Goal: Task Accomplishment & Management: Complete application form

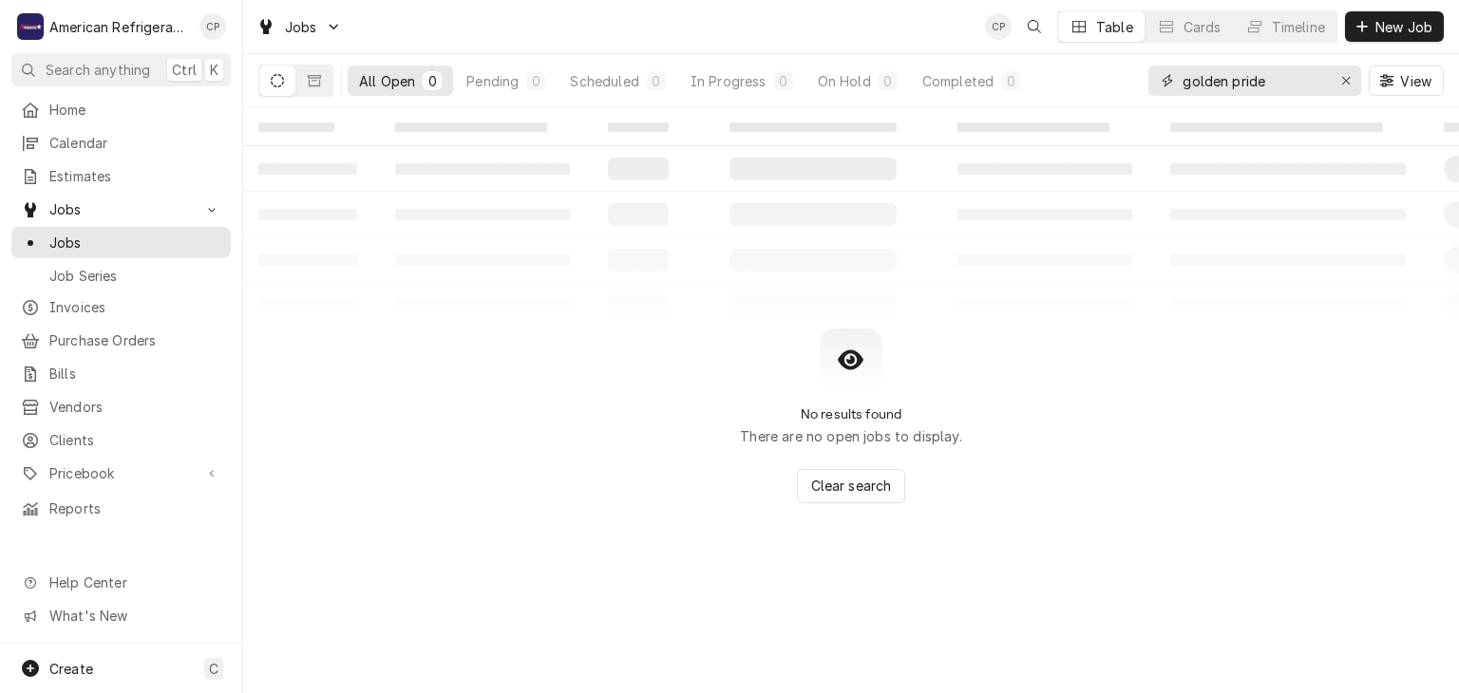
click at [1349, 85] on icon "Erase input" at bounding box center [1346, 80] width 10 height 13
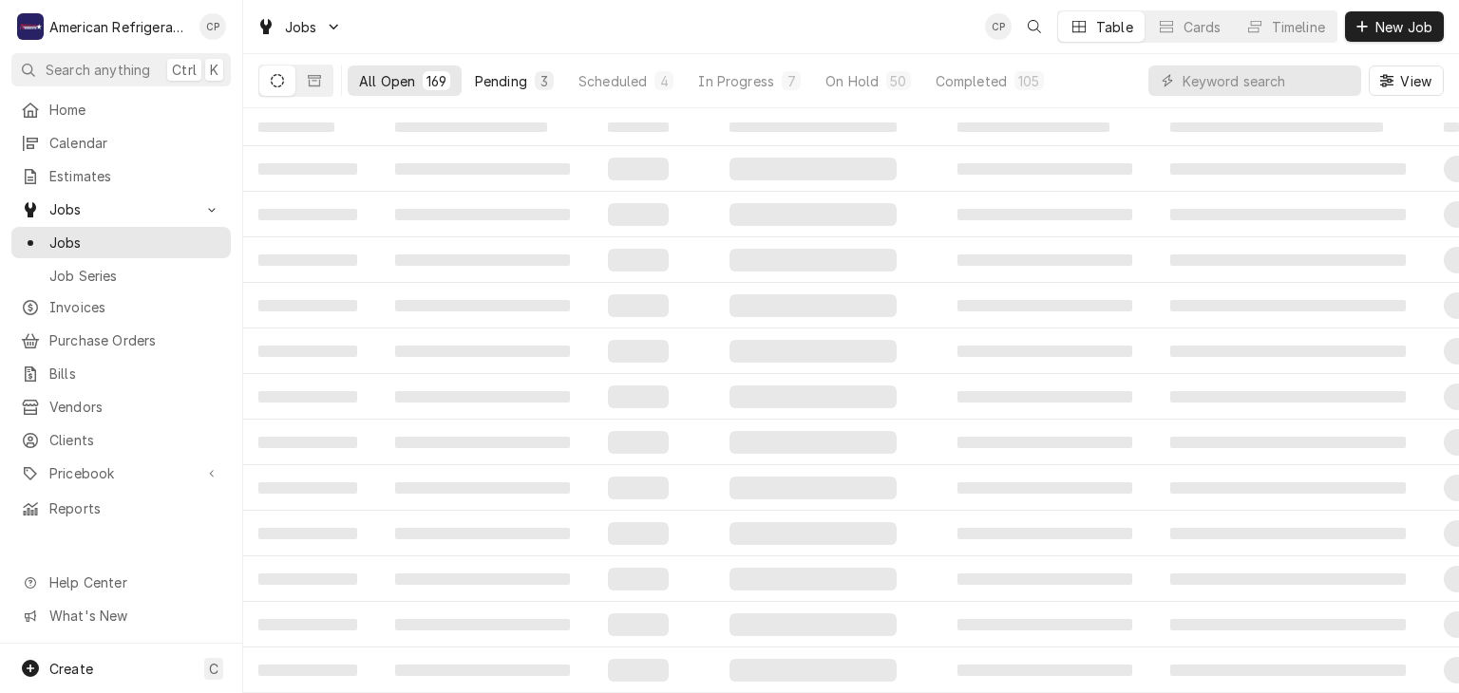
click at [493, 82] on div "Pending" at bounding box center [501, 81] width 52 height 20
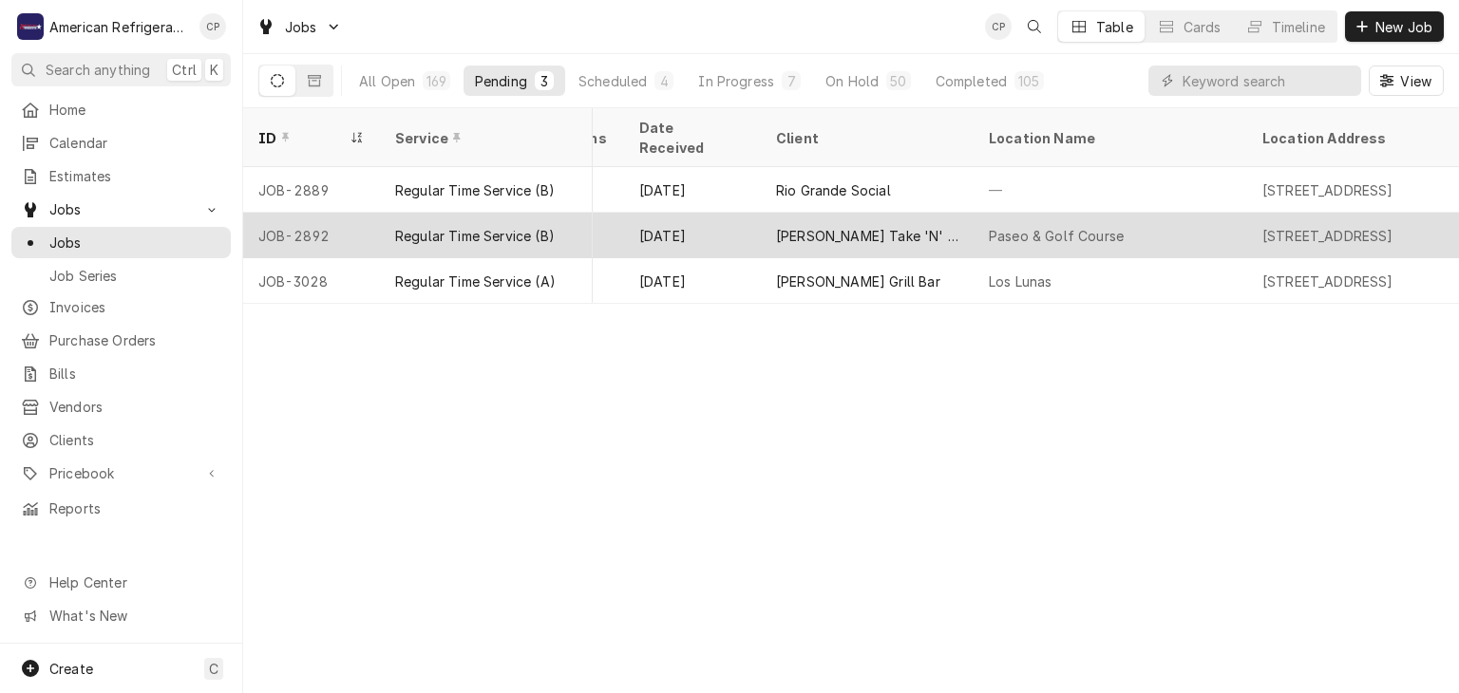
scroll to position [0, 756]
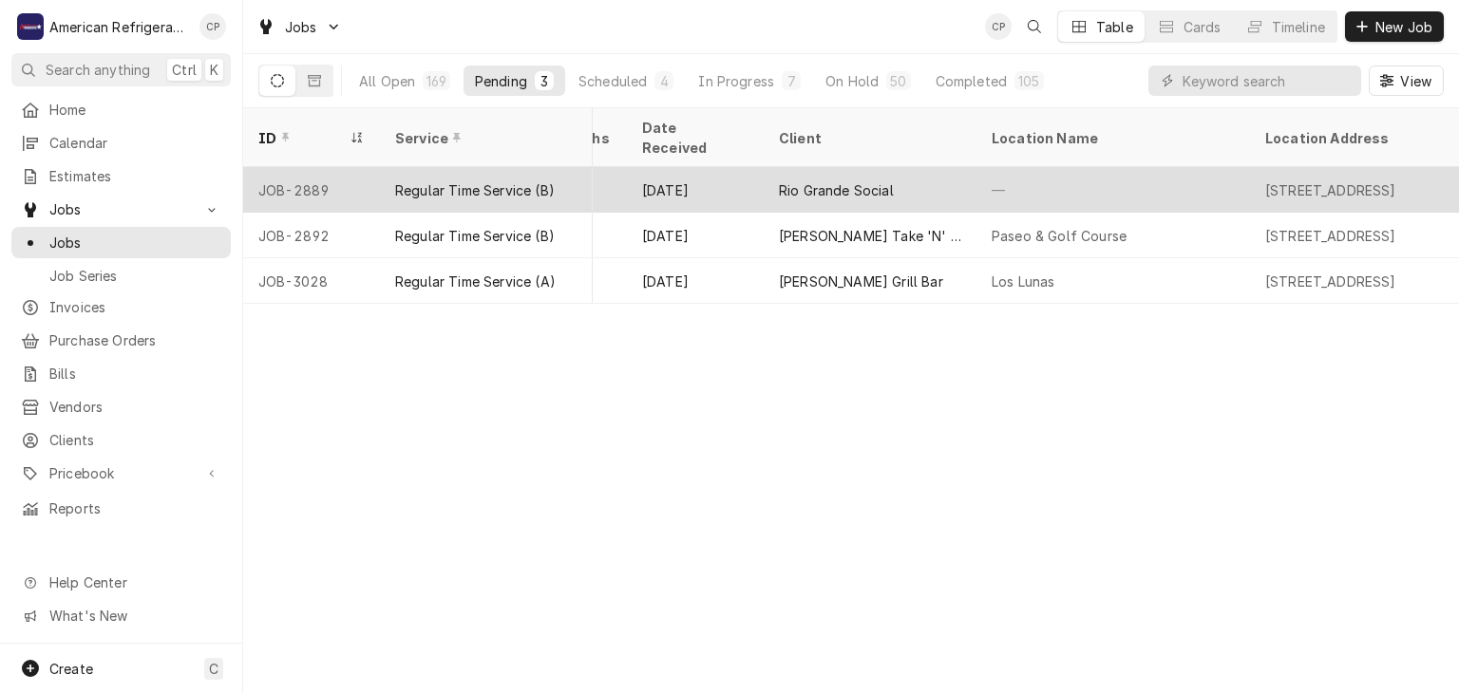
click at [712, 167] on div "Aug 21" at bounding box center [695, 190] width 137 height 46
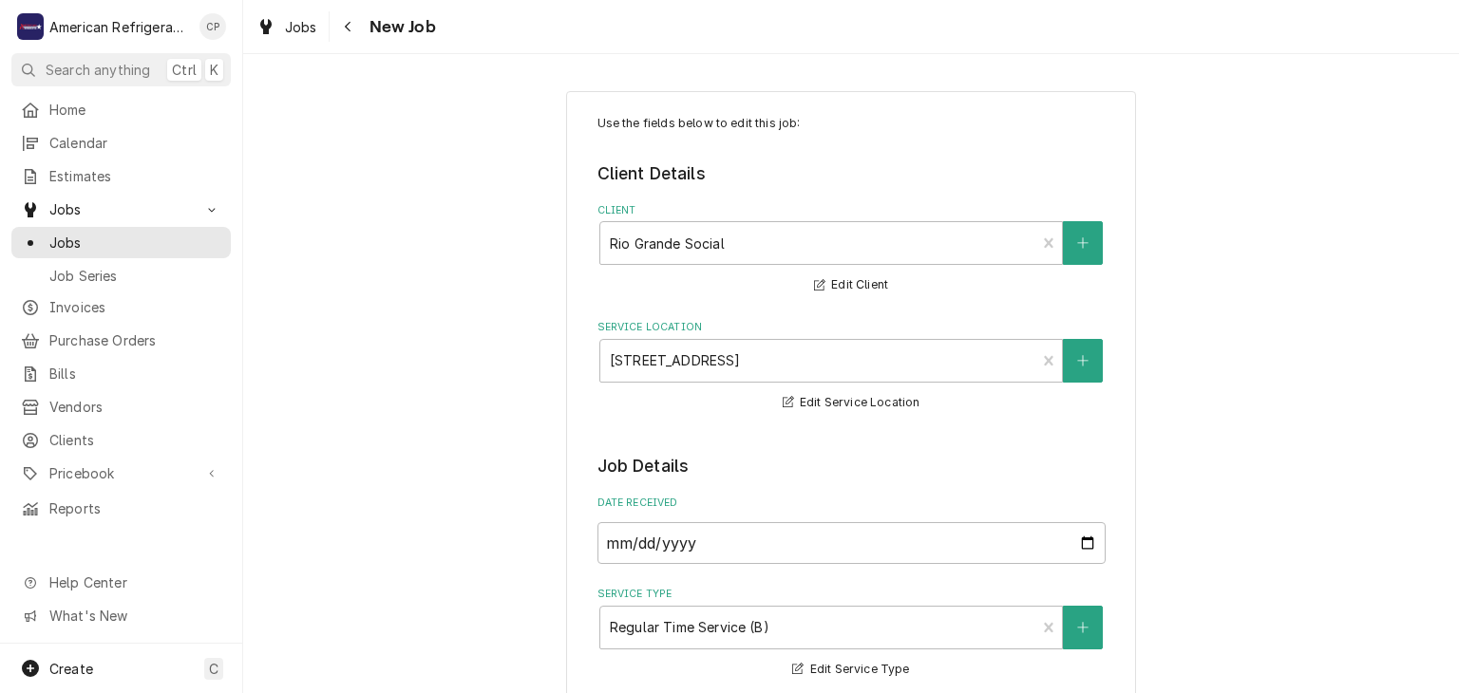
scroll to position [1324, 0]
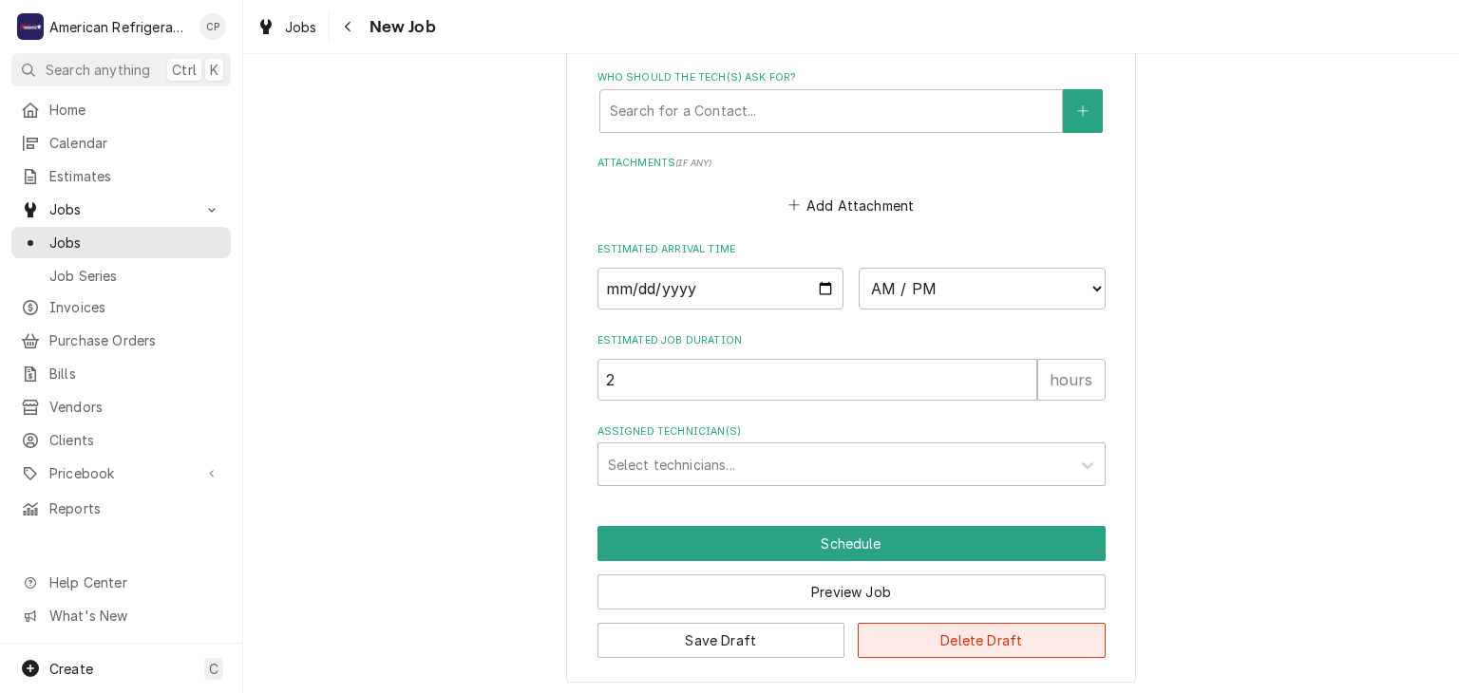
click at [980, 635] on button "Delete Draft" at bounding box center [982, 640] width 248 height 35
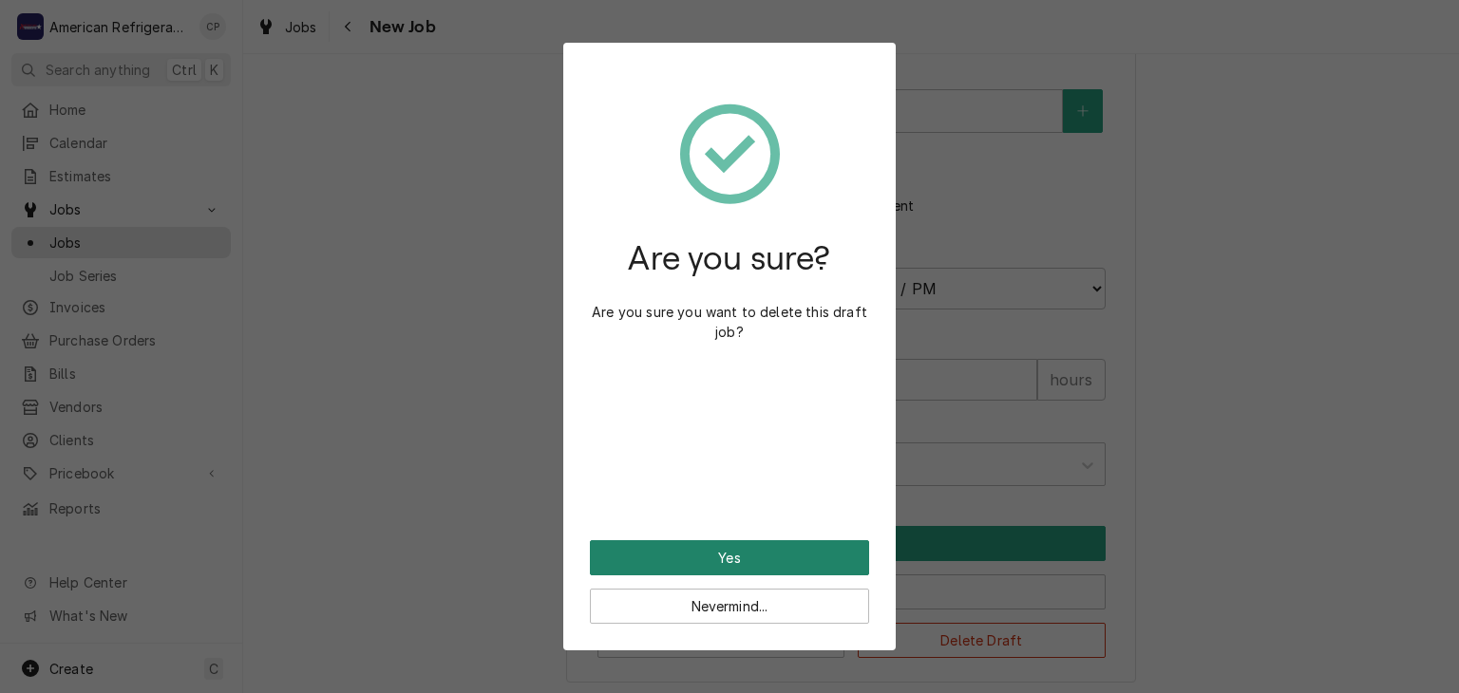
click at [789, 560] on button "Yes" at bounding box center [729, 557] width 279 height 35
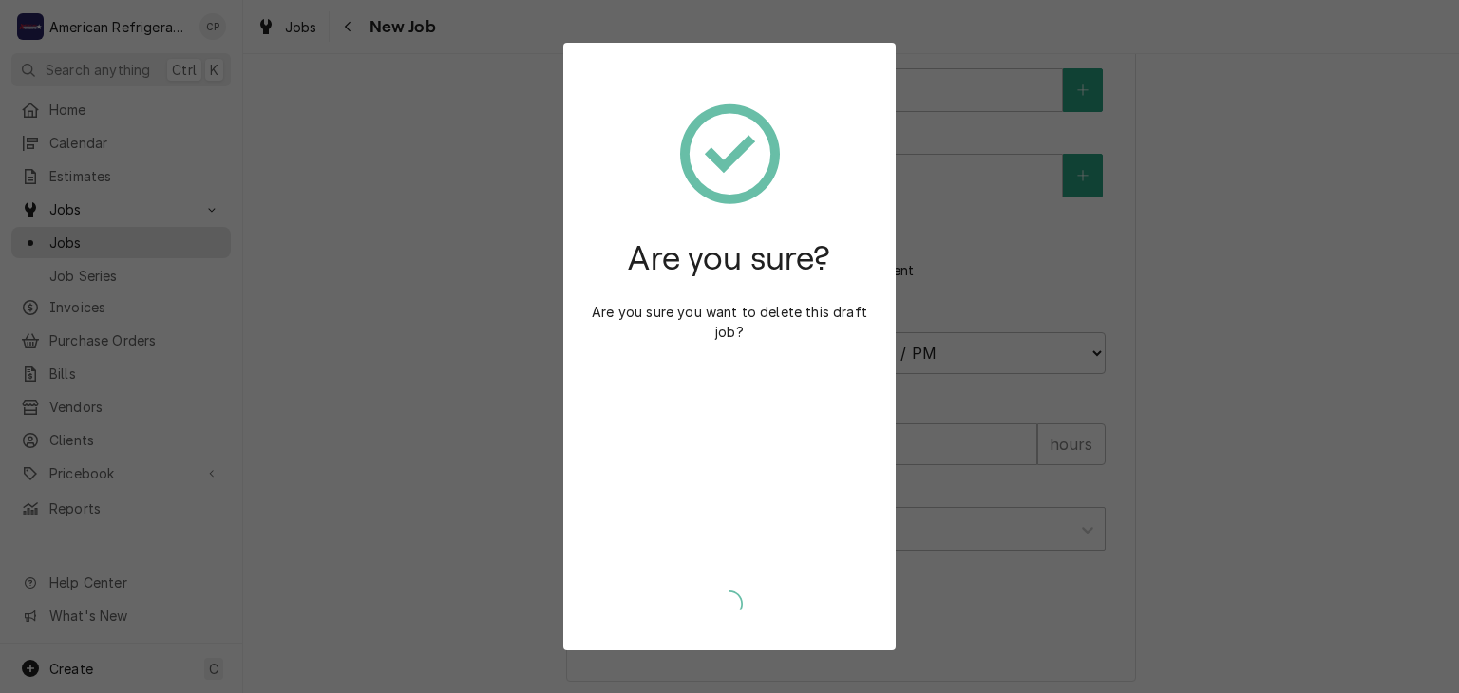
type textarea "x"
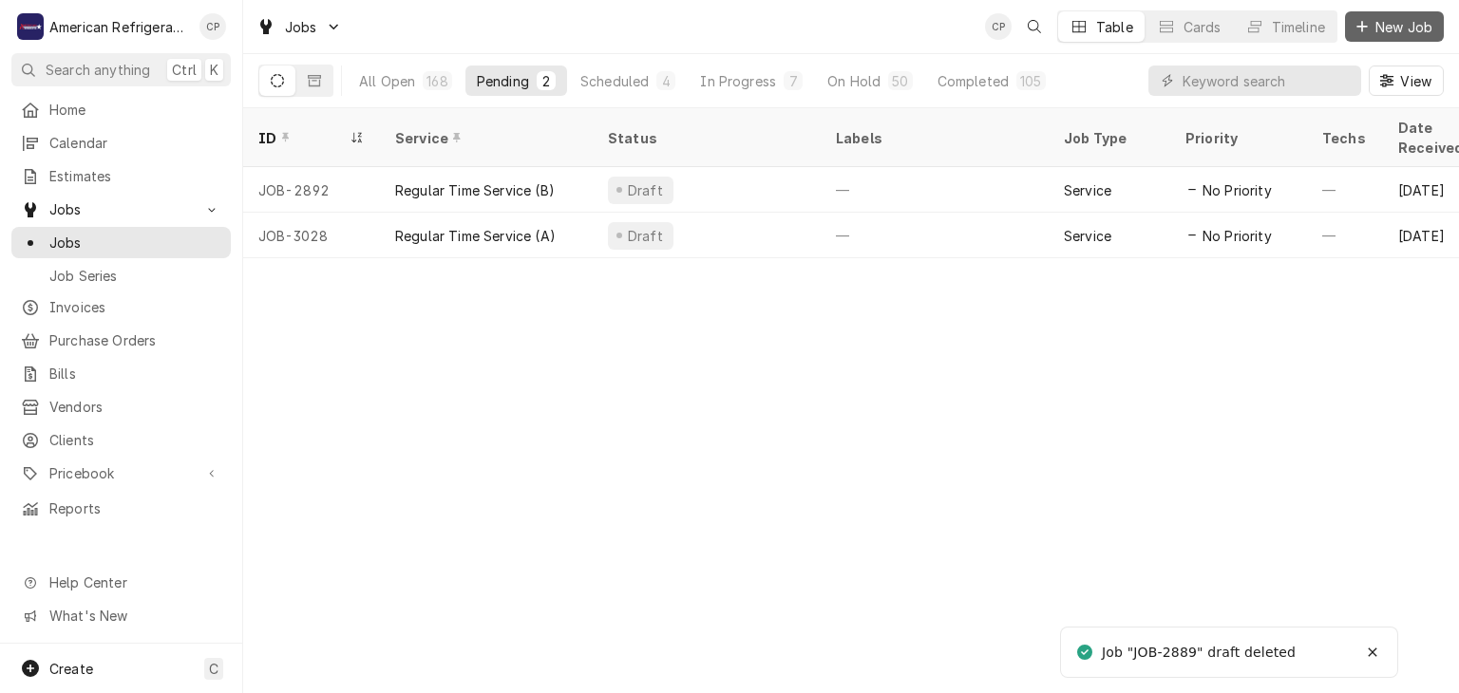
click at [1417, 18] on span "New Job" at bounding box center [1403, 27] width 65 height 20
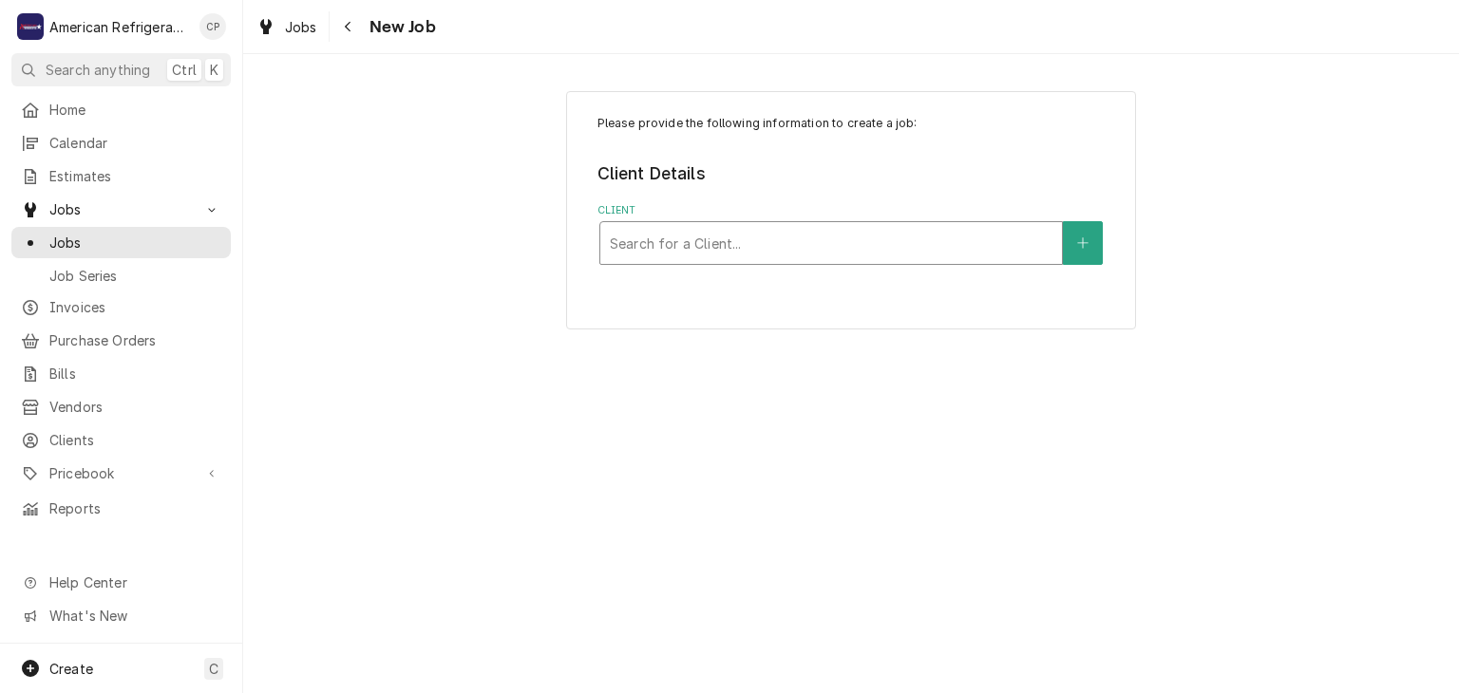
click at [721, 253] on div "Client" at bounding box center [831, 243] width 443 height 34
type input "pizza hut"
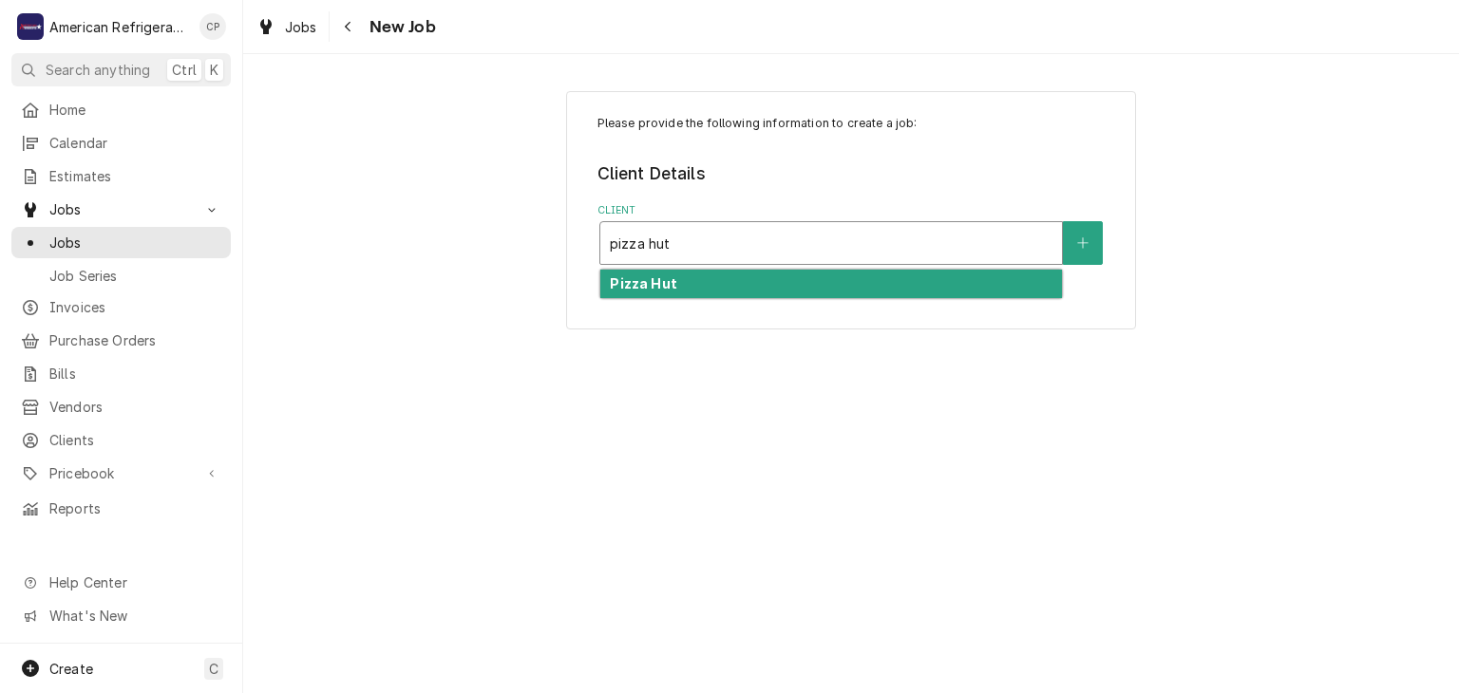
click at [735, 282] on div "Pizza Hut" at bounding box center [831, 284] width 462 height 29
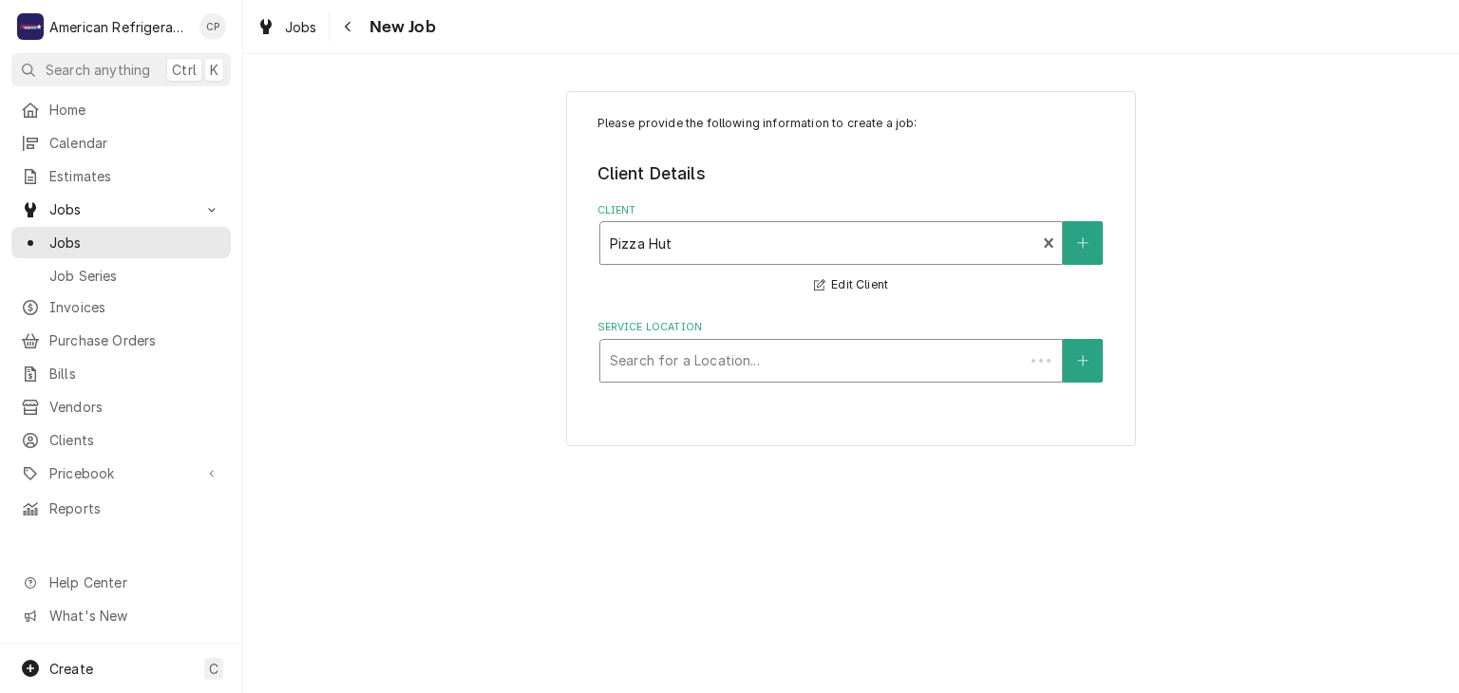
click at [626, 360] on div "Service Location" at bounding box center [812, 361] width 405 height 34
type input "belen"
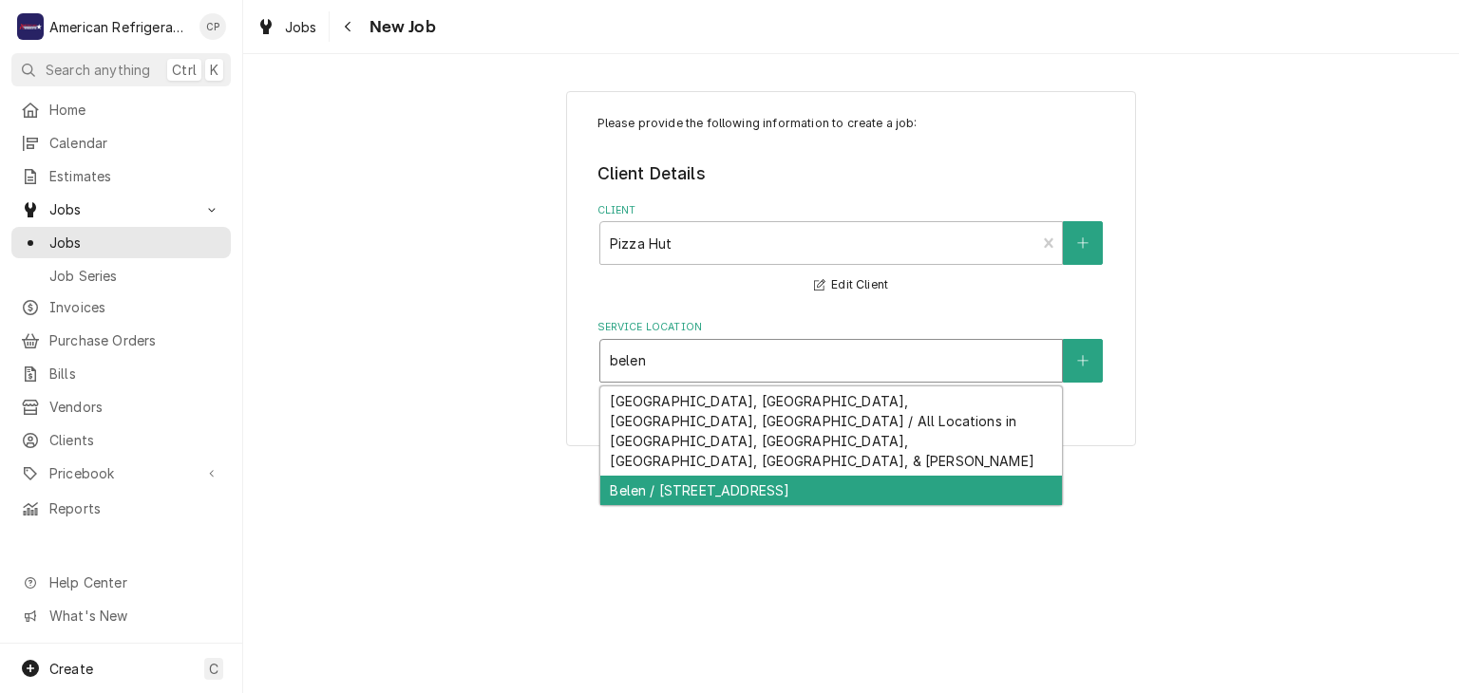
click at [670, 476] on div "Belen / 220 S Main St, Belen, NM 87002" at bounding box center [831, 490] width 462 height 29
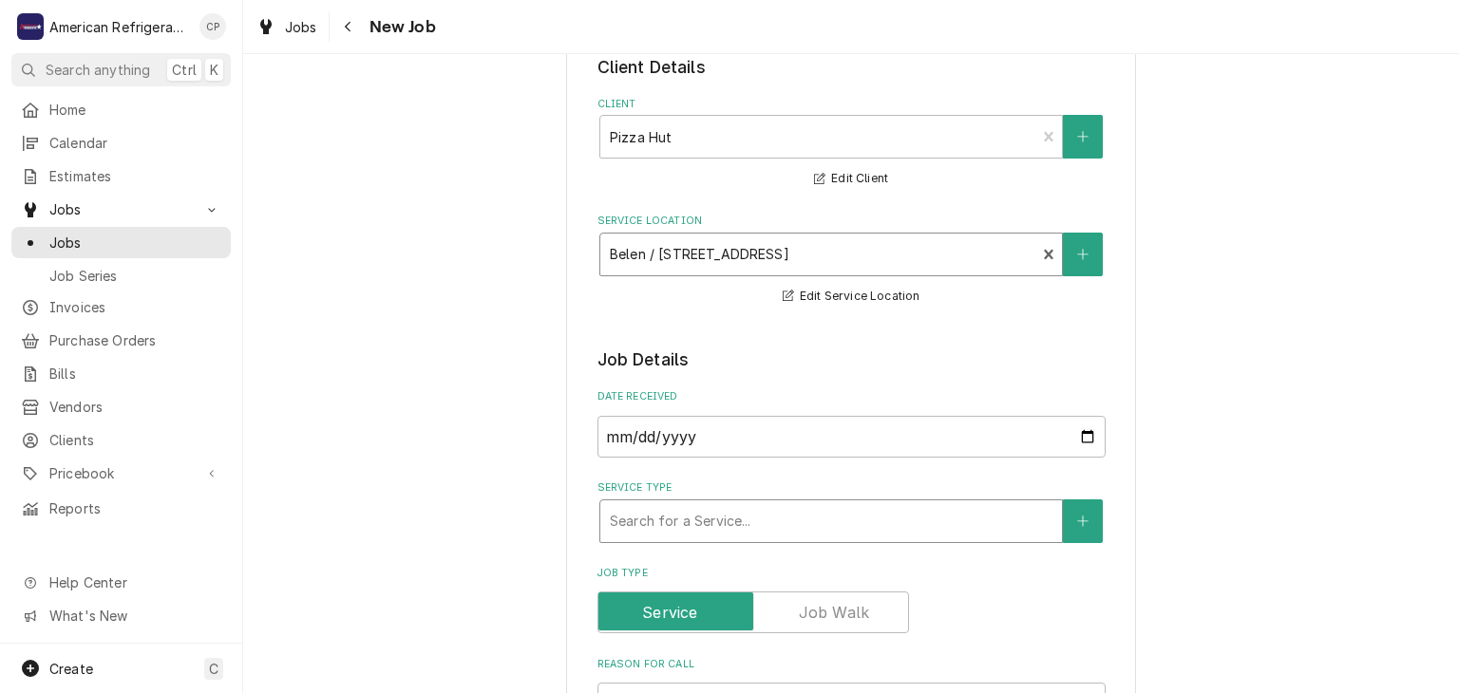
scroll to position [114, 0]
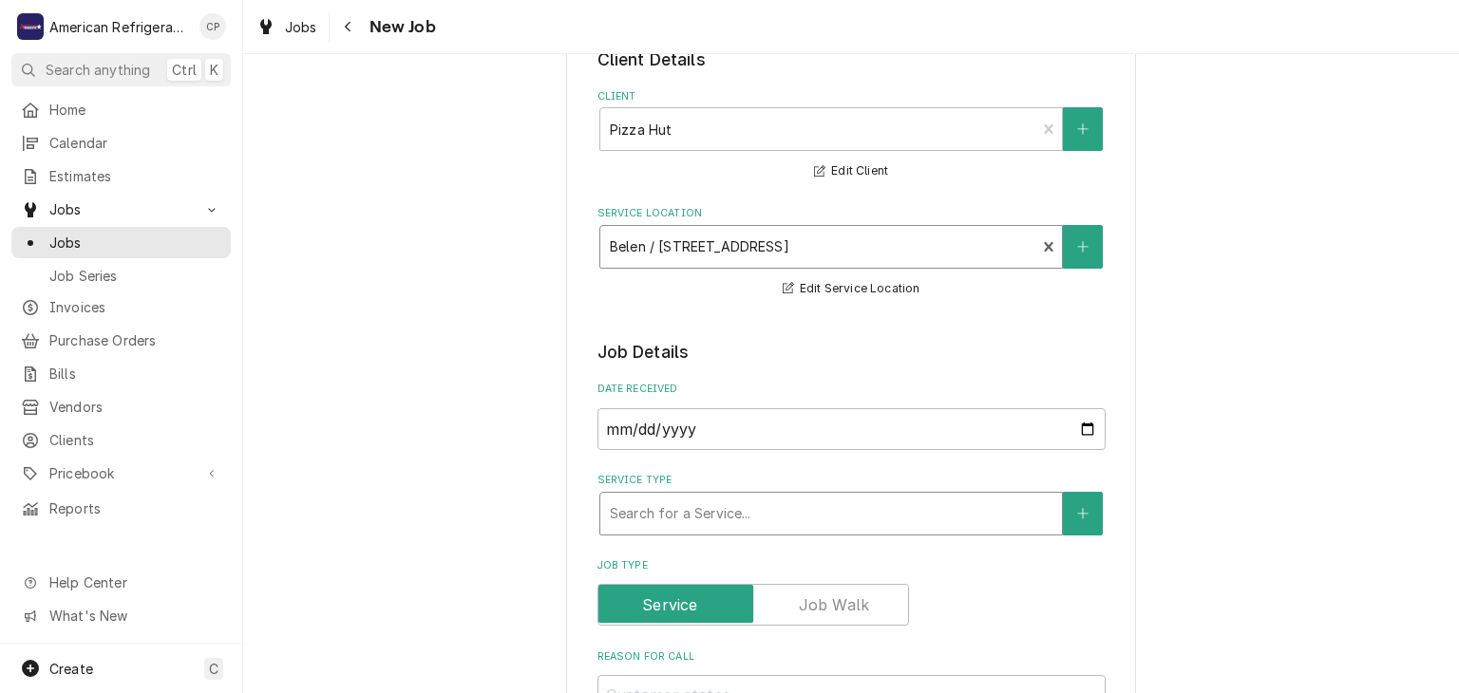
click at [698, 502] on div "Service Type" at bounding box center [831, 514] width 443 height 34
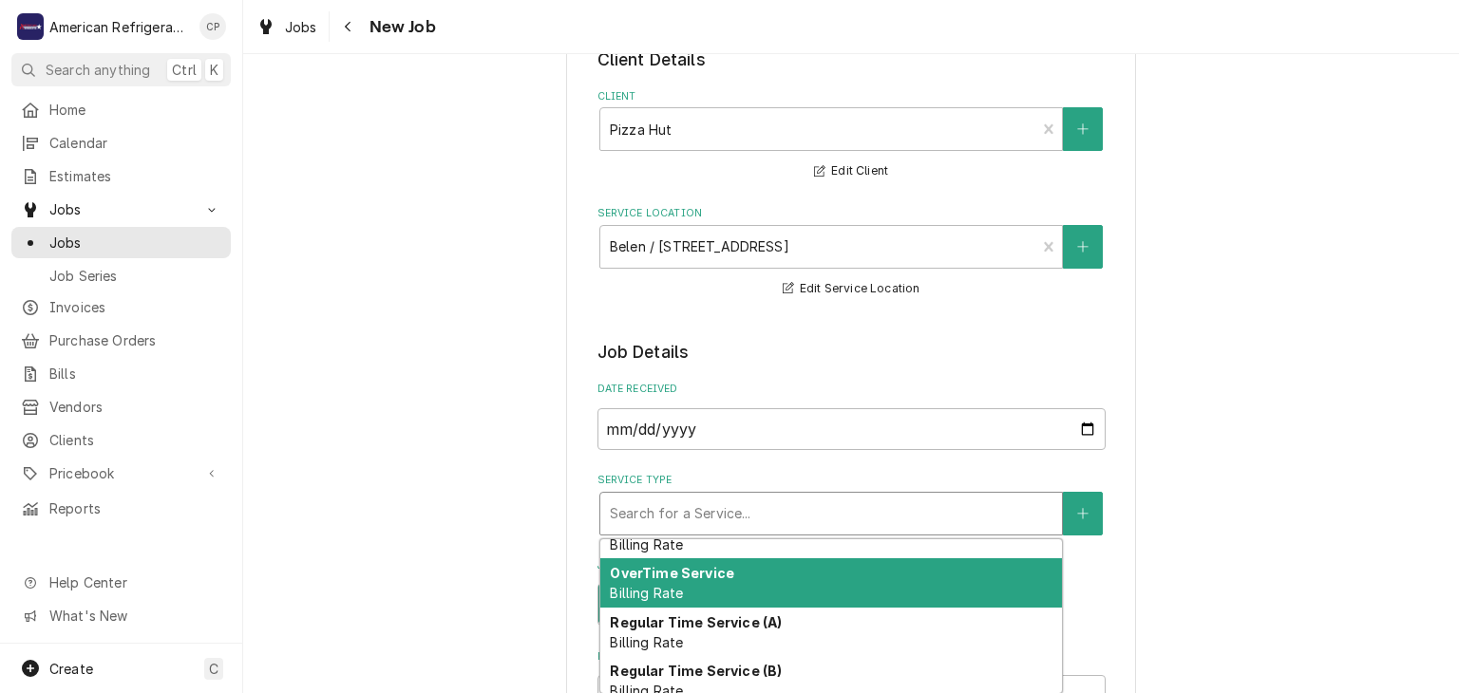
scroll to position [122, 0]
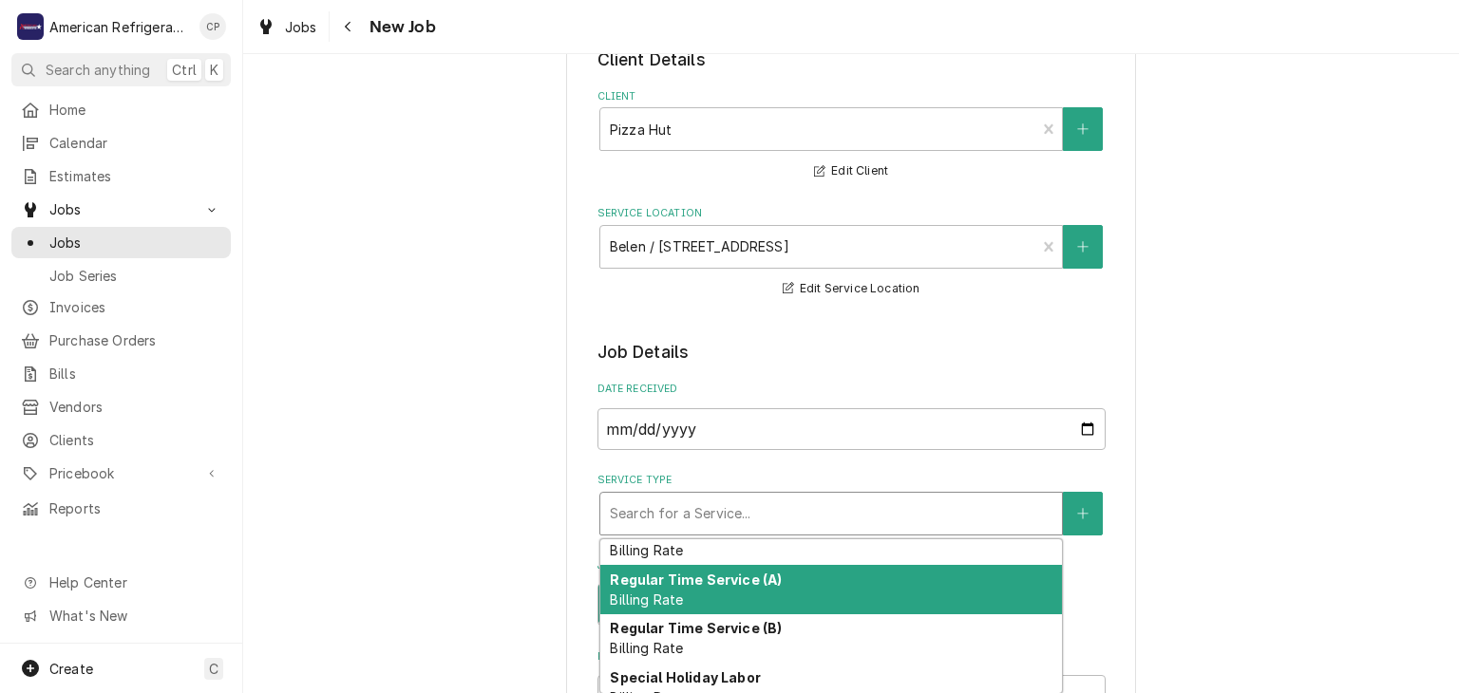
click at [701, 578] on strong "Regular Time Service (A)" at bounding box center [696, 580] width 172 height 16
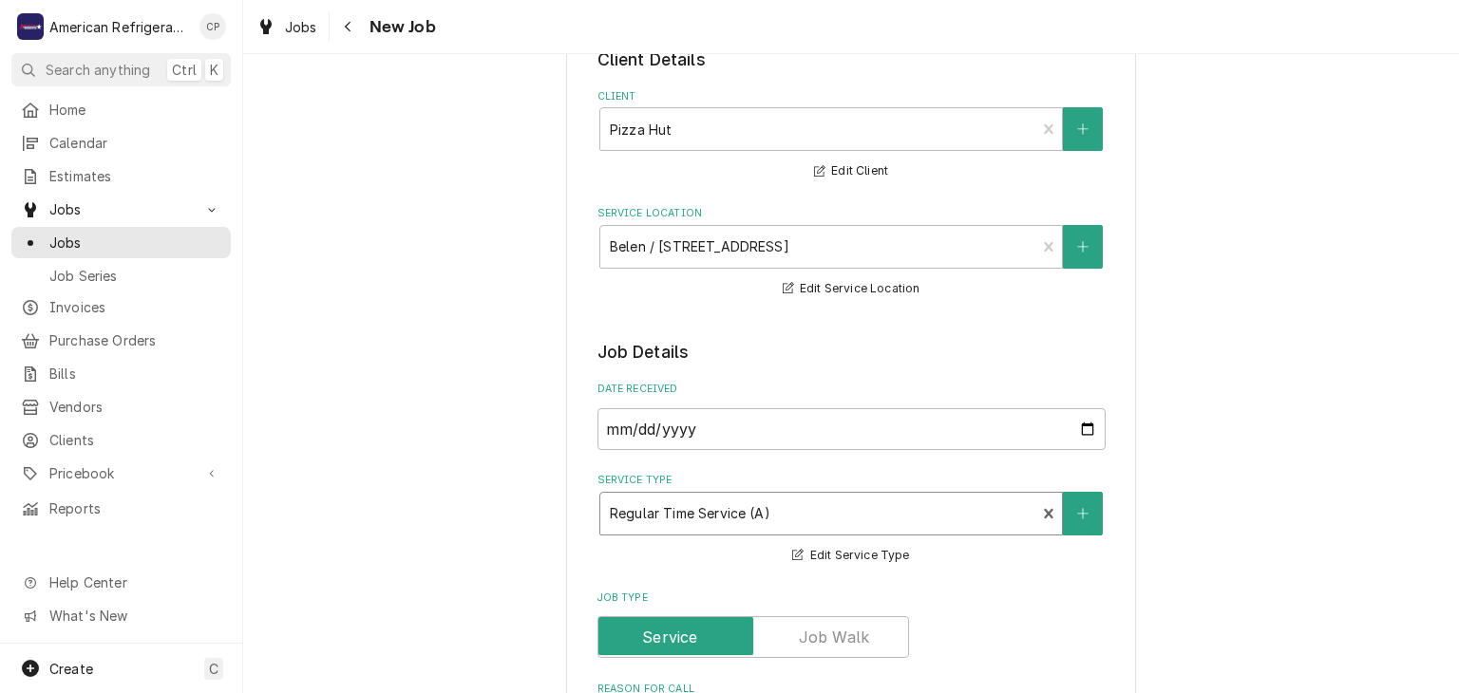
scroll to position [391, 0]
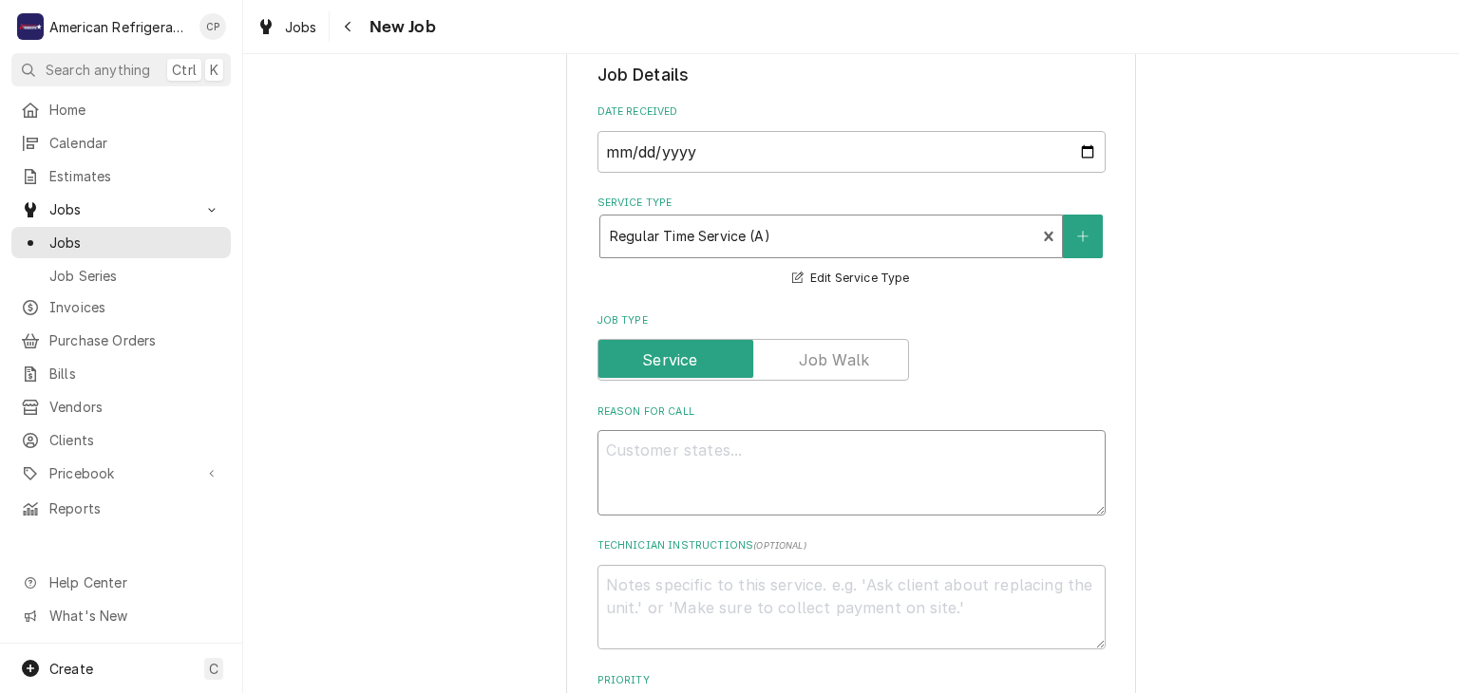
click at [668, 497] on textarea "Reason For Call" at bounding box center [851, 472] width 508 height 85
type textarea "x"
type textarea "W"
type textarea "x"
type textarea "WO"
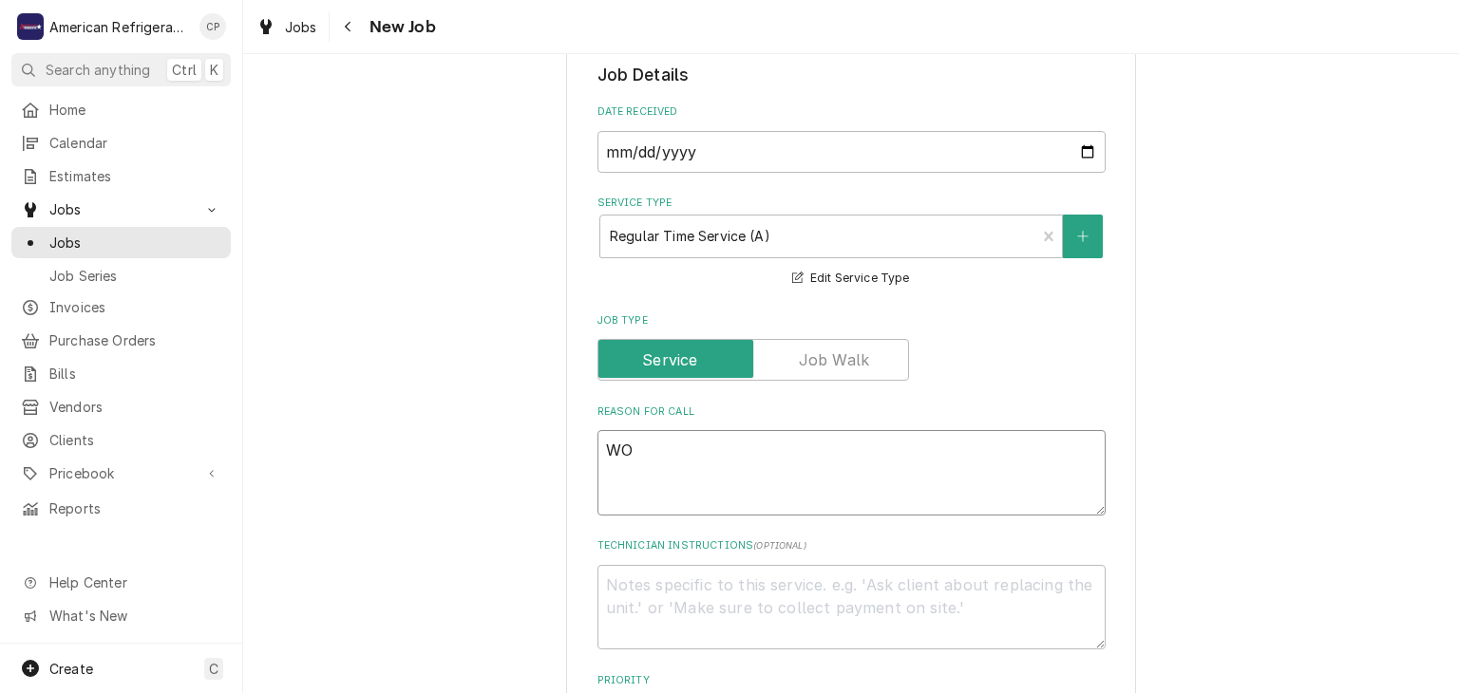
type textarea "x"
type textarea "WO#"
type textarea "x"
type textarea "WO#"
paste textarea "3221384"
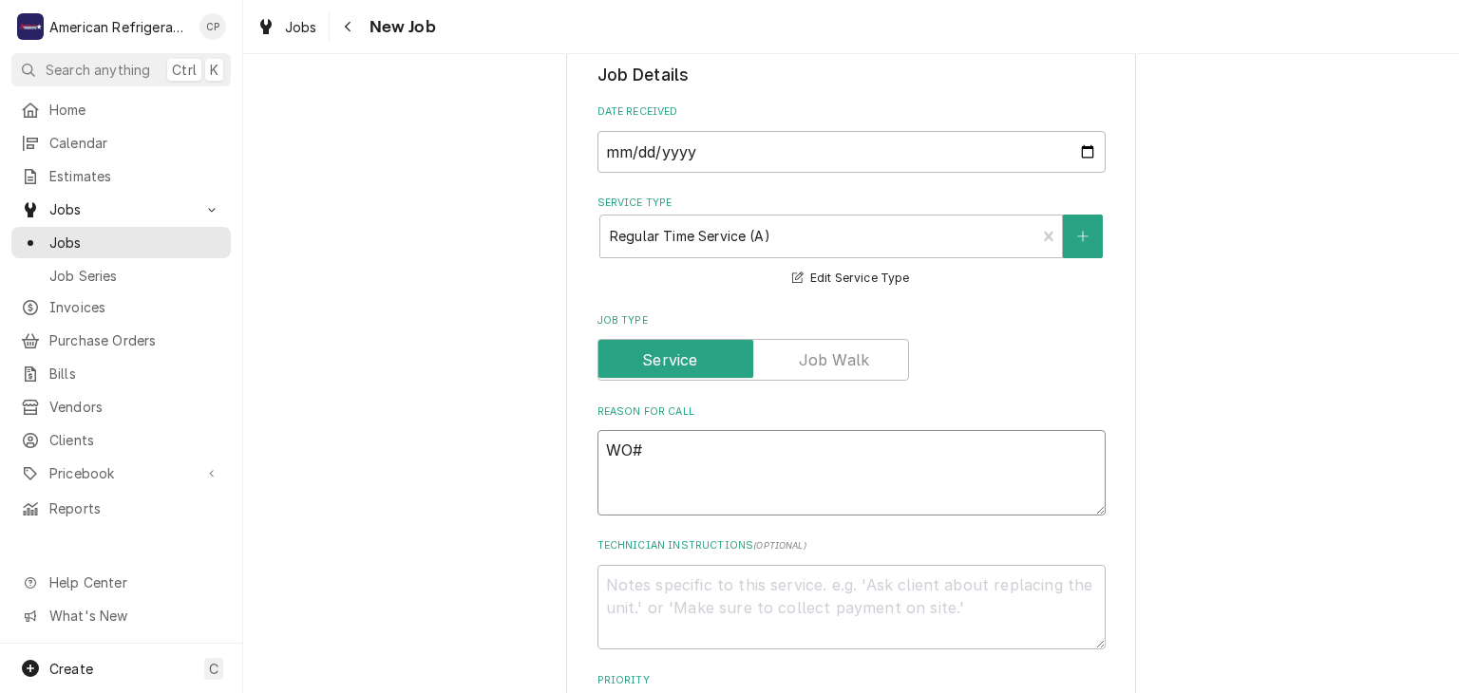
type textarea "x"
type textarea "WO# 3221384"
type textarea "x"
type textarea "WO# 3221384"
type textarea "x"
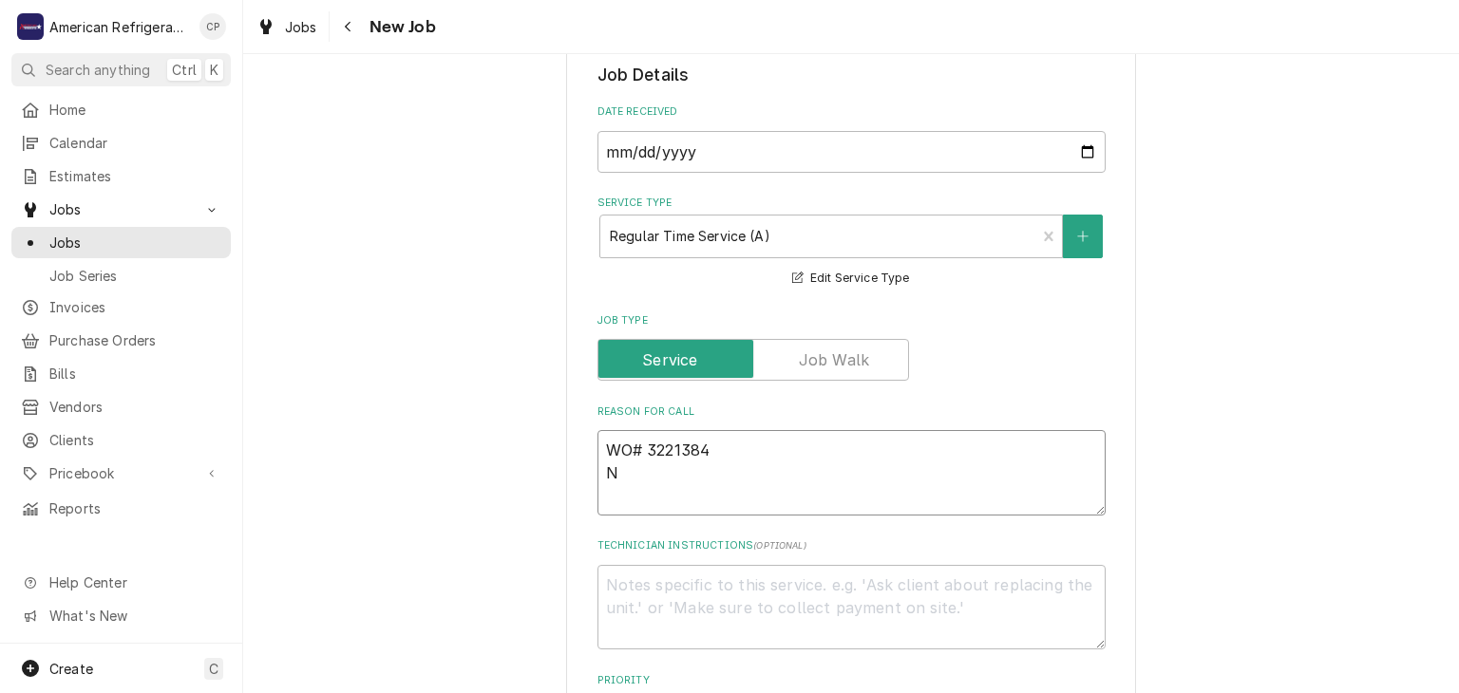
type textarea "WO# 3221384 NT"
type textarea "x"
type textarea "WO# 3221384 NTE"
type textarea "x"
type textarea "WO# 3221384 NTE"
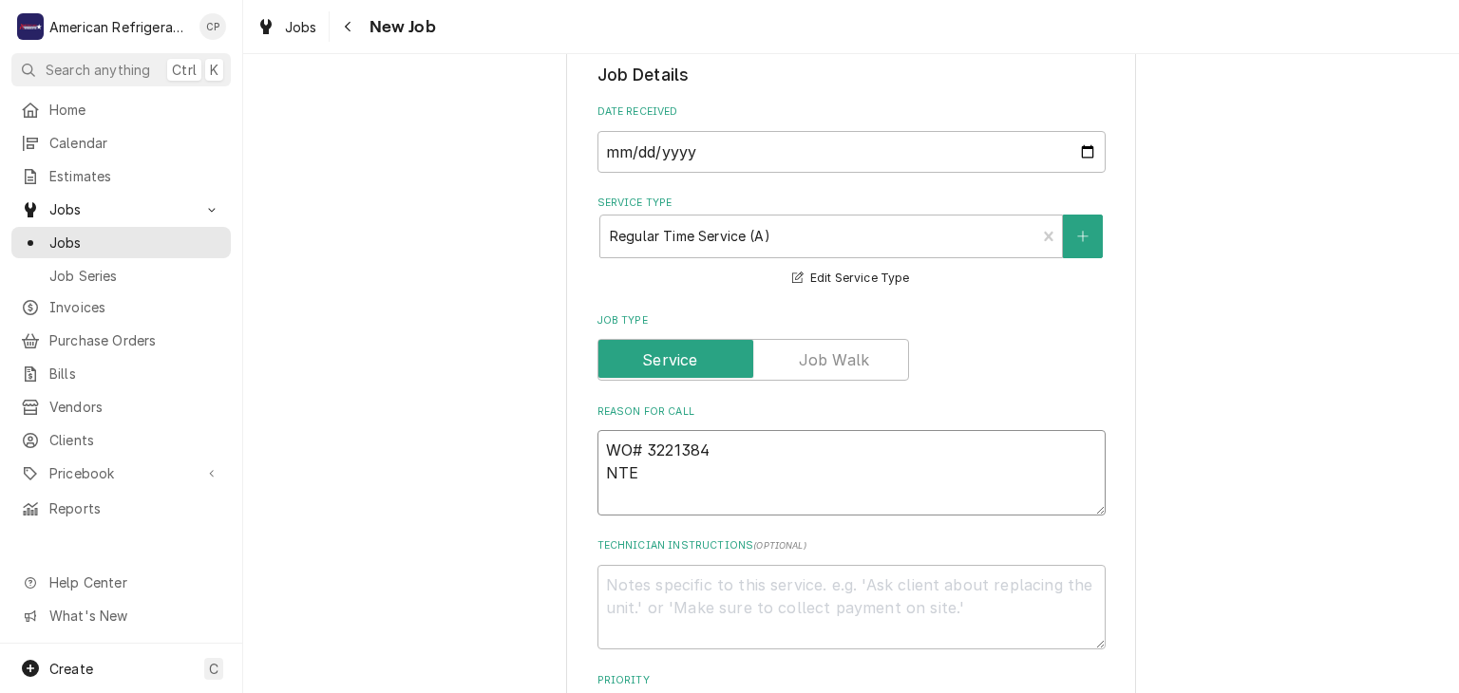
type textarea "x"
type textarea "WO# 3221384 NTE 1"
type textarea "x"
type textarea "WO# 3221384 NTE 1-"
type textarea "x"
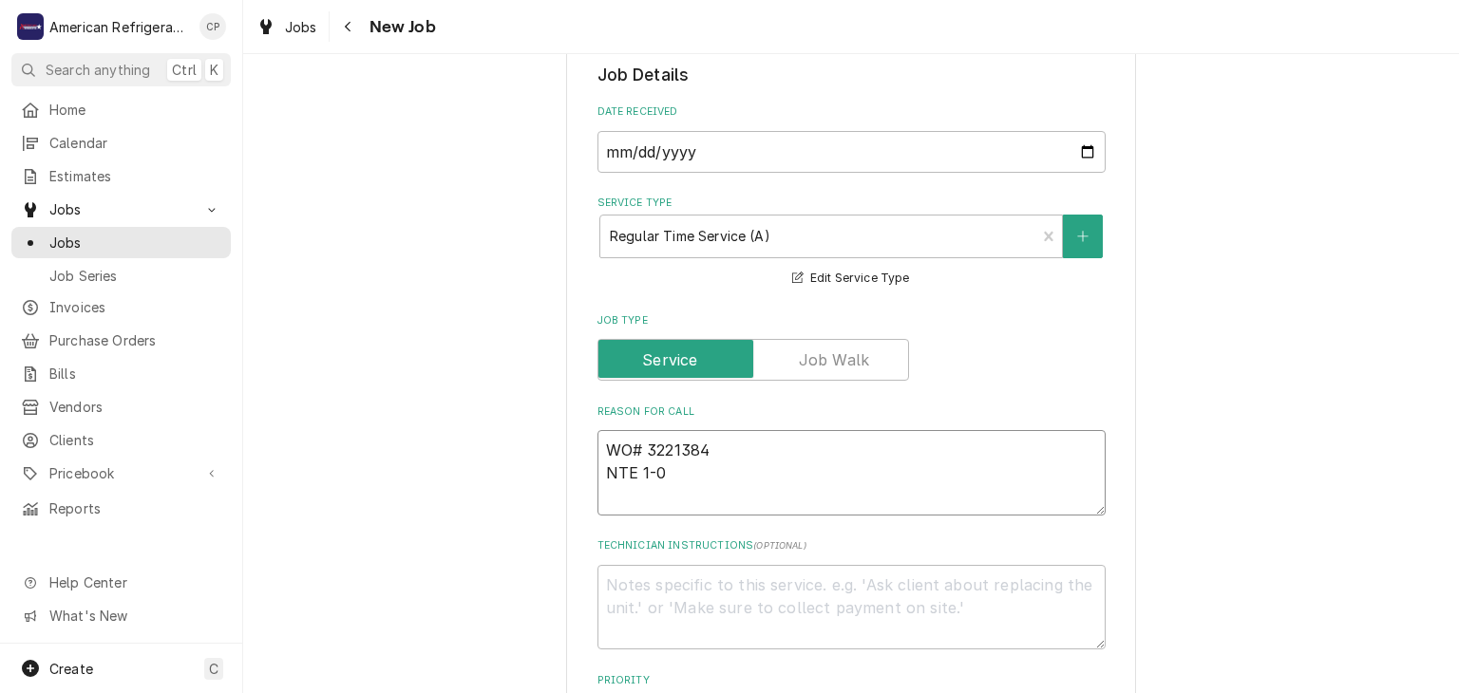
type textarea "WO# 3221384 NTE 1-"
type textarea "x"
type textarea "WO# 3221384 NTE 10"
type textarea "x"
type textarea "WO# 3221384 NTE 100"
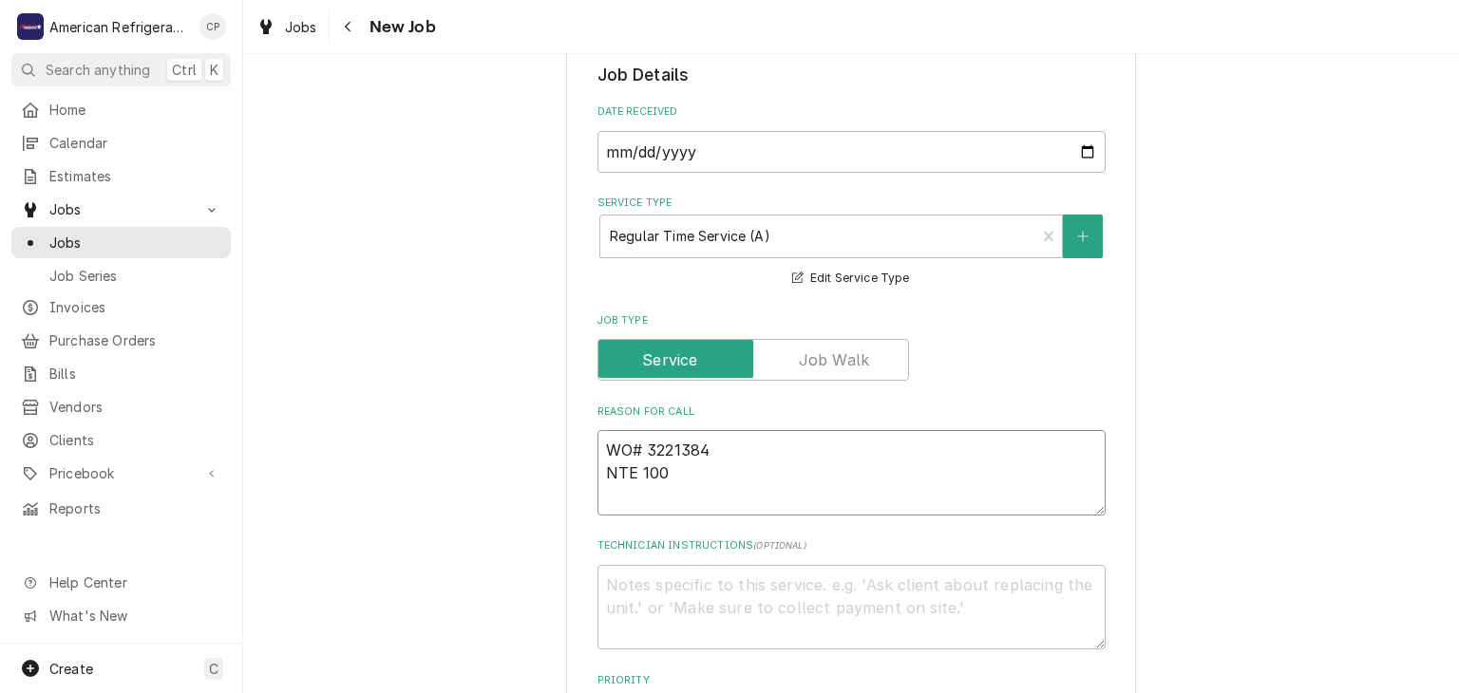
type textarea "x"
type textarea "WO# 3221384 NTE 1000"
type textarea "x"
type textarea "WO# 3221384 NTE 1000."
type textarea "x"
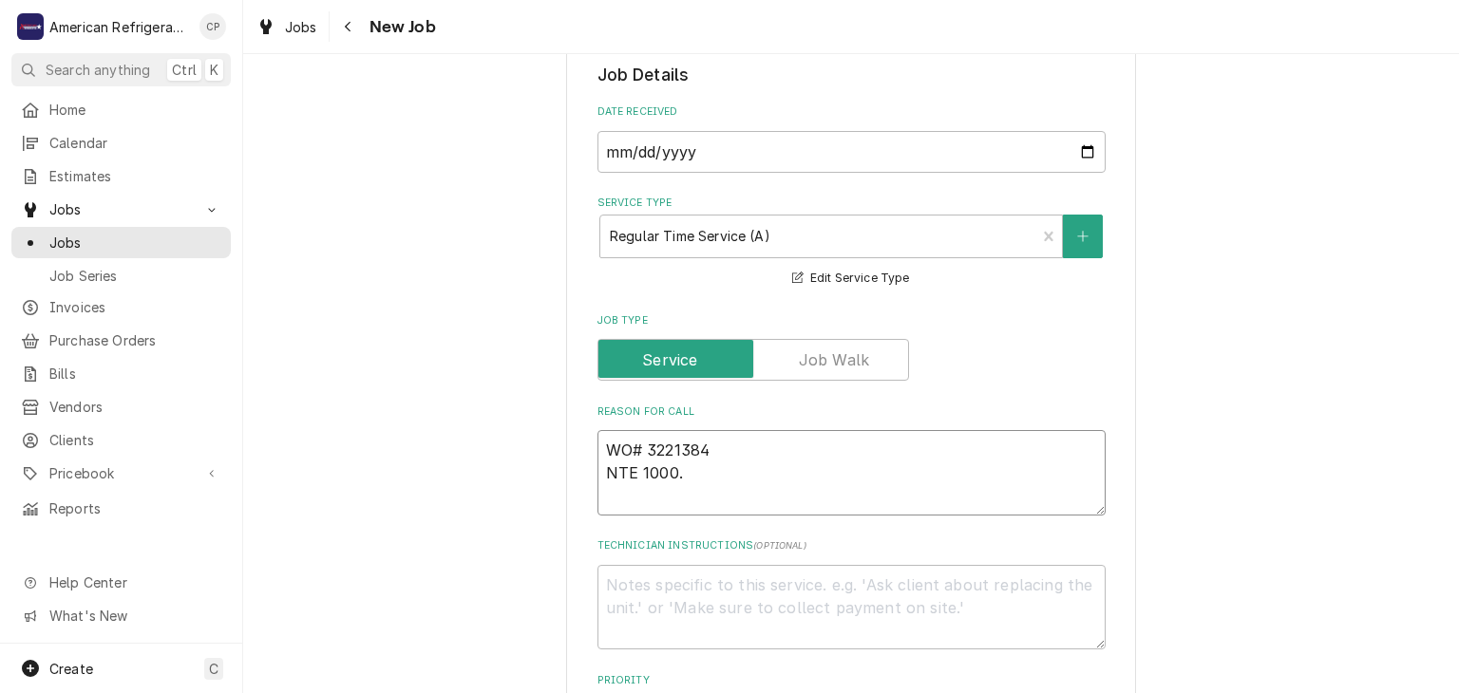
type textarea "WO# 3221384 NTE 1000.0"
type textarea "x"
type textarea "WO# 3221384 NTE 1000.00"
type textarea "x"
type textarea "WO# 3221384 NTE 1000.00"
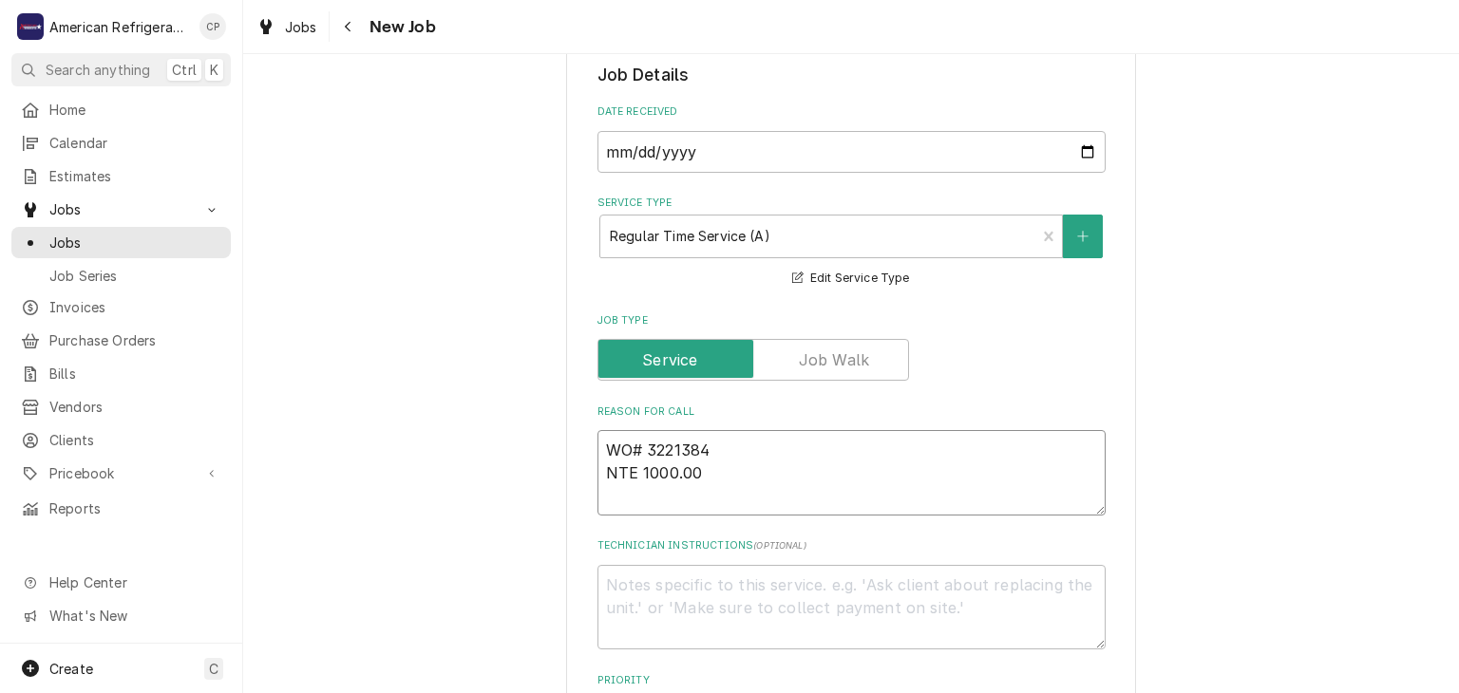
type textarea "x"
type textarea "WO# 3221384 NTE 1000.00 B"
type textarea "x"
type textarea "WO# 3221384 NTE 1000.00 Bot"
type textarea "x"
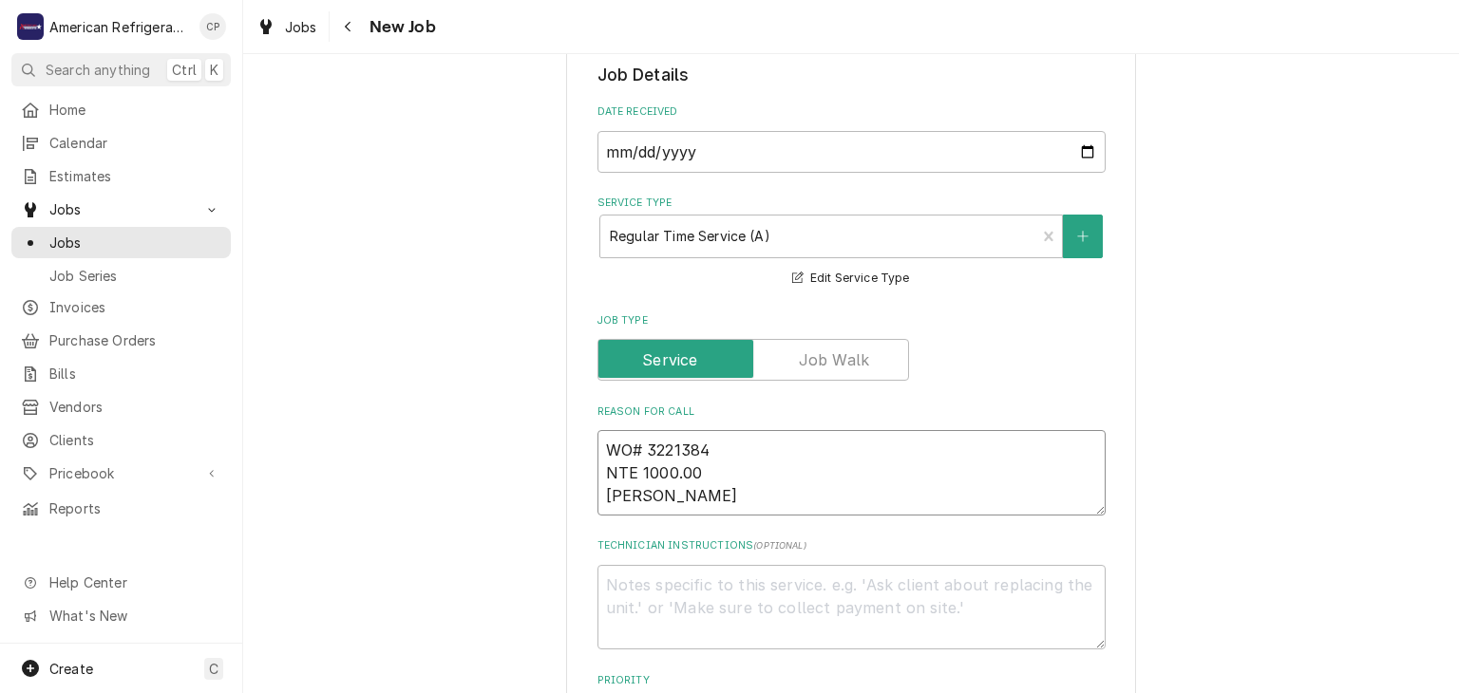
type textarea "WO# 3221384 NTE 1000.00 Botto"
type textarea "x"
type textarea "WO# 3221384 NTE 1000.00 Bottom"
type textarea "x"
type textarea "WO# 3221384 NTE 1000.00 Bottom o"
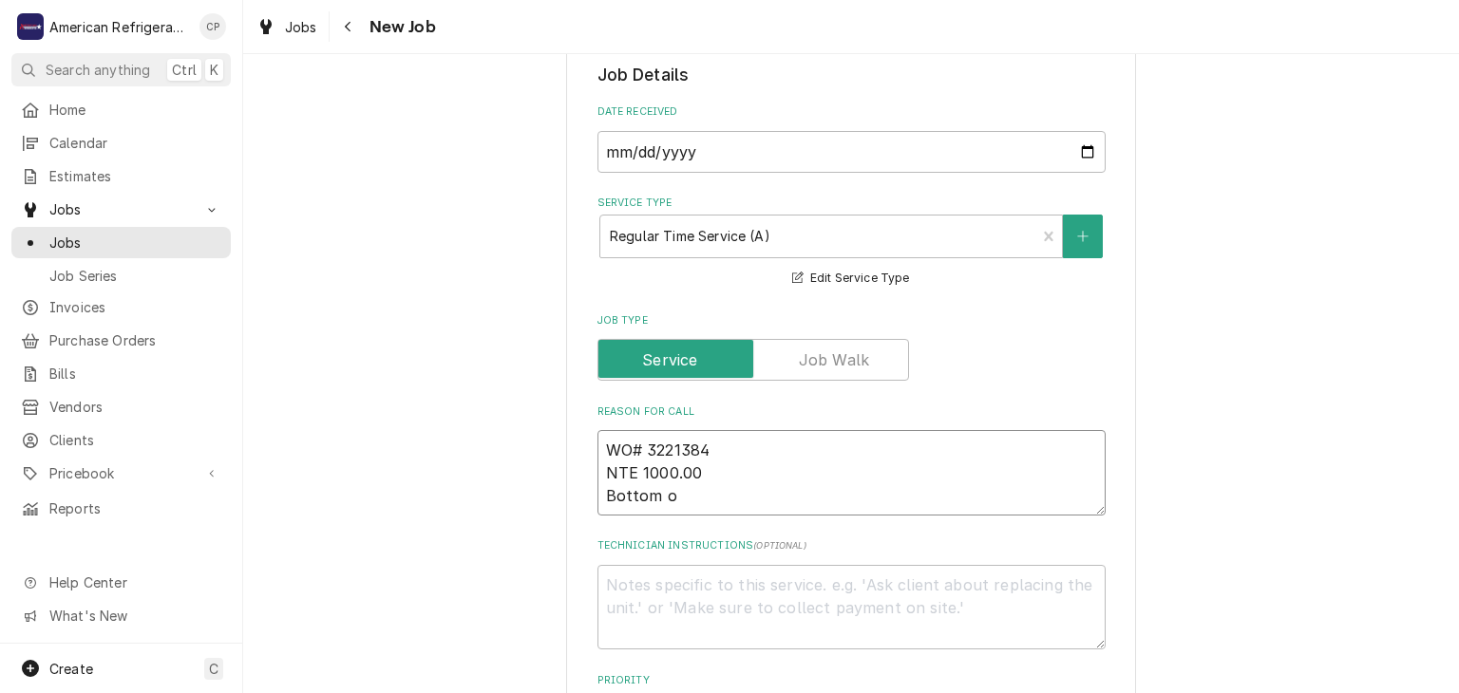
type textarea "x"
type textarea "WO# 3221384 NTE 1000.00 Bottom ov"
type textarea "x"
type textarea "WO# 3221384 NTE 1000.00 Bottom oven"
type textarea "x"
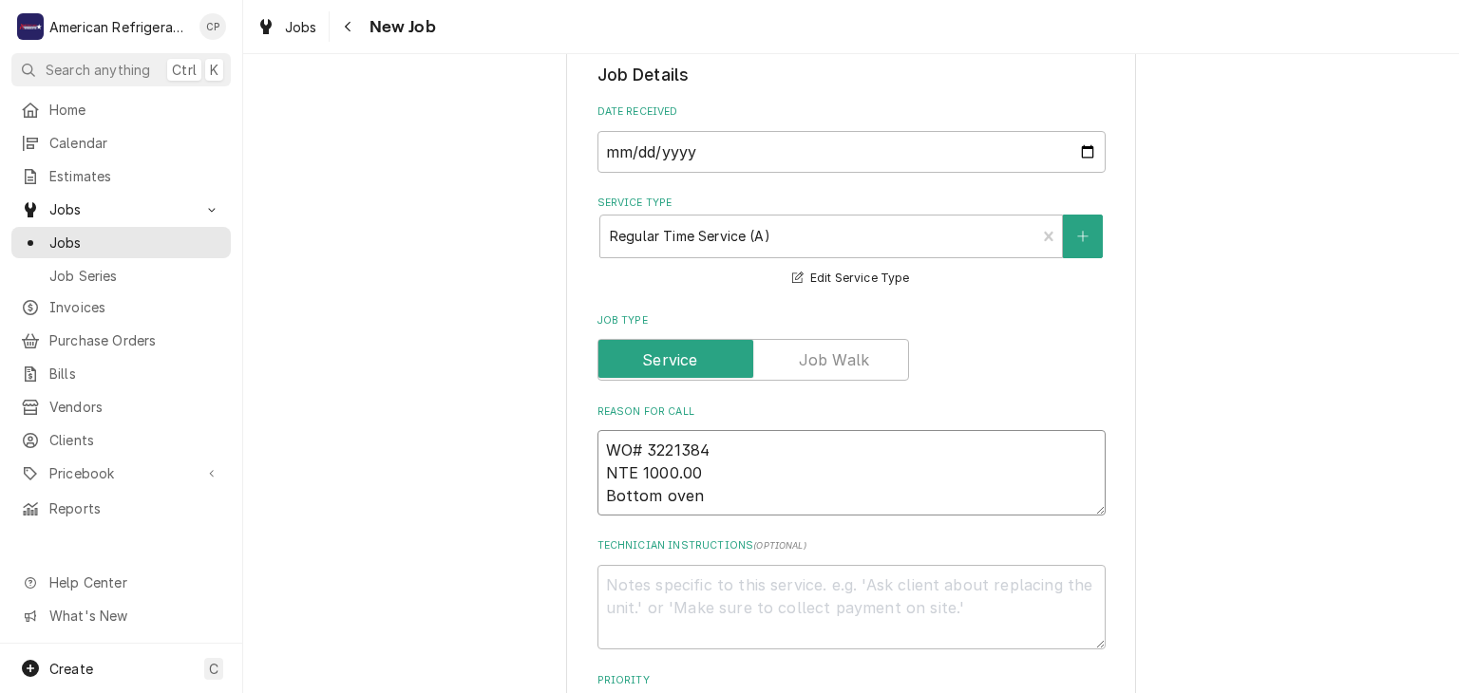
type textarea "WO# 3221384 NTE 1000.00 Bottom oven"
type textarea "x"
type textarea "WO# 3221384 NTE 1000.00 Bottom oven m"
type textarea "x"
type textarea "WO# 3221384 NTE 1000.00 Bottom oven mak"
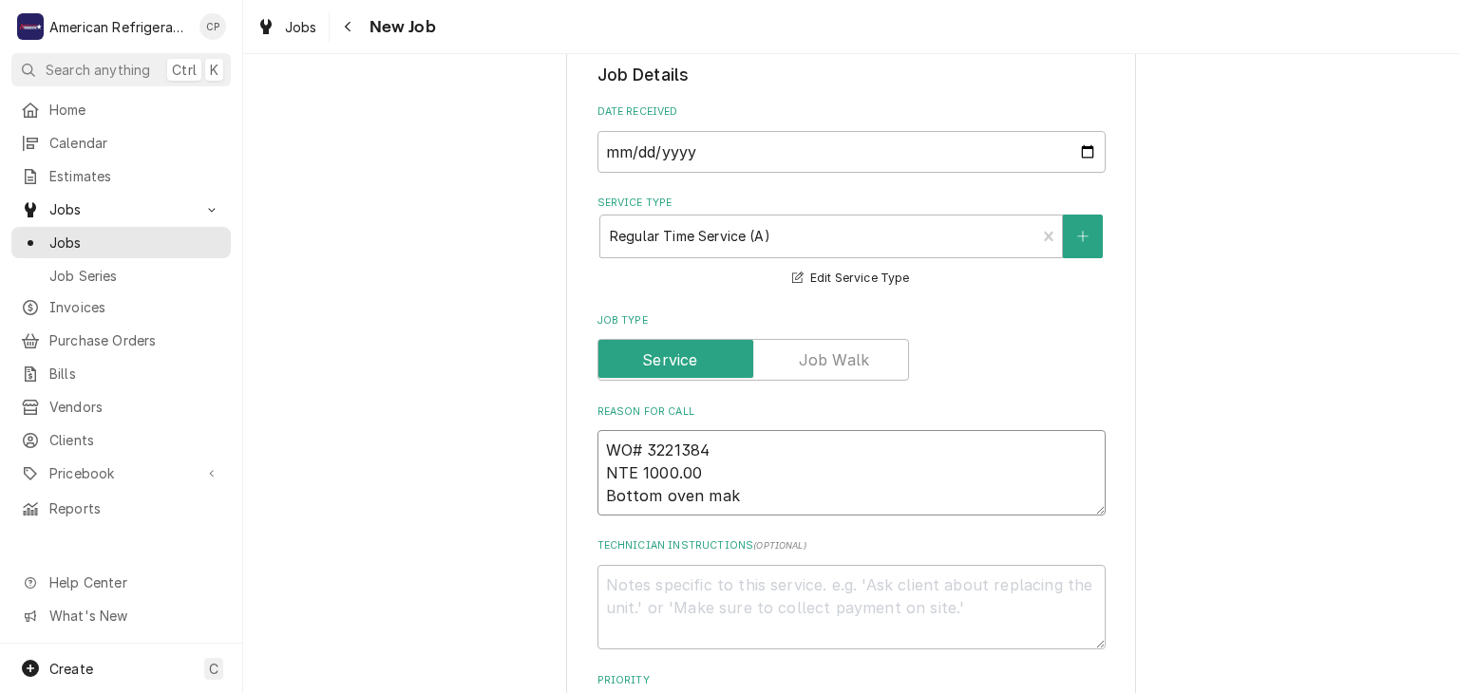
type textarea "x"
type textarea "WO# 3221384 NTE 1000.00 Bottom oven maki"
type textarea "x"
type textarea "WO# 3221384 NTE 1000.00 Bottom oven makin"
type textarea "x"
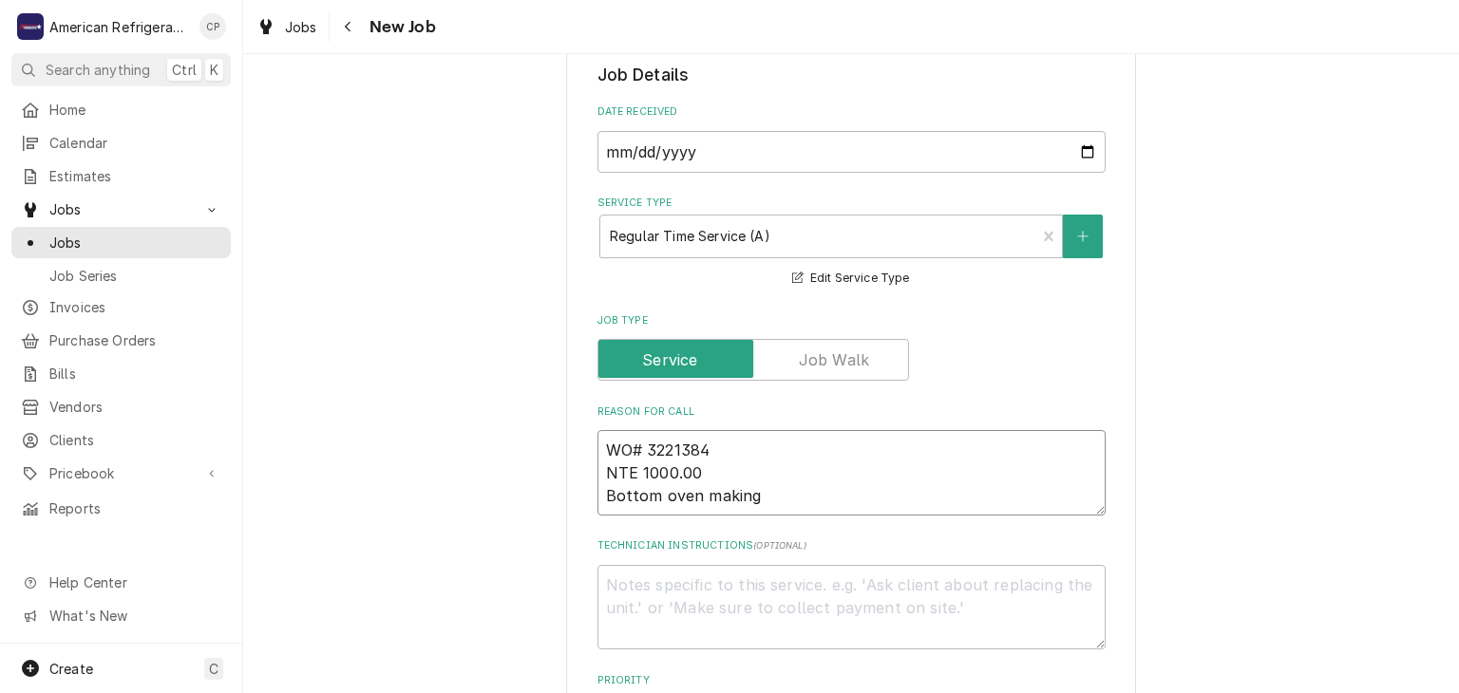
type textarea "WO# 3221384 NTE 1000.00 Bottom oven making"
type textarea "x"
type textarea "WO# 3221384 NTE 1000.00 Bottom oven making l"
type textarea "x"
type textarea "WO# 3221384 NTE 1000.00 Bottom oven making lo"
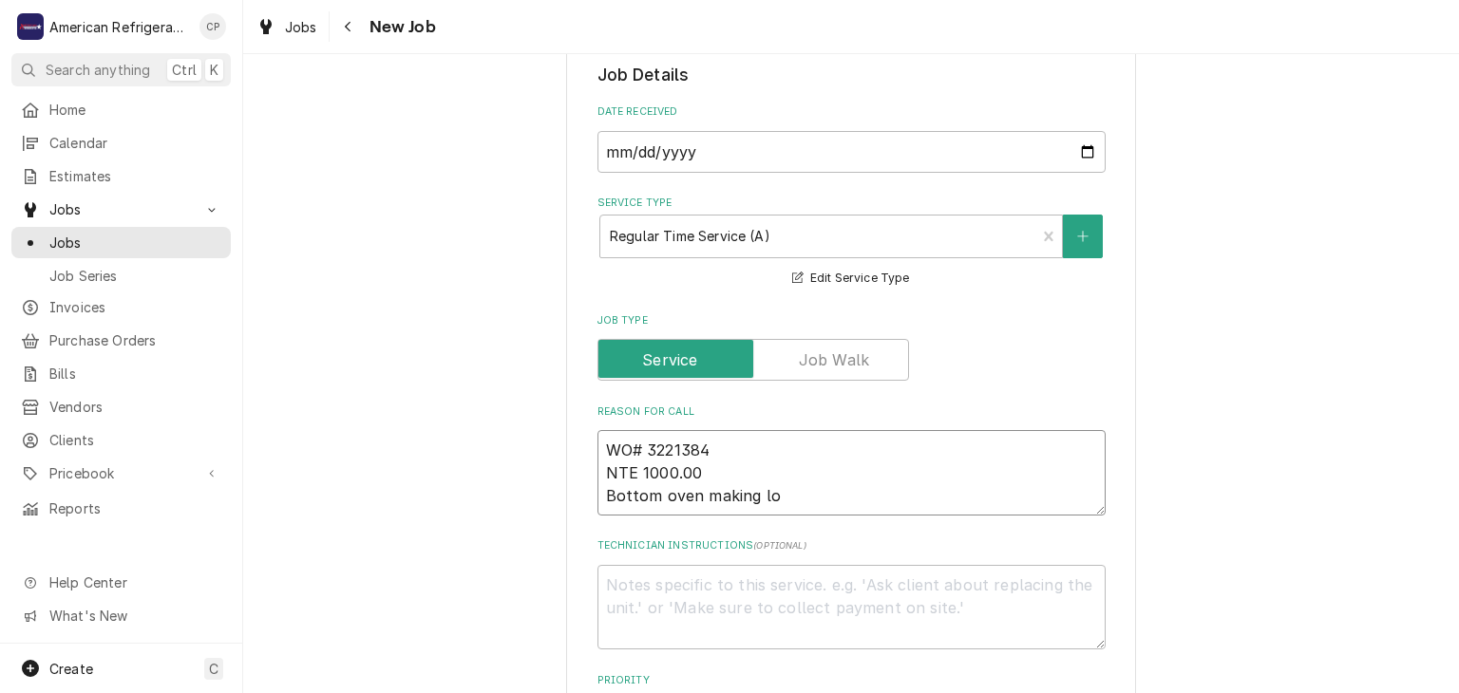
type textarea "x"
type textarea "WO# 3221384 NTE 1000.00 Bottom oven making lou"
type textarea "x"
type textarea "WO# 3221384 NTE 1000.00 Bottom oven making loud"
type textarea "x"
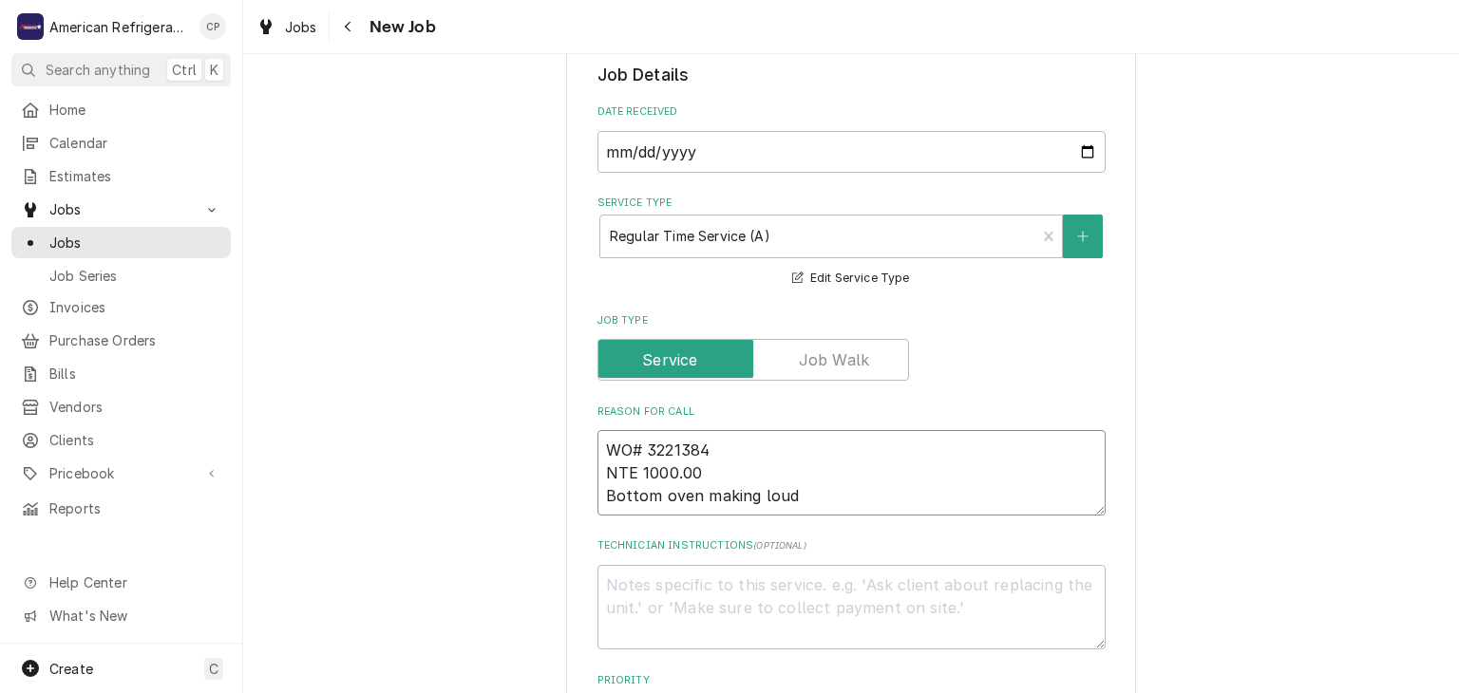
type textarea "WO# 3221384 NTE 1000.00 Bottom oven making loud"
type textarea "x"
type textarea "WO# 3221384 NTE 1000.00 Bottom oven making loud n"
type textarea "x"
type textarea "WO# 3221384 NTE 1000.00 Bottom oven making loud no"
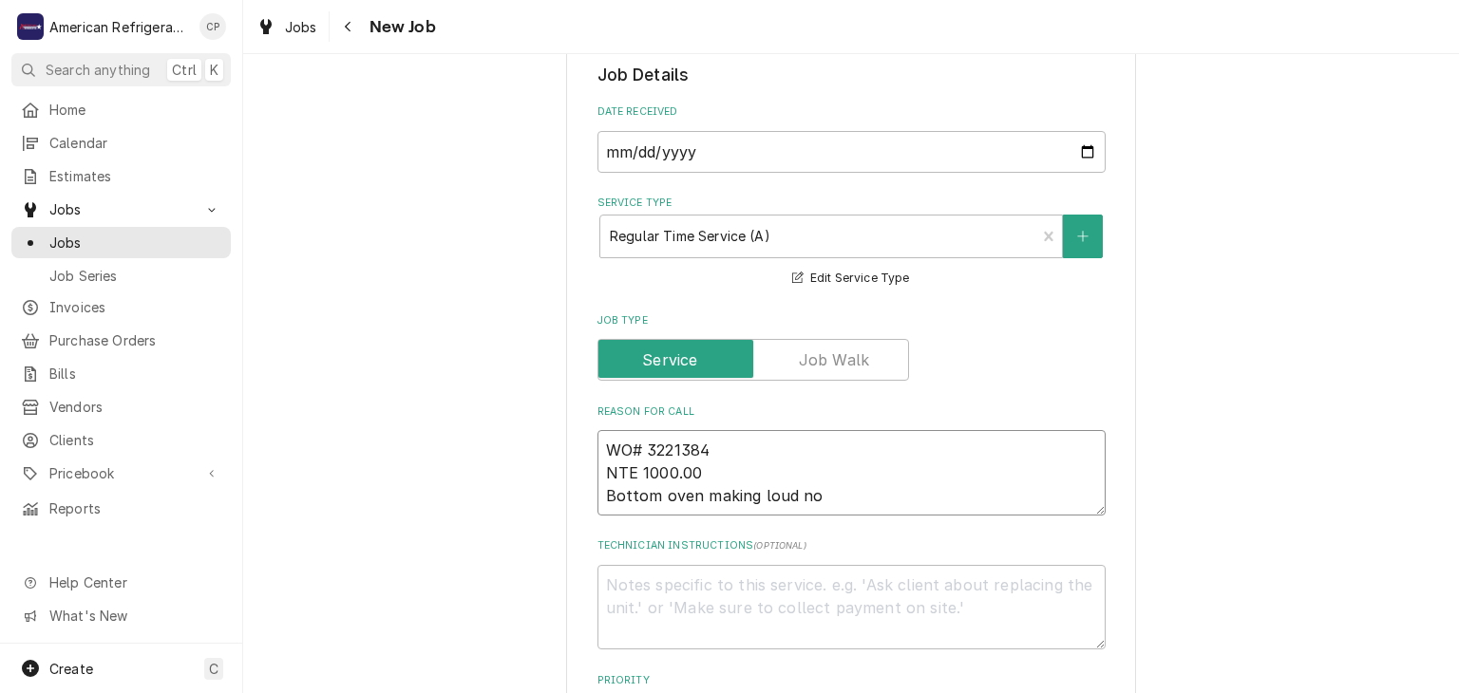
type textarea "x"
type textarea "WO# 3221384 NTE 1000.00 Bottom oven making loud nois"
type textarea "x"
type textarea "WO# 3221384 NTE 1000.00 Bottom oven making loud noise"
type textarea "x"
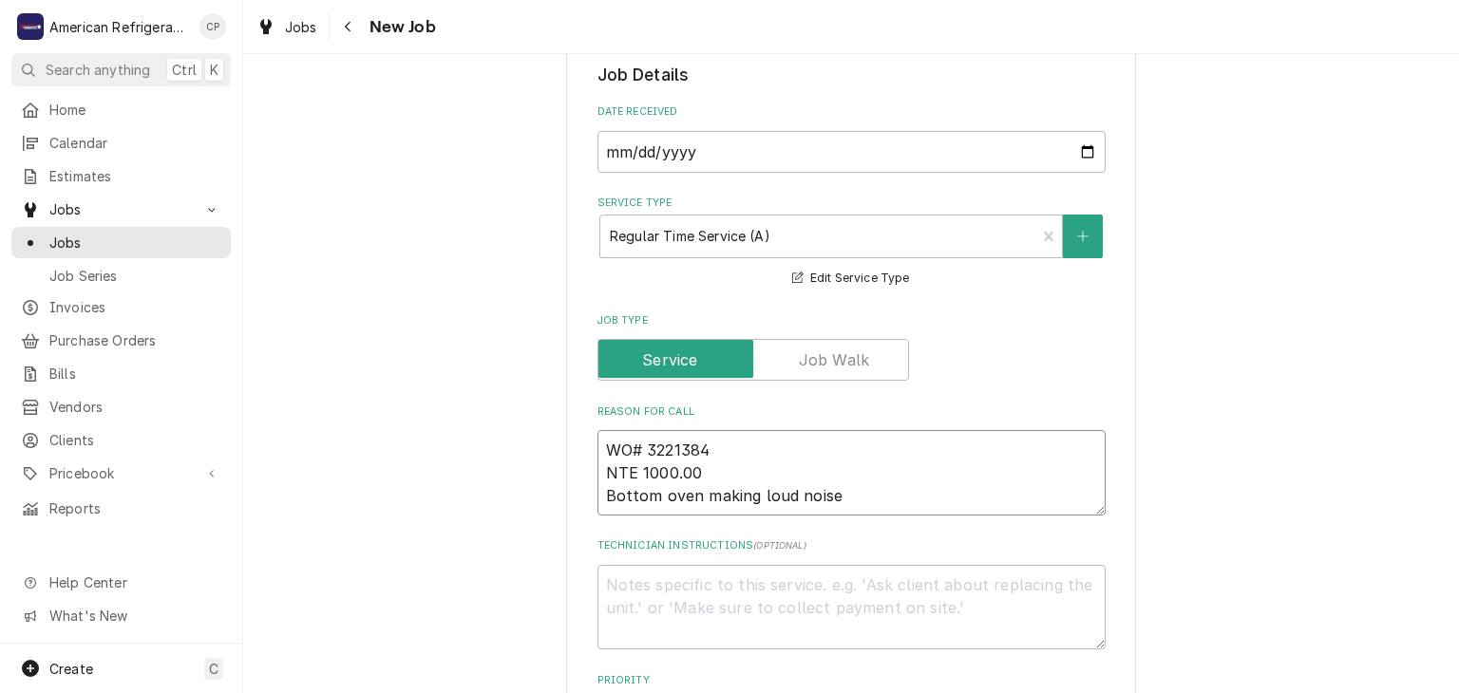
type textarea "WO# 3221384 NTE 1000.00 Bottom oven making loud noise"
type textarea "D"
type textarea "x"
type textarea "Di"
type textarea "x"
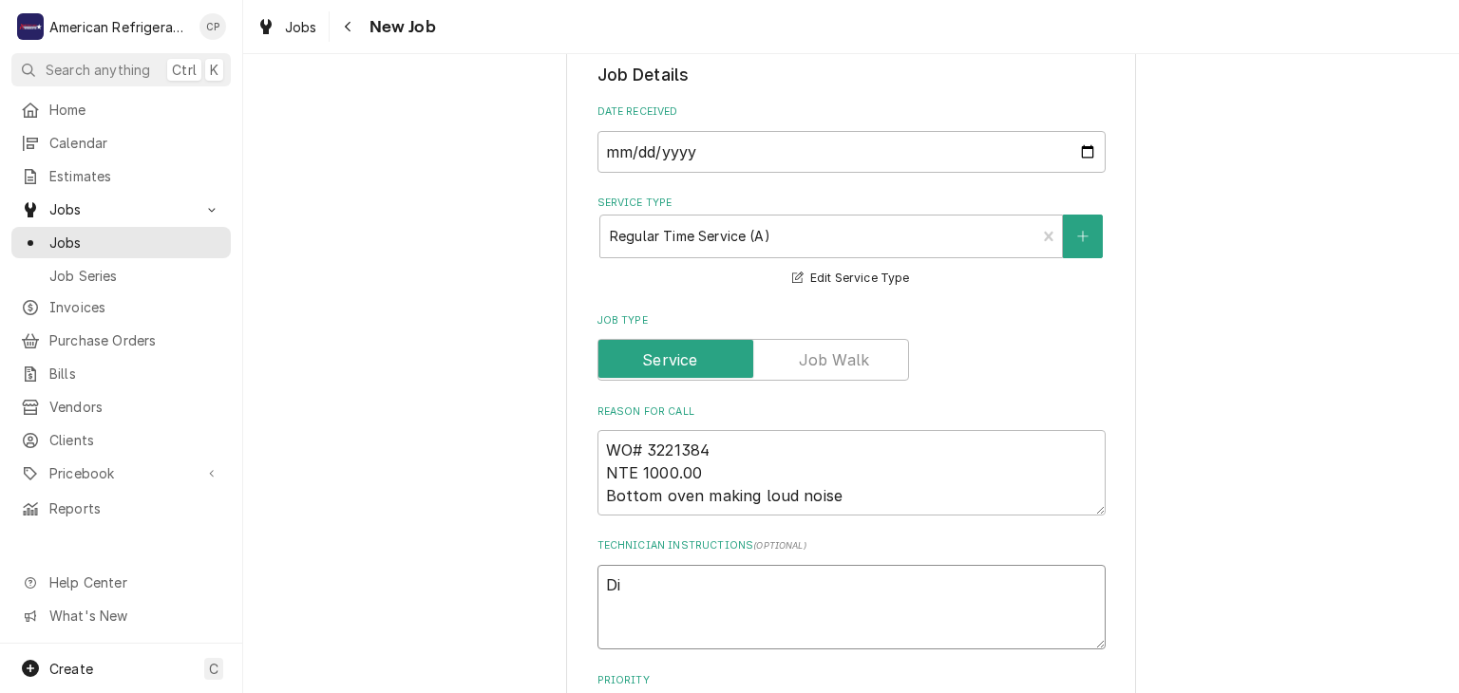
type textarea "Dia"
type textarea "x"
type textarea "Diag"
type textarea "x"
type textarea "Diagn"
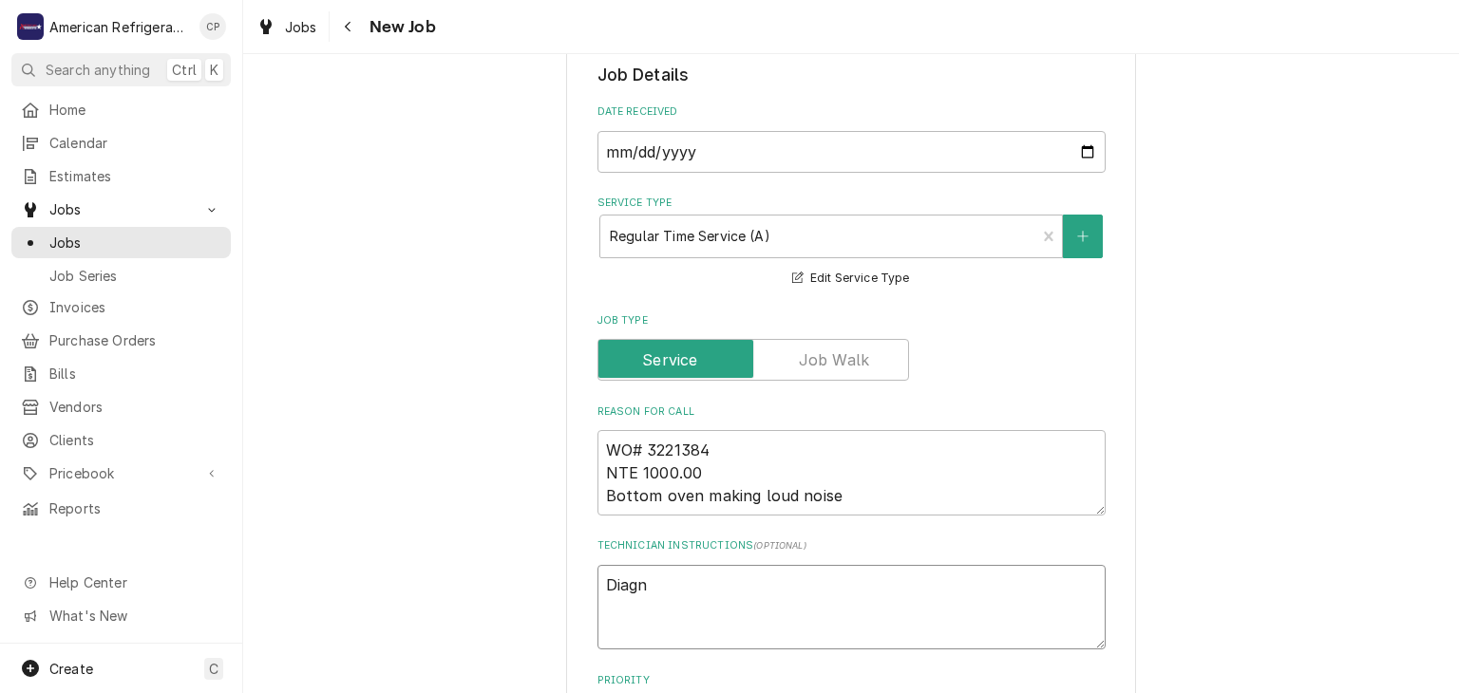
type textarea "x"
type textarea "Diagno"
type textarea "x"
type textarea "Diagnose"
type textarea "x"
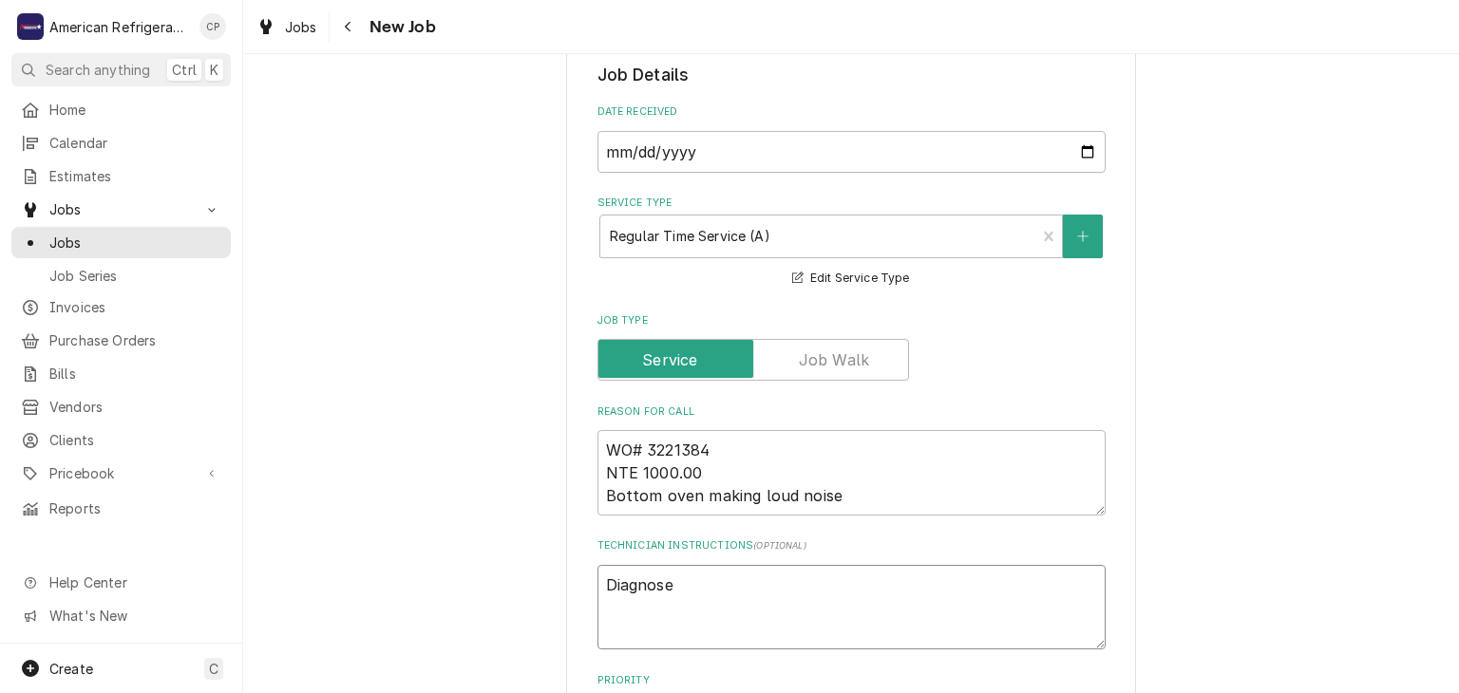
type textarea "Diagnose &"
type textarea "x"
type textarea "Diagnose &"
type textarea "x"
type textarea "Diagnose & c"
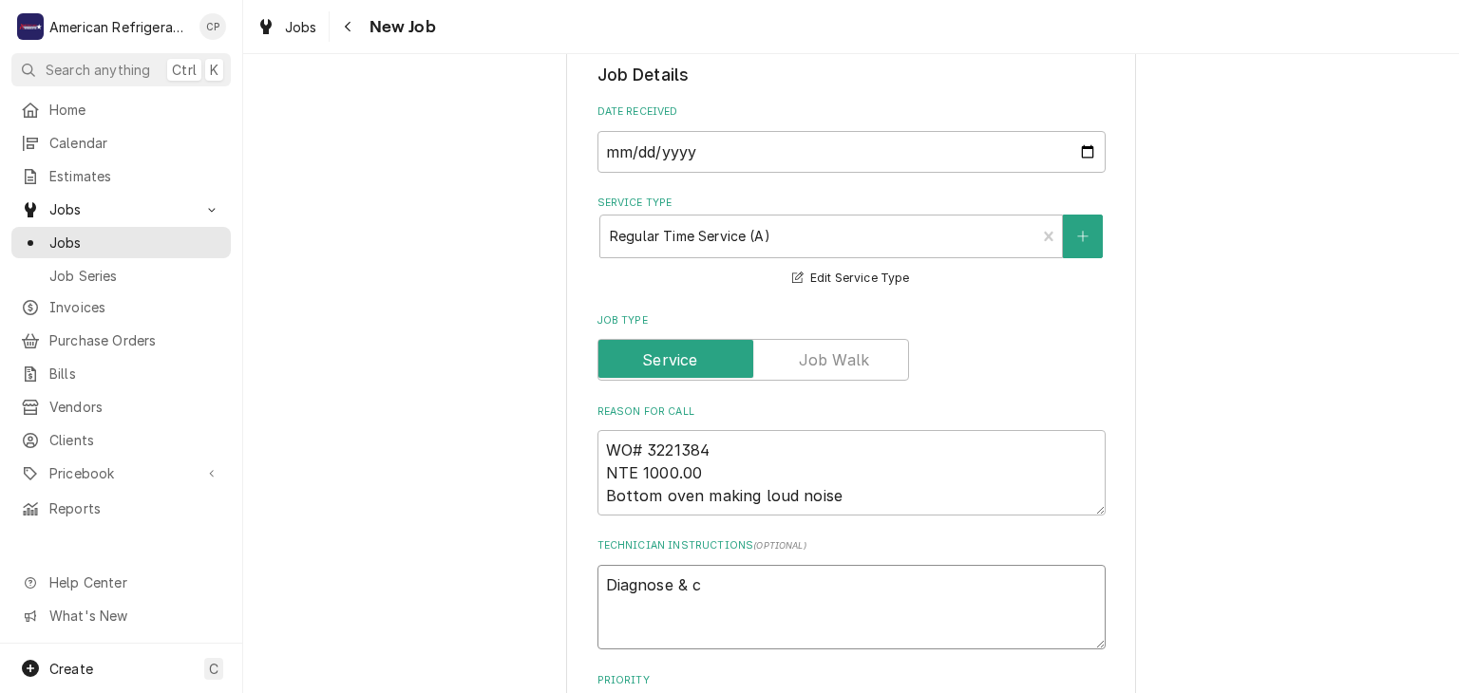
type textarea "x"
type textarea "Diagnose & ca"
type textarea "x"
type textarea "Diagnose & call"
type textarea "x"
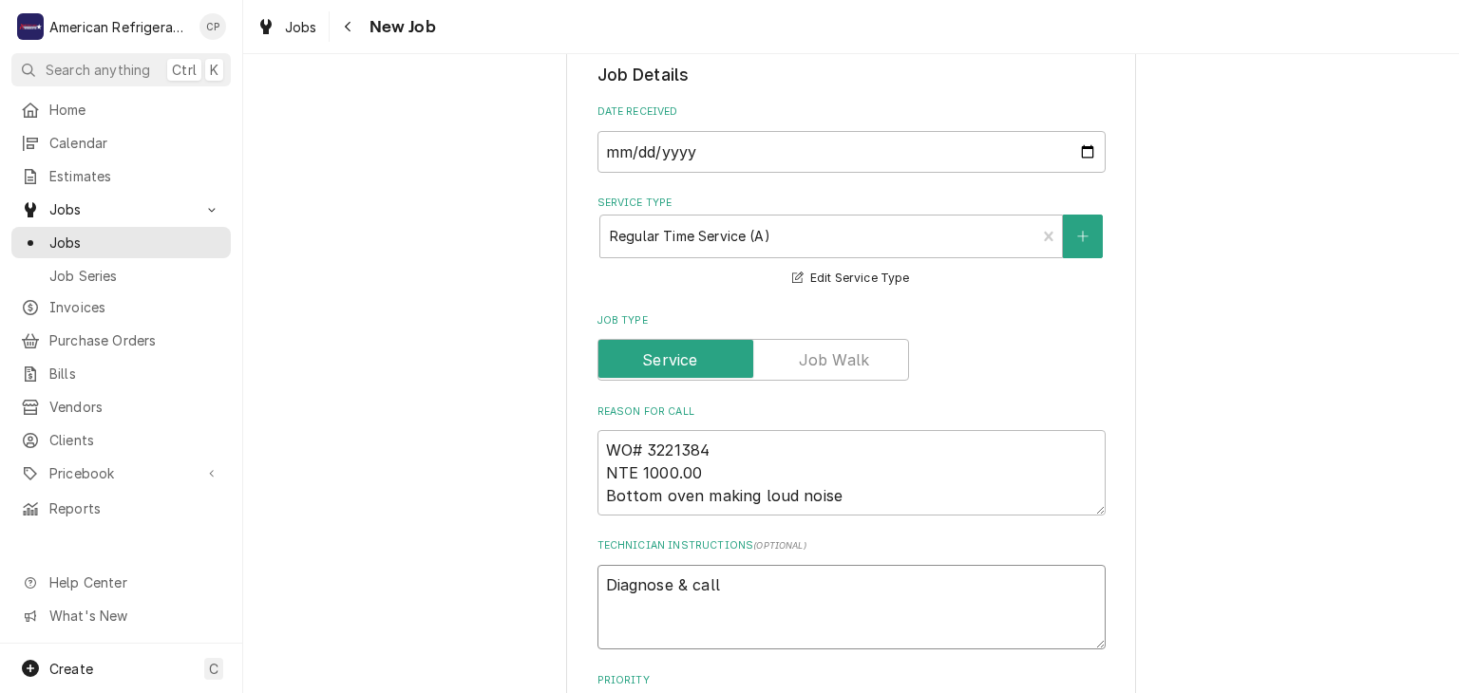
type textarea "Diagnose & call"
type textarea "x"
type textarea "Diagnose & call gl"
type textarea "x"
type textarea "Diagnose & call glen"
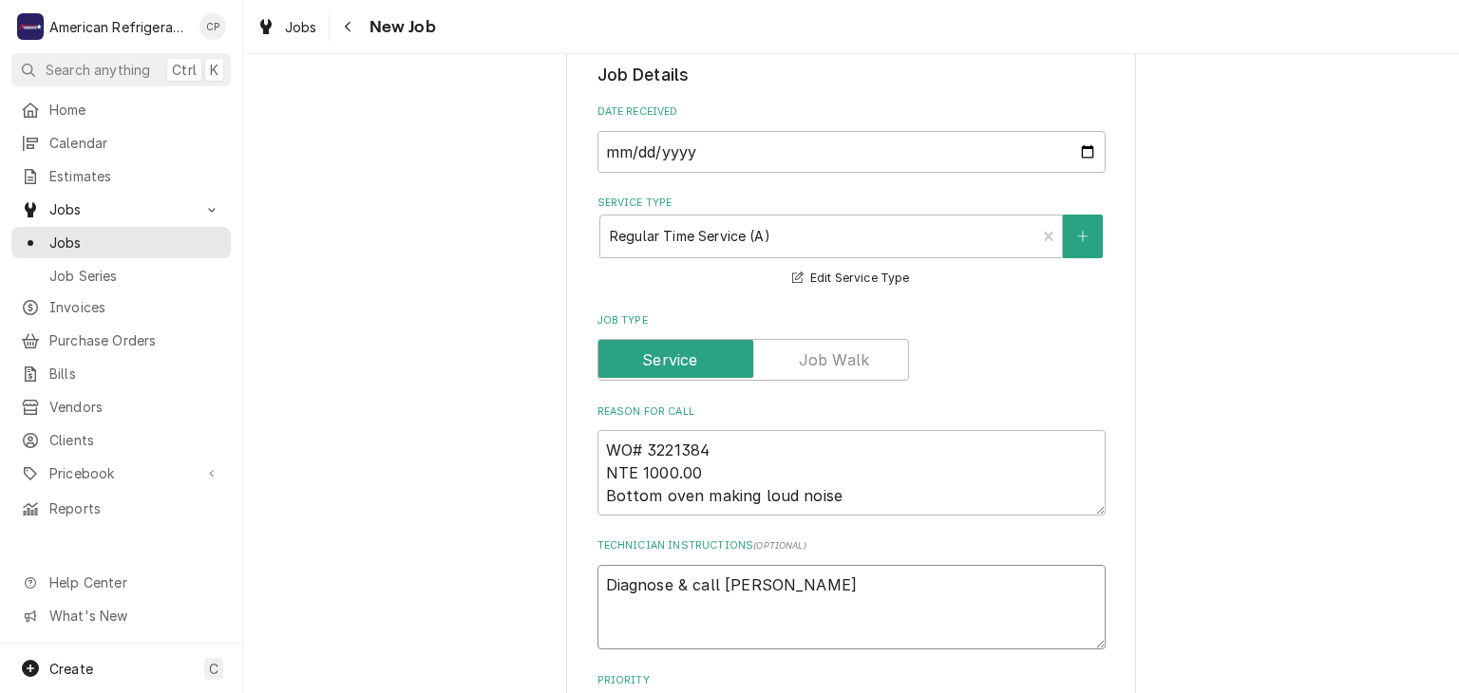
type textarea "x"
type textarea "Diagnose & call Glenn"
type textarea "x"
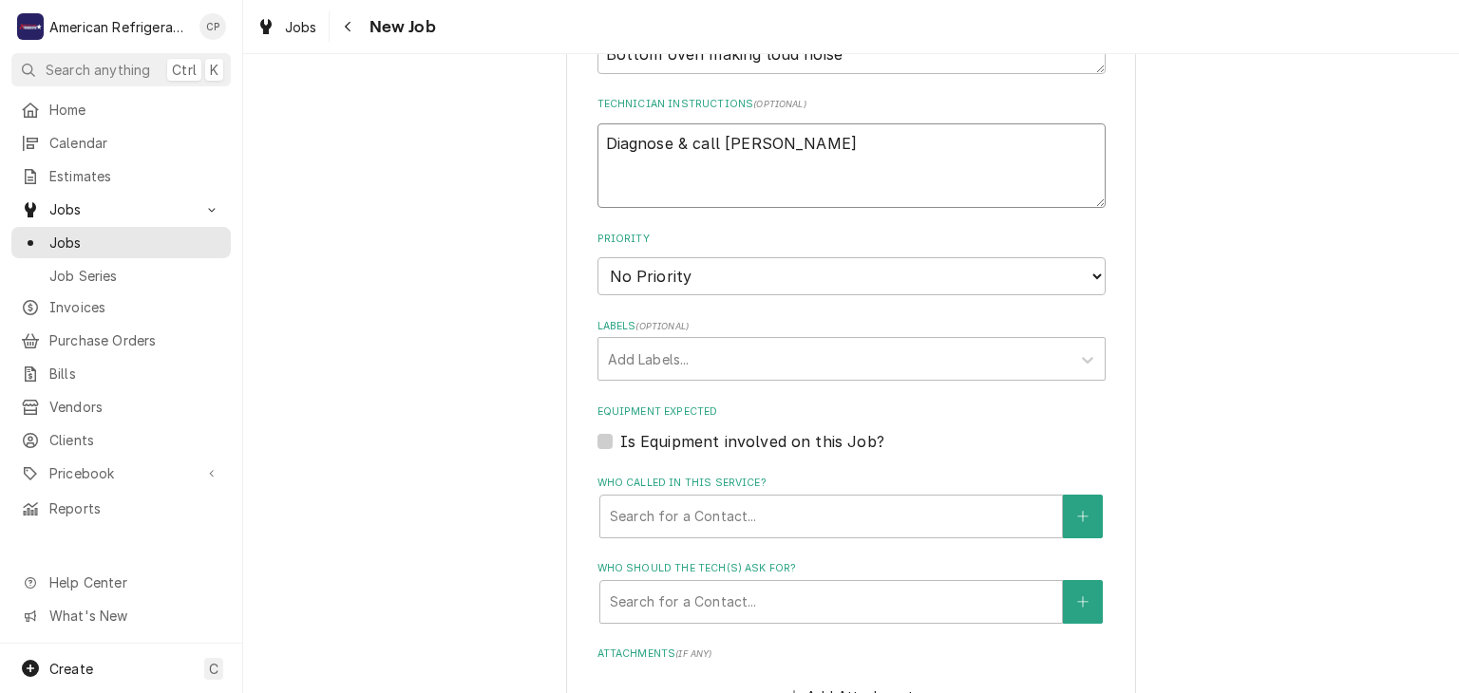
scroll to position [1450, 0]
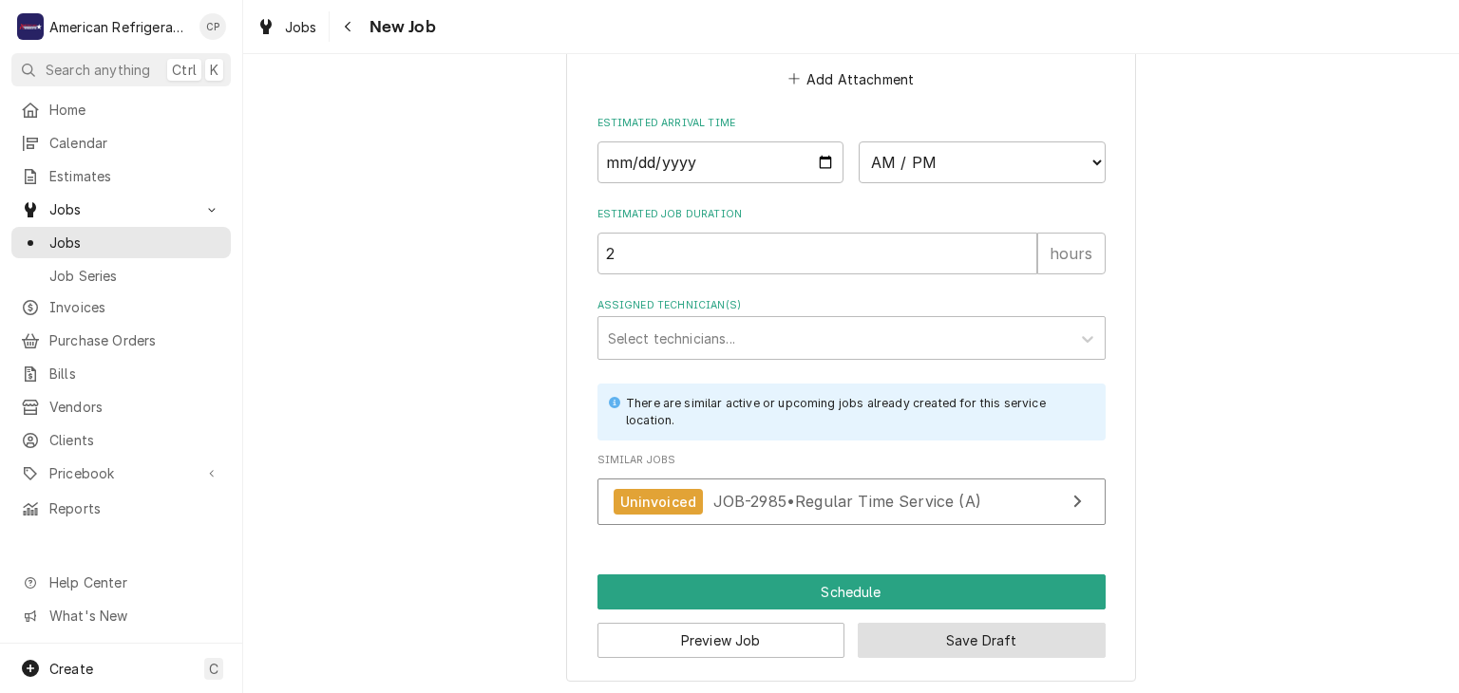
type textarea "Diagnose & call Glenn"
click at [949, 637] on button "Save Draft" at bounding box center [982, 640] width 248 height 35
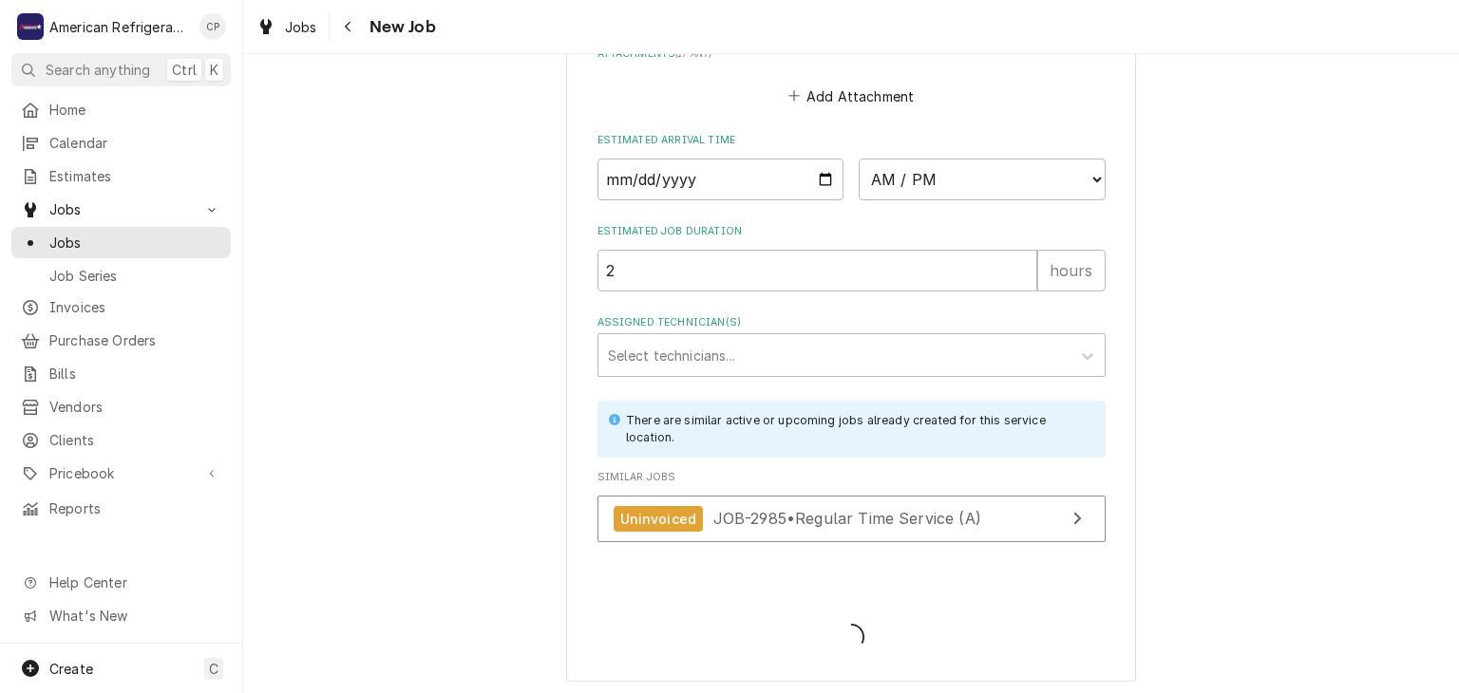
type textarea "x"
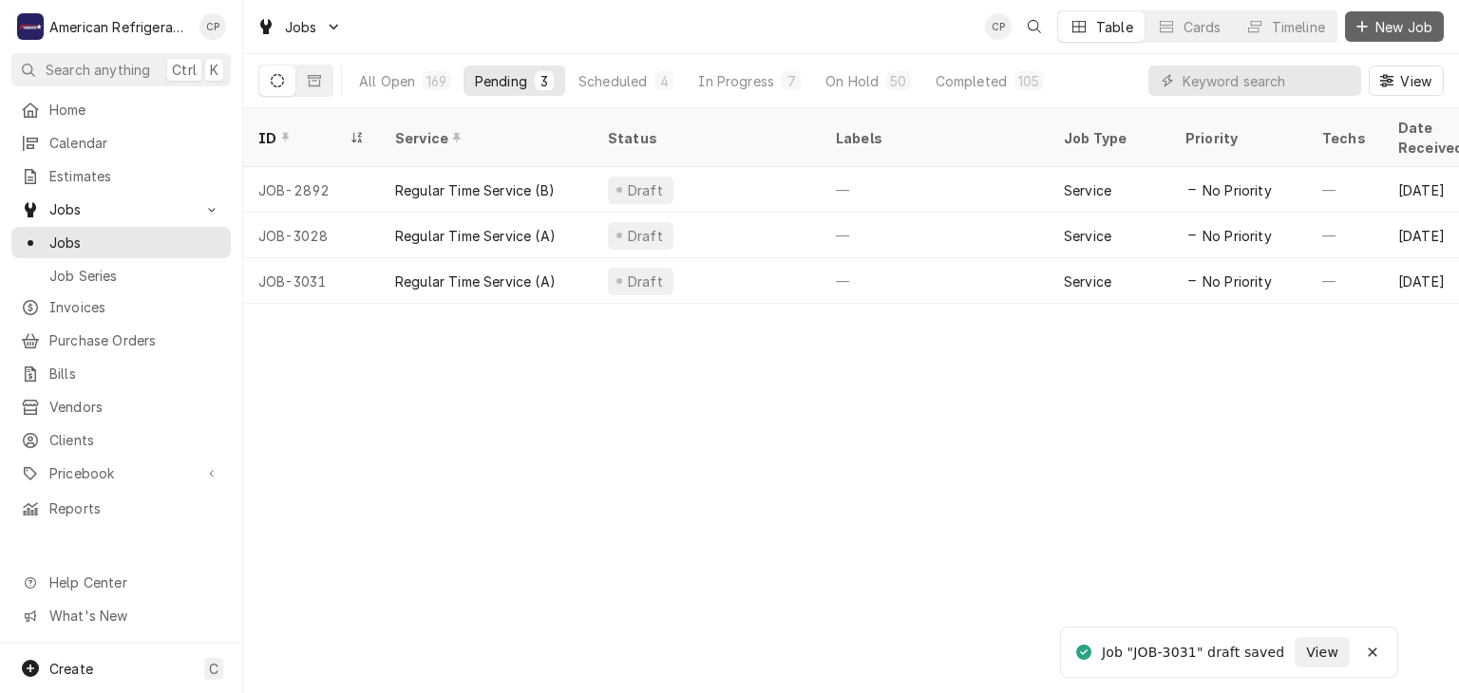
click at [1392, 28] on span "New Job" at bounding box center [1403, 27] width 65 height 20
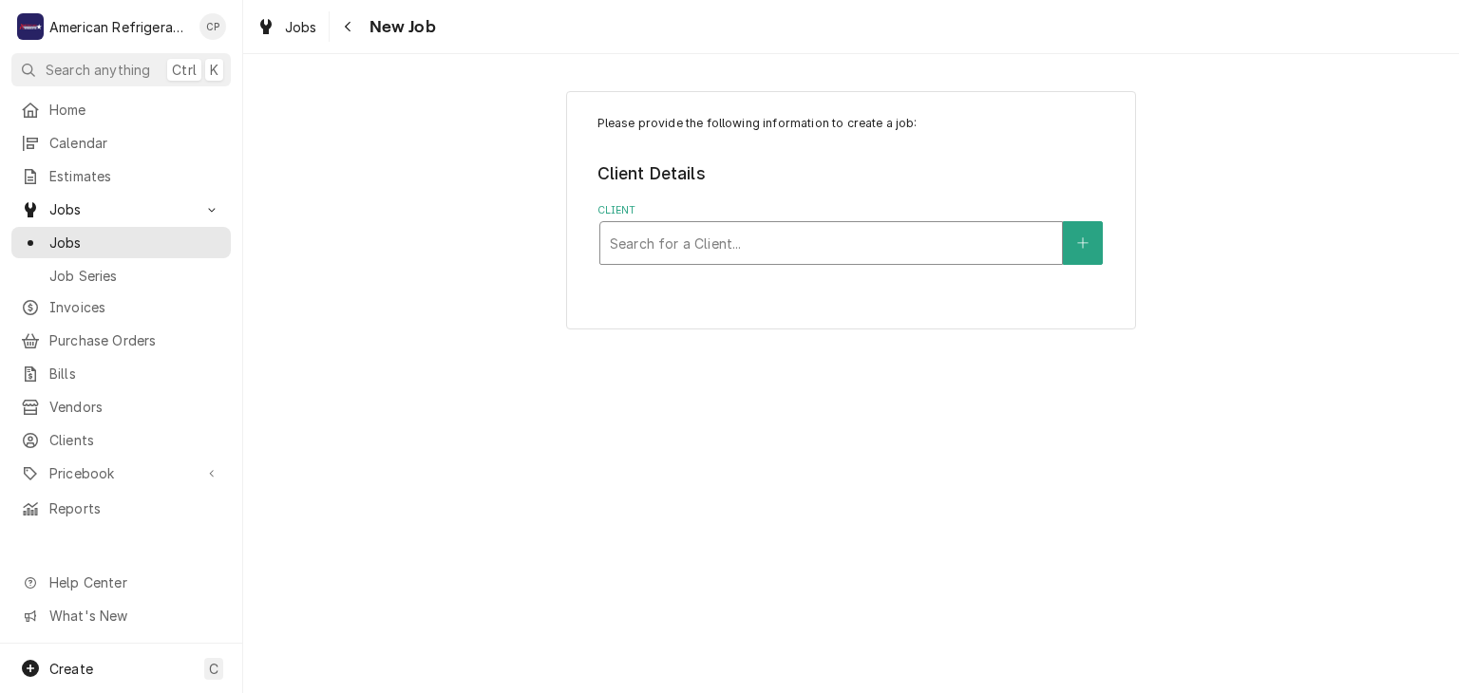
click at [731, 252] on div "Client" at bounding box center [831, 243] width 443 height 34
type input "albu"
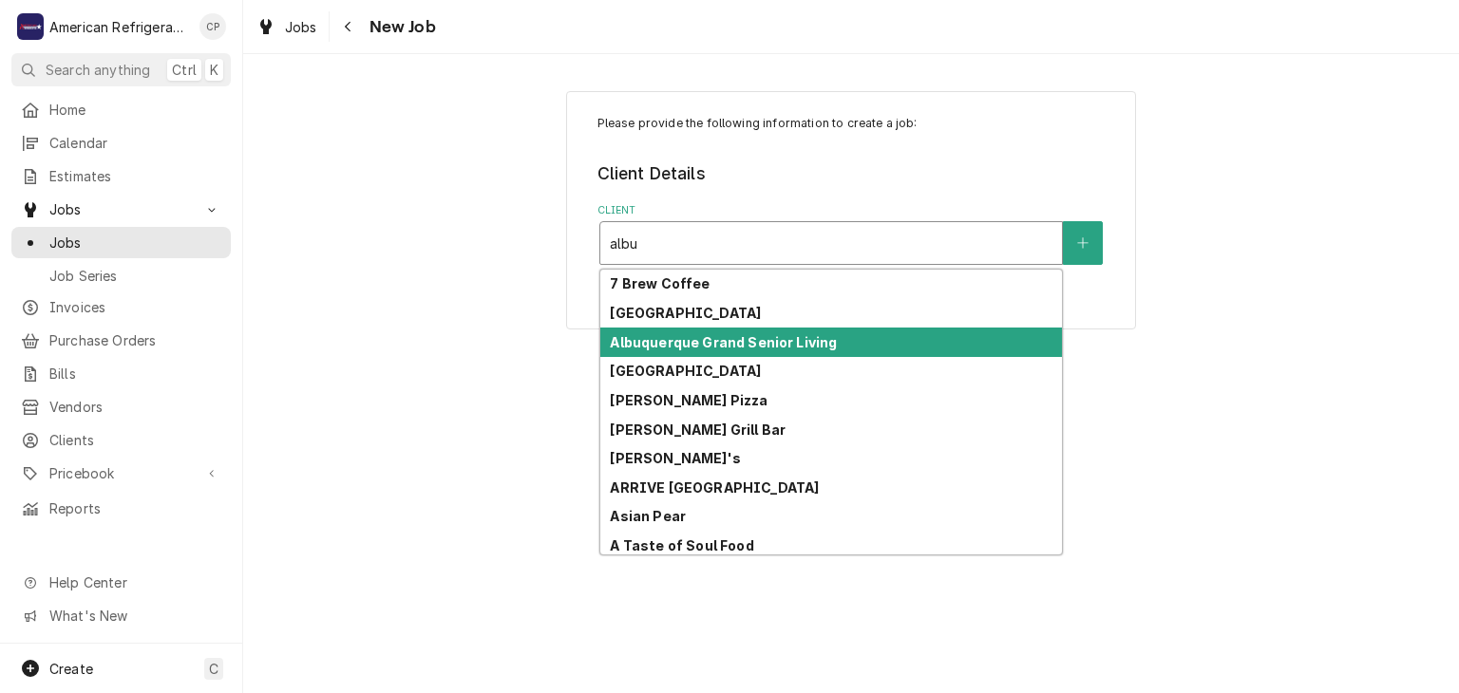
click at [727, 346] on strong "Albuquerque Grand Senior Living" at bounding box center [723, 342] width 227 height 16
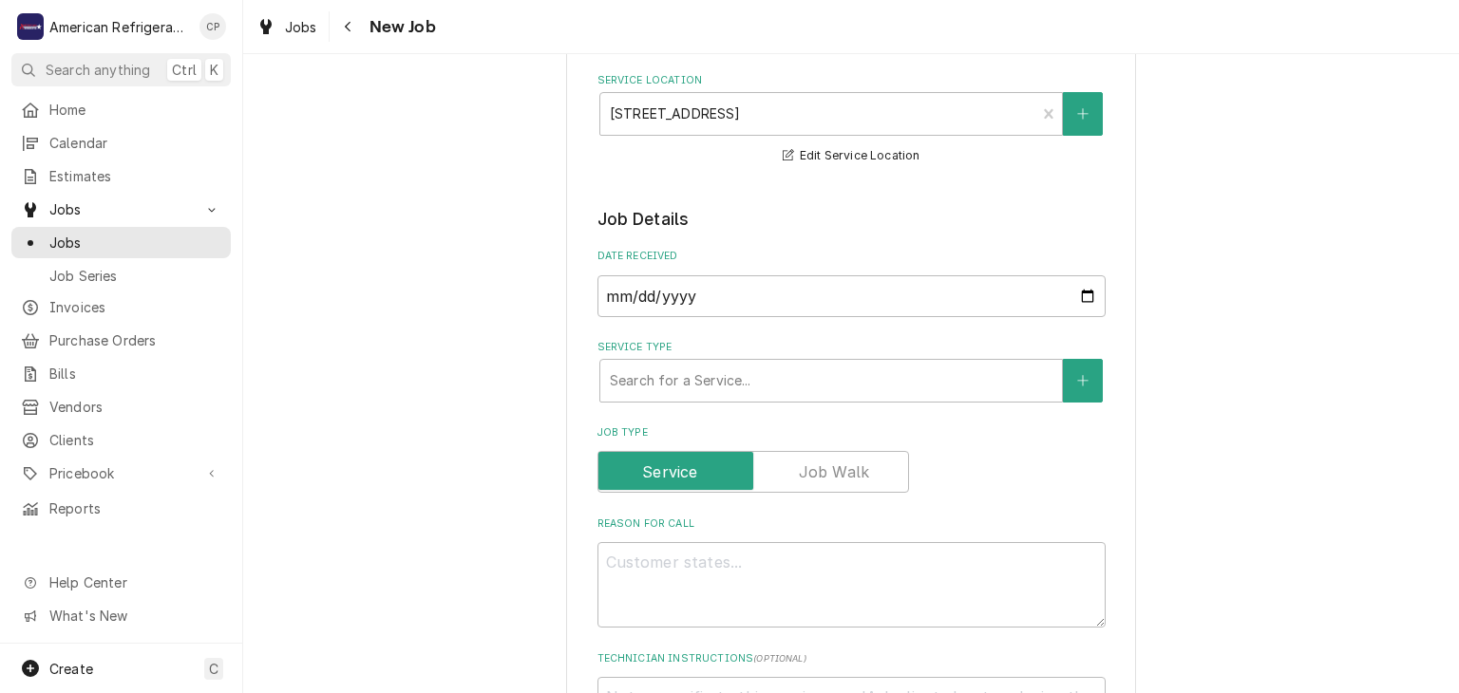
scroll to position [255, 0]
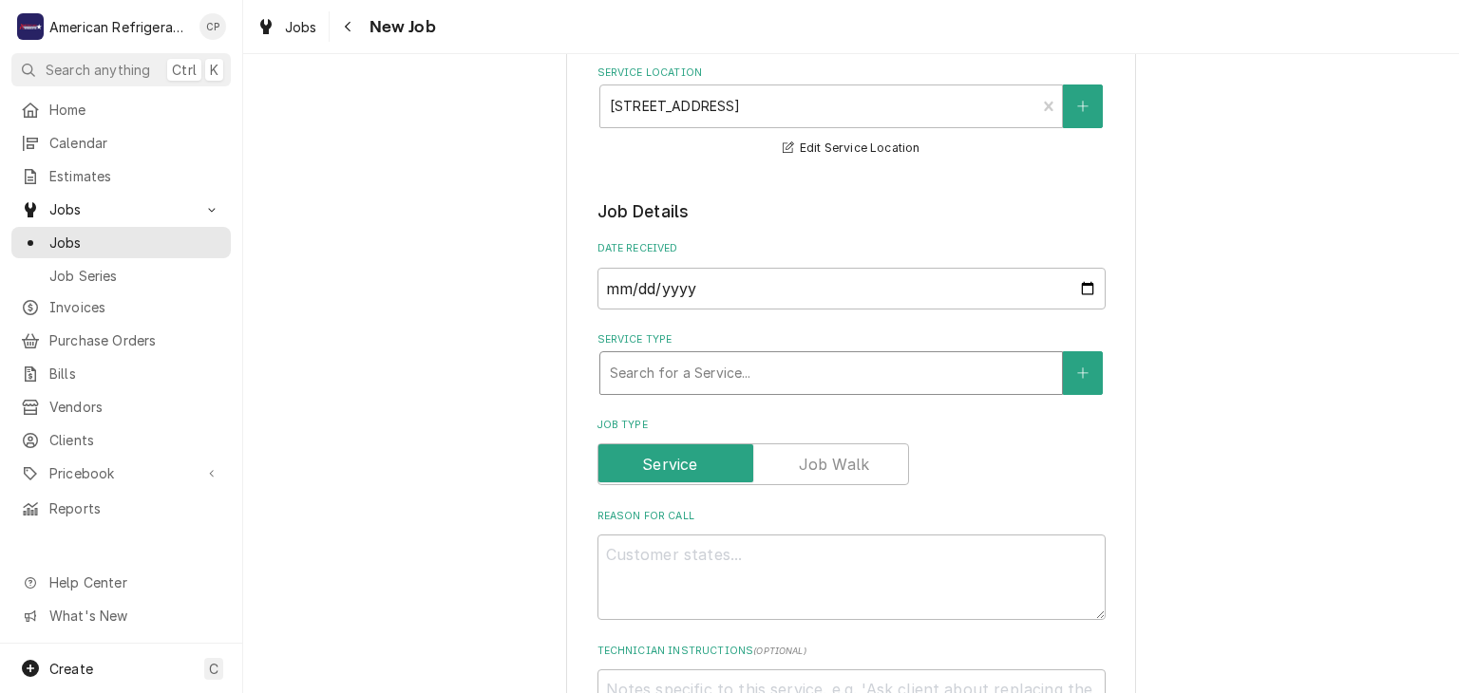
drag, startPoint x: 676, startPoint y: 399, endPoint x: 684, endPoint y: 389, distance: 12.2
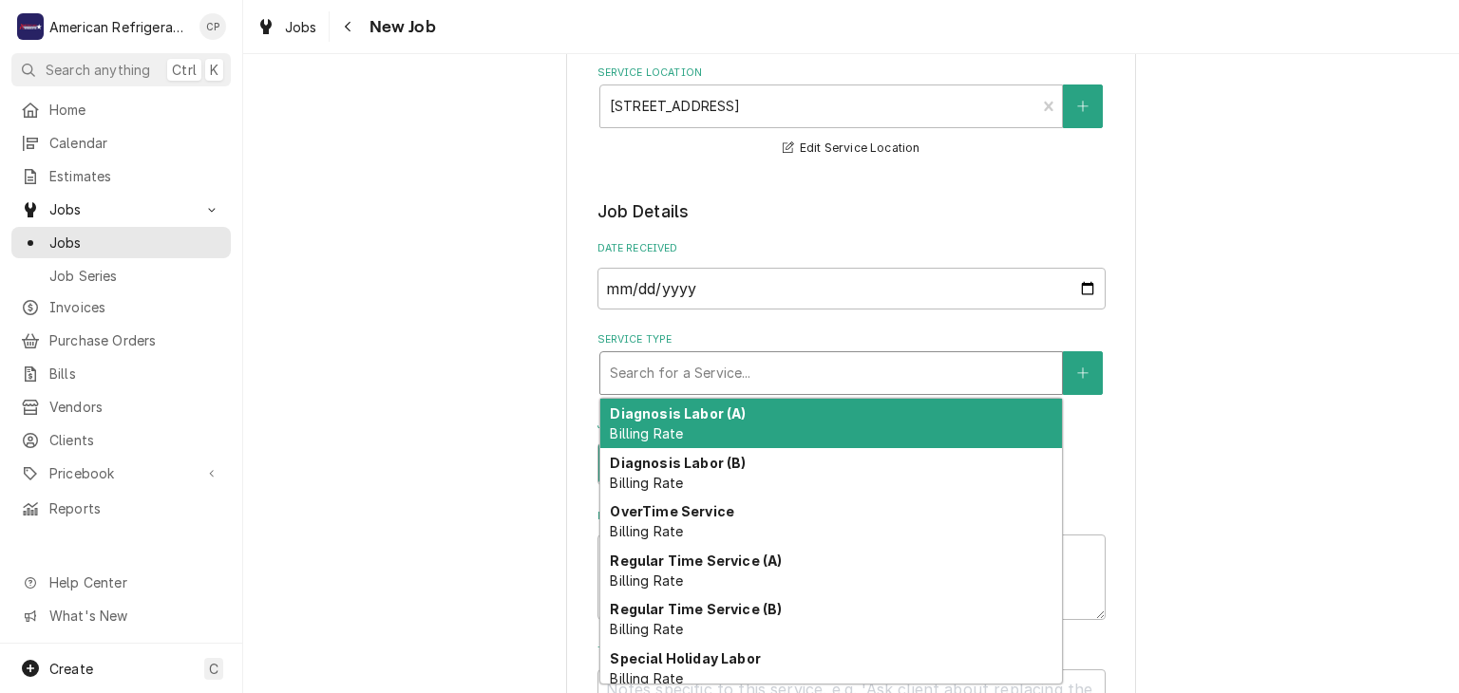
click at [691, 378] on div "Service Type" at bounding box center [831, 373] width 443 height 34
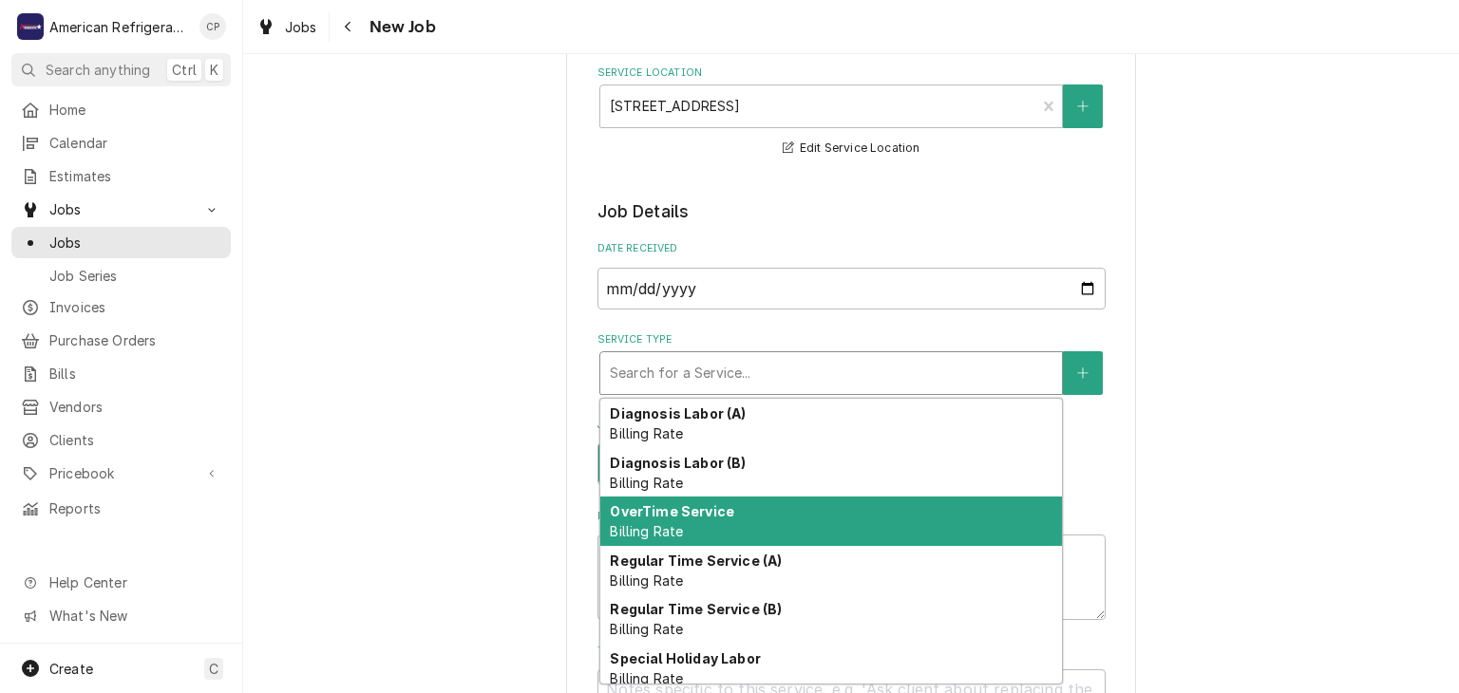
scroll to position [9, 0]
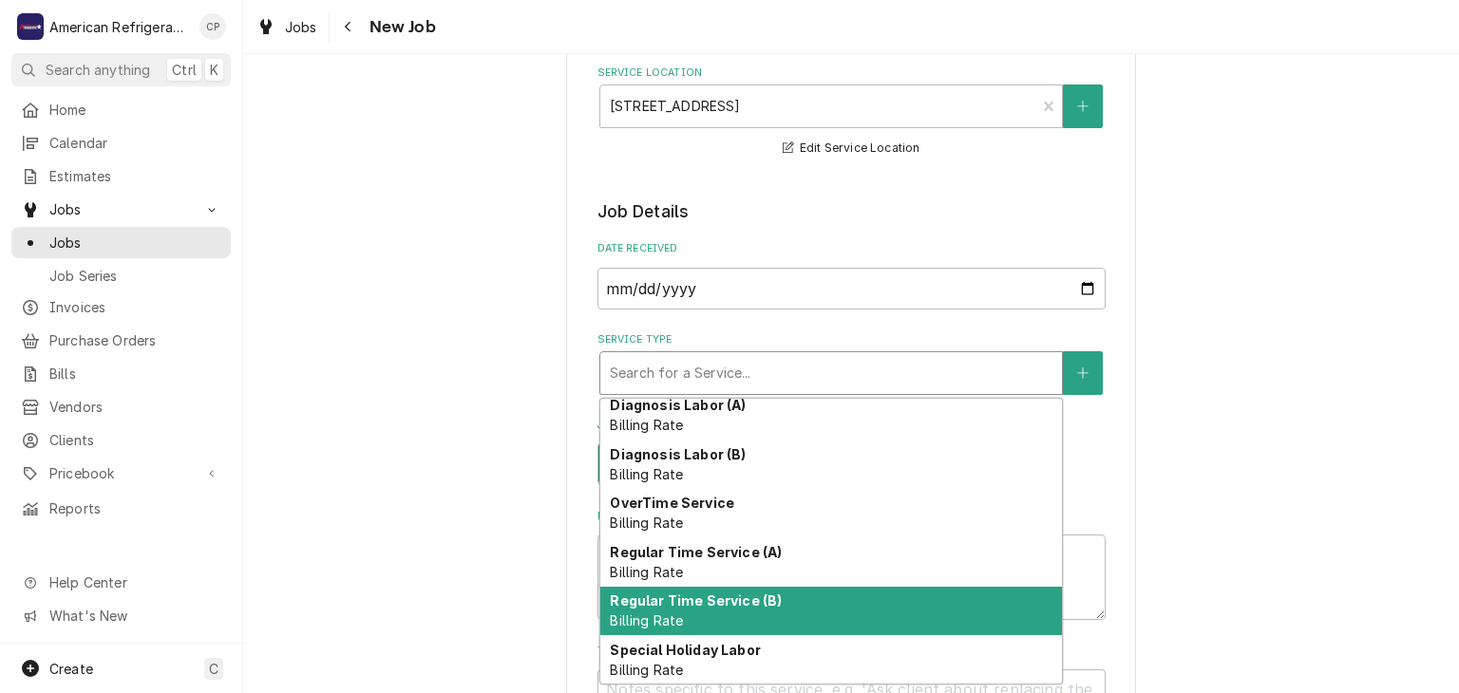
click at [735, 593] on strong "Regular Time Service (B)" at bounding box center [696, 601] width 172 height 16
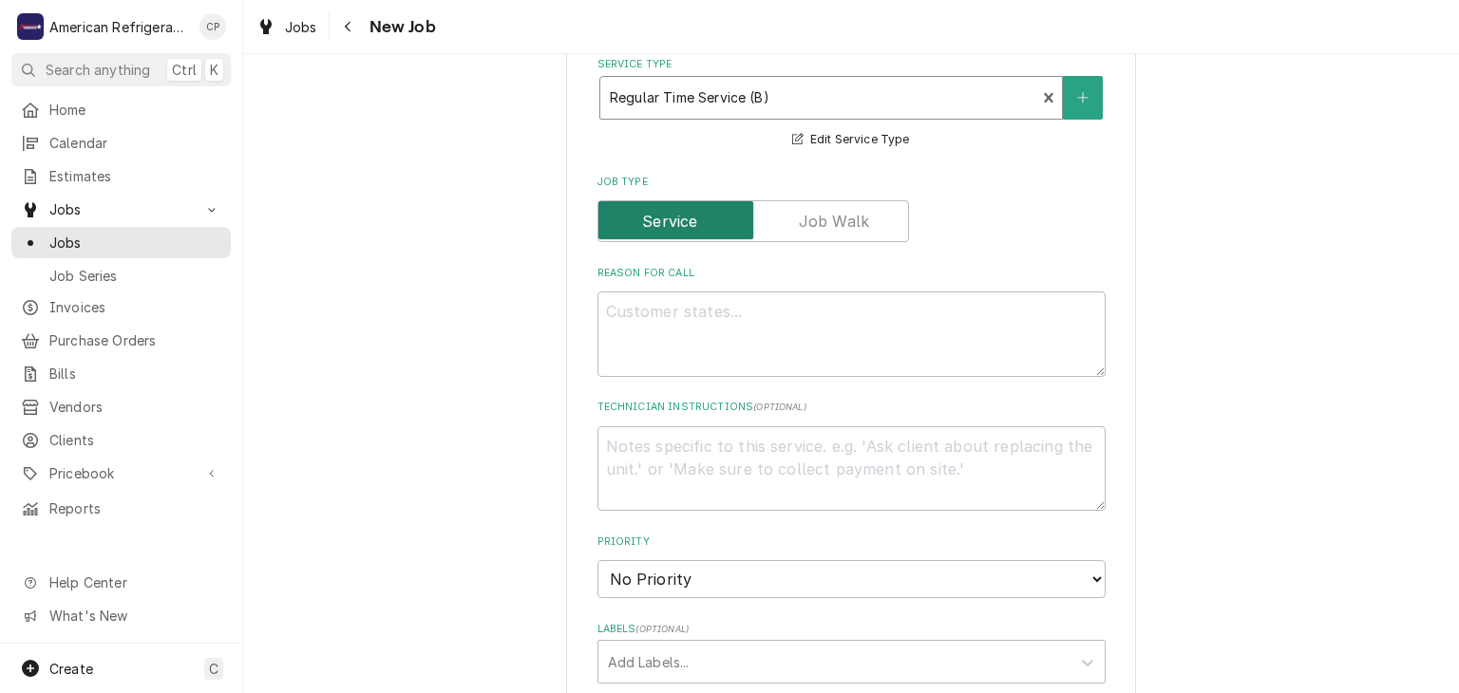
scroll to position [631, 0]
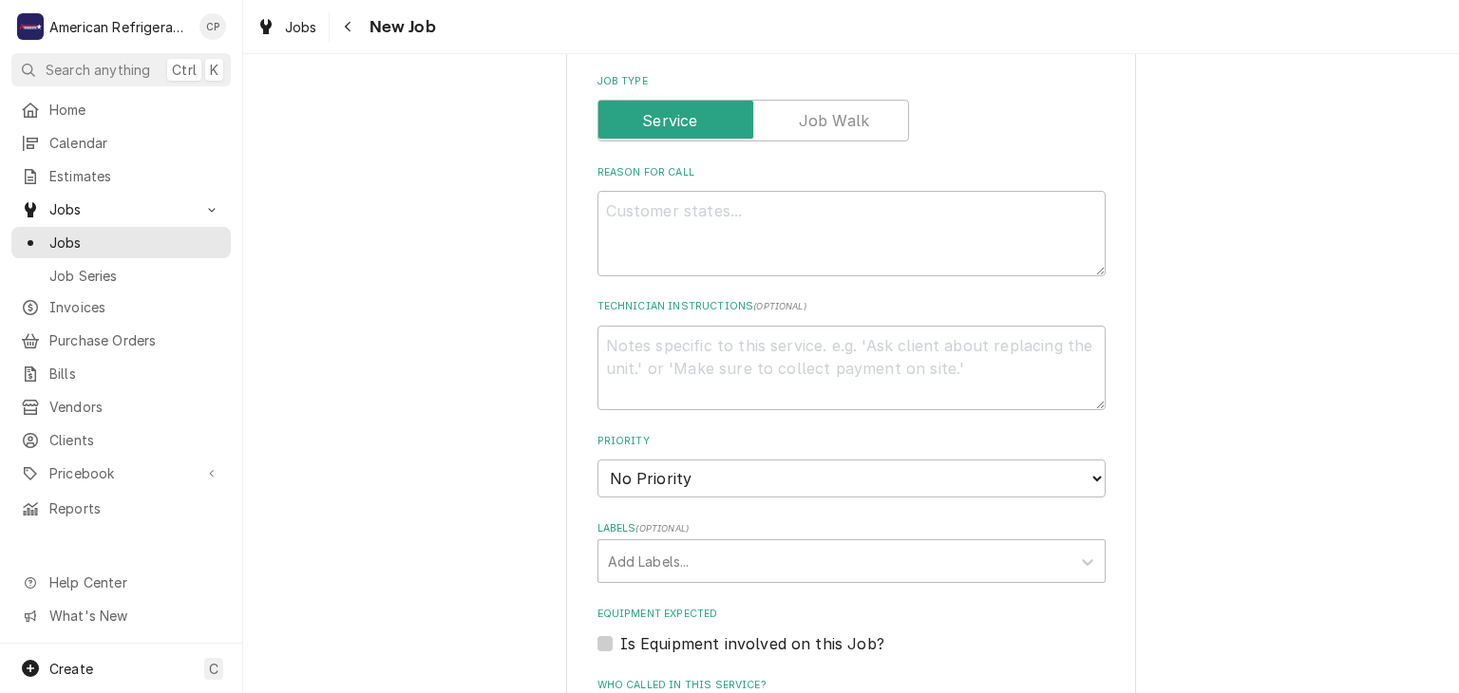
click at [671, 183] on div "Reason For Call" at bounding box center [851, 220] width 508 height 111
click at [670, 263] on textarea "Reason For Call" at bounding box center [851, 233] width 508 height 85
type textarea "x"
type textarea "M"
type textarea "x"
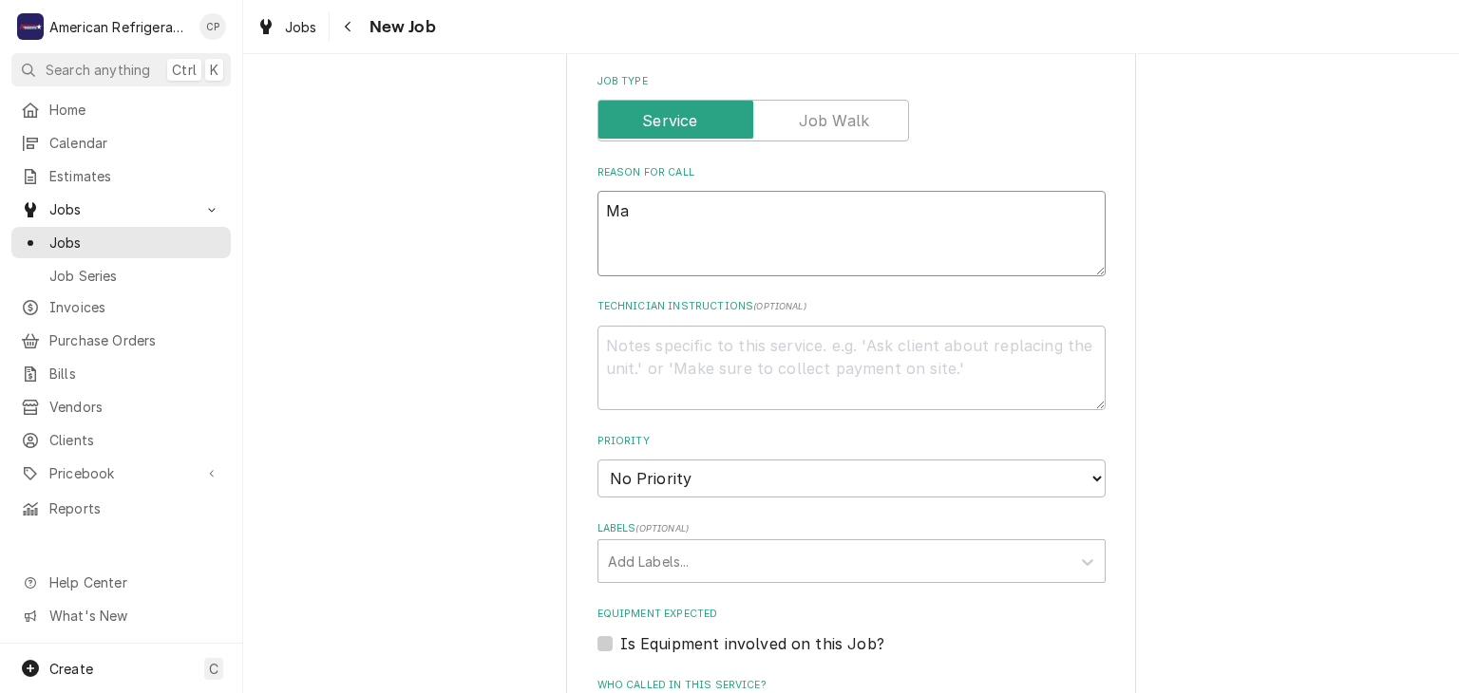
type textarea "Mai"
type textarea "x"
type textarea "Main"
type textarea "x"
type textarea "Mainte"
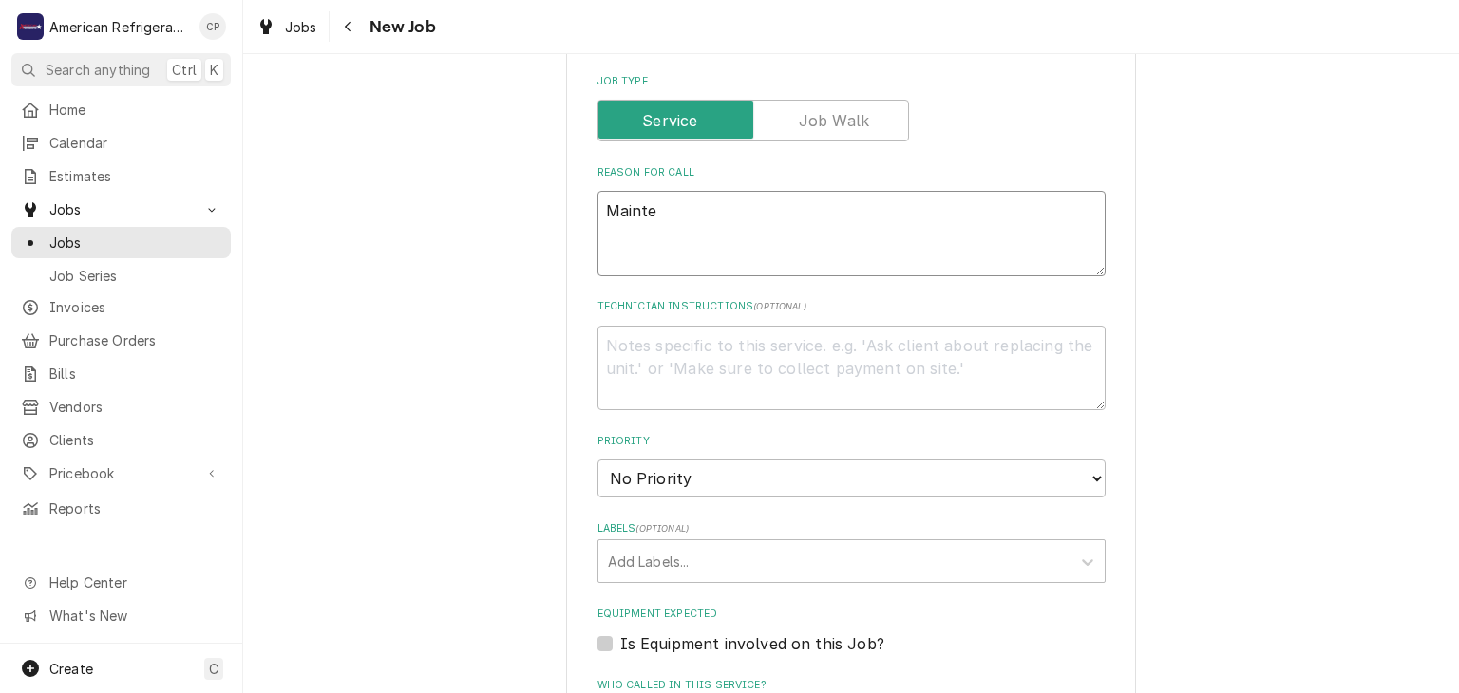
type textarea "x"
type textarea "Mainten"
type textarea "x"
type textarea "Maintenan"
type textarea "x"
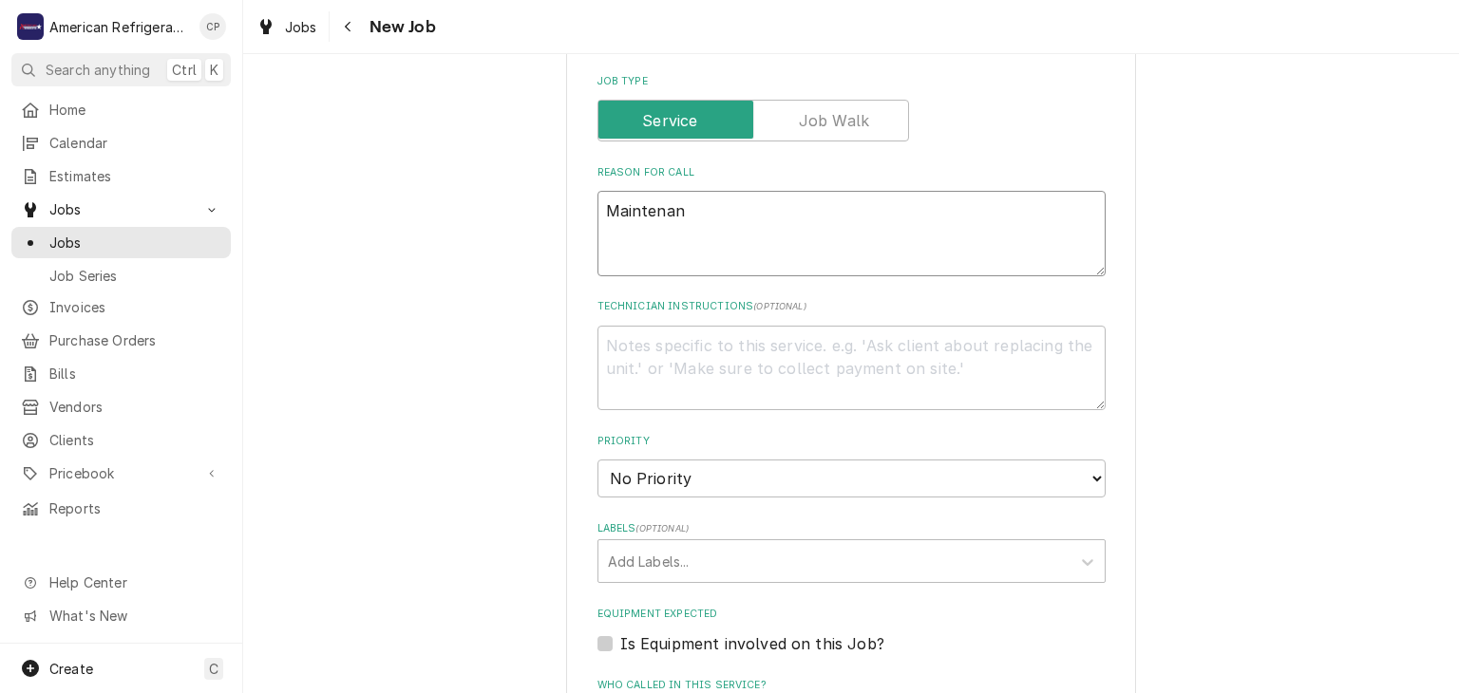
type textarea "Maintenanc"
type textarea "x"
type textarea "Maintenance"
type textarea "x"
type textarea "Maintenance I"
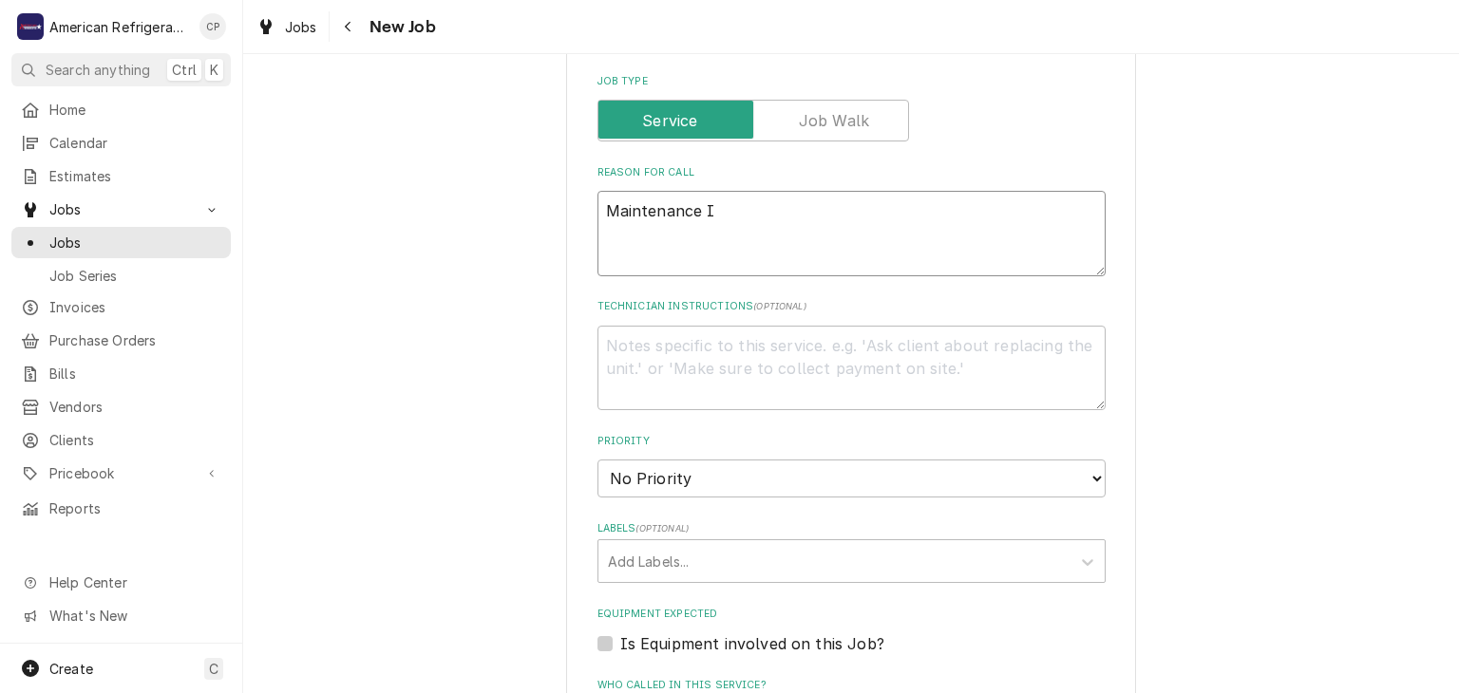
type textarea "x"
type textarea "Maintenance Ic"
type textarea "x"
type textarea "Maintenance Ice"
type textarea "x"
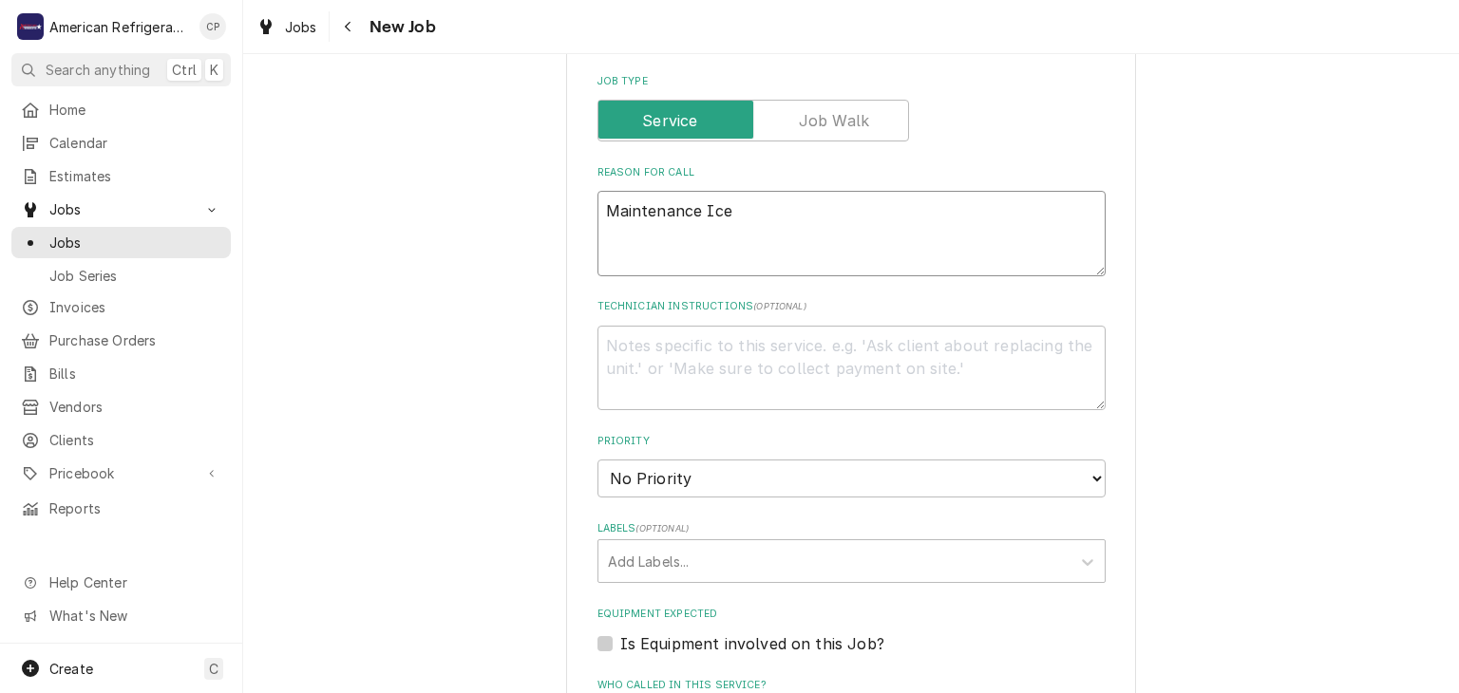
type textarea "Maintenance Ice M"
type textarea "x"
type textarea "Maintenance Ice Ma"
type textarea "x"
type textarea "Maintenance Ice Mak"
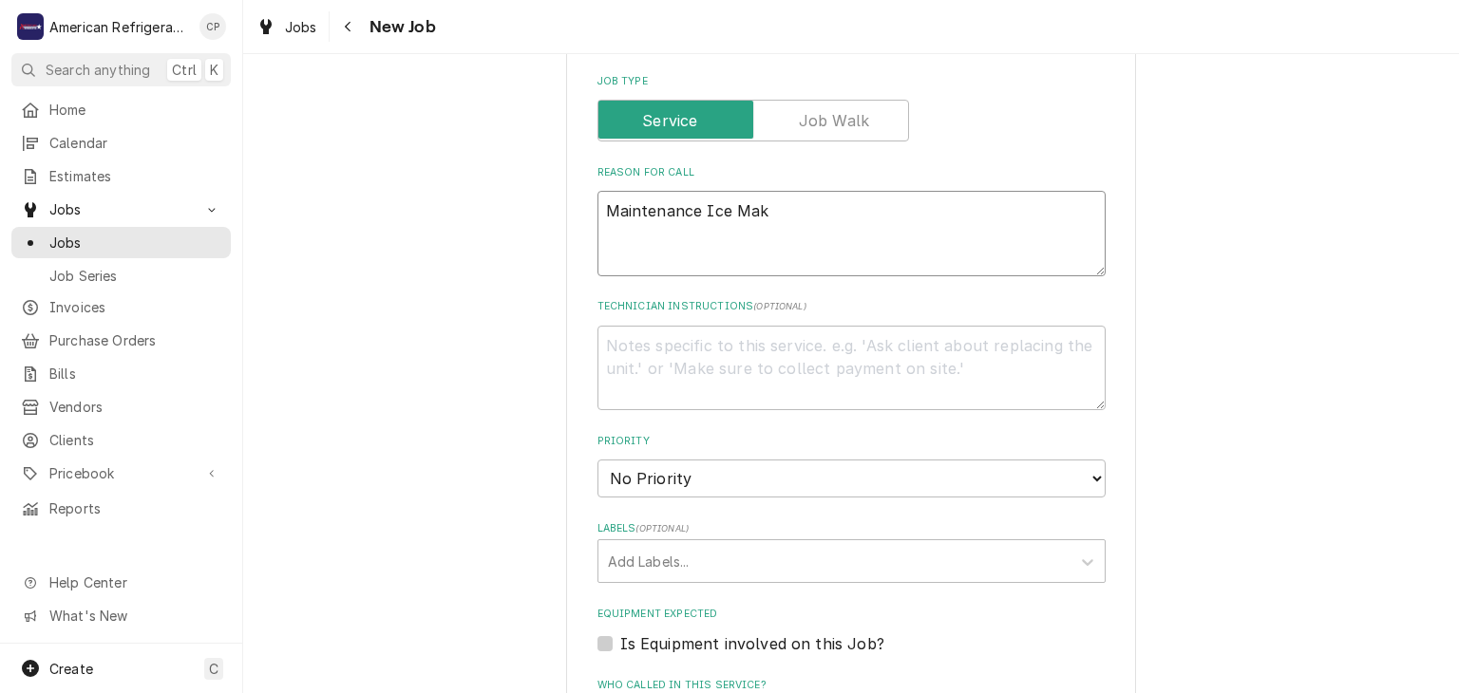
type textarea "x"
type textarea "Maintenance Ice Mak"
type textarea "x"
type textarea "Maintenance Ice Make"
type textarea "x"
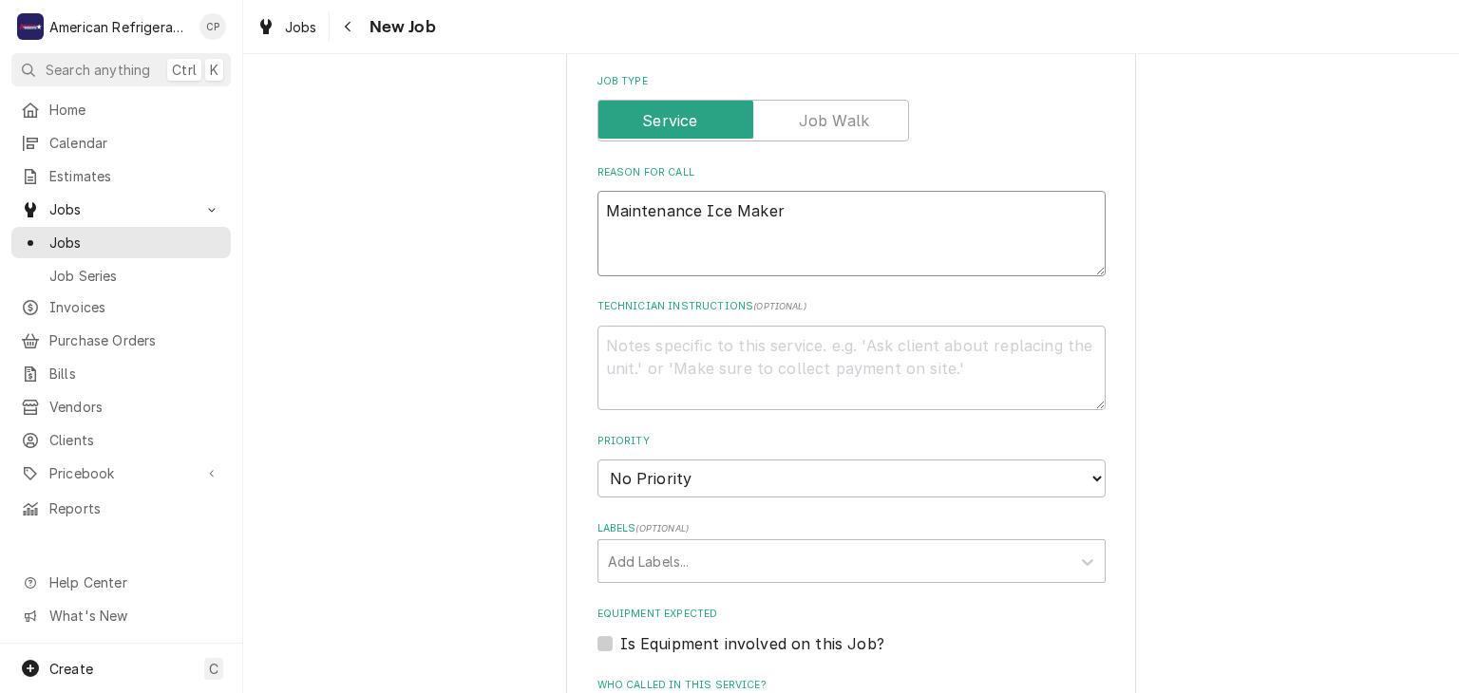
type textarea "Maintenance Ice Maker"
click at [705, 210] on textarea "Maintenance Ice Maker" at bounding box center [851, 233] width 508 height 85
type textarea "x"
type textarea "Maintenance &Ice Maker"
type textarea "x"
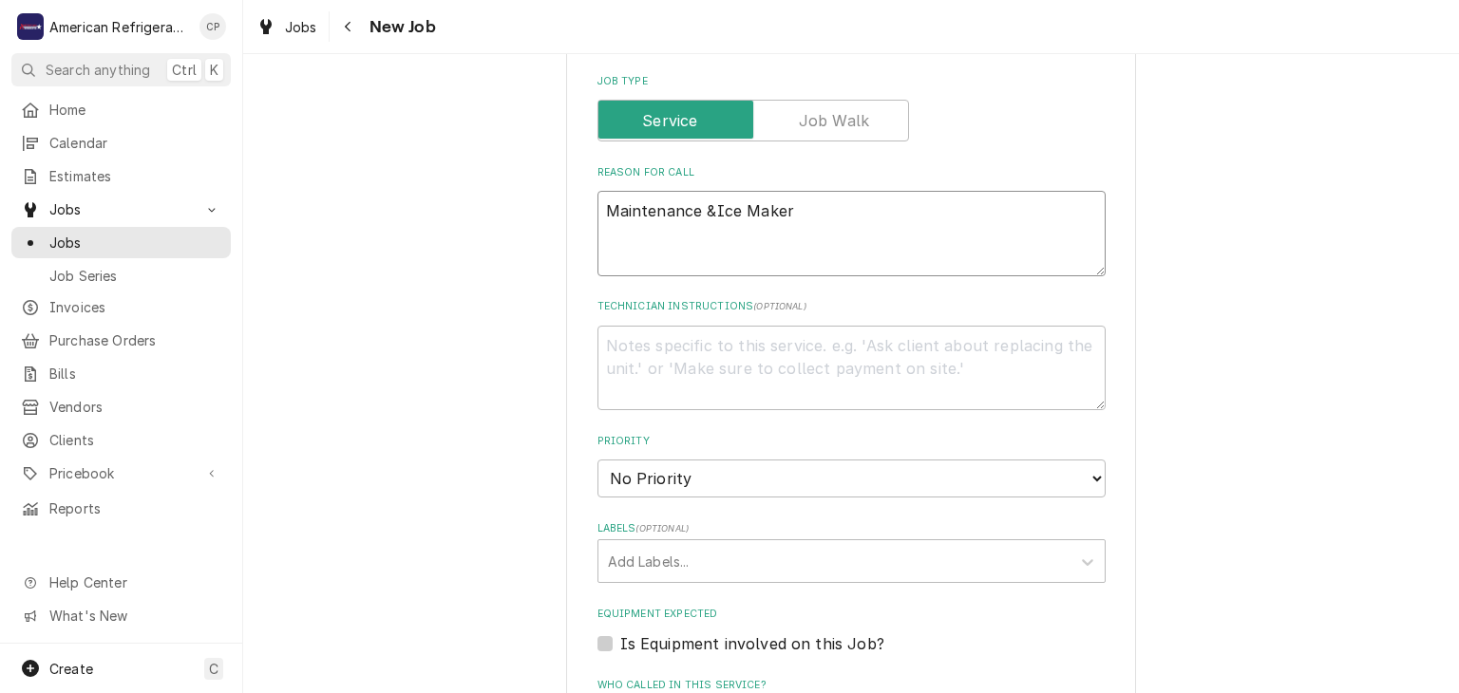
type textarea "Maintenance & Ice Maker"
type textarea "x"
type textarea "Maintenance & deIce Maker"
type textarea "x"
type textarea "Maintenance & desIce Maker"
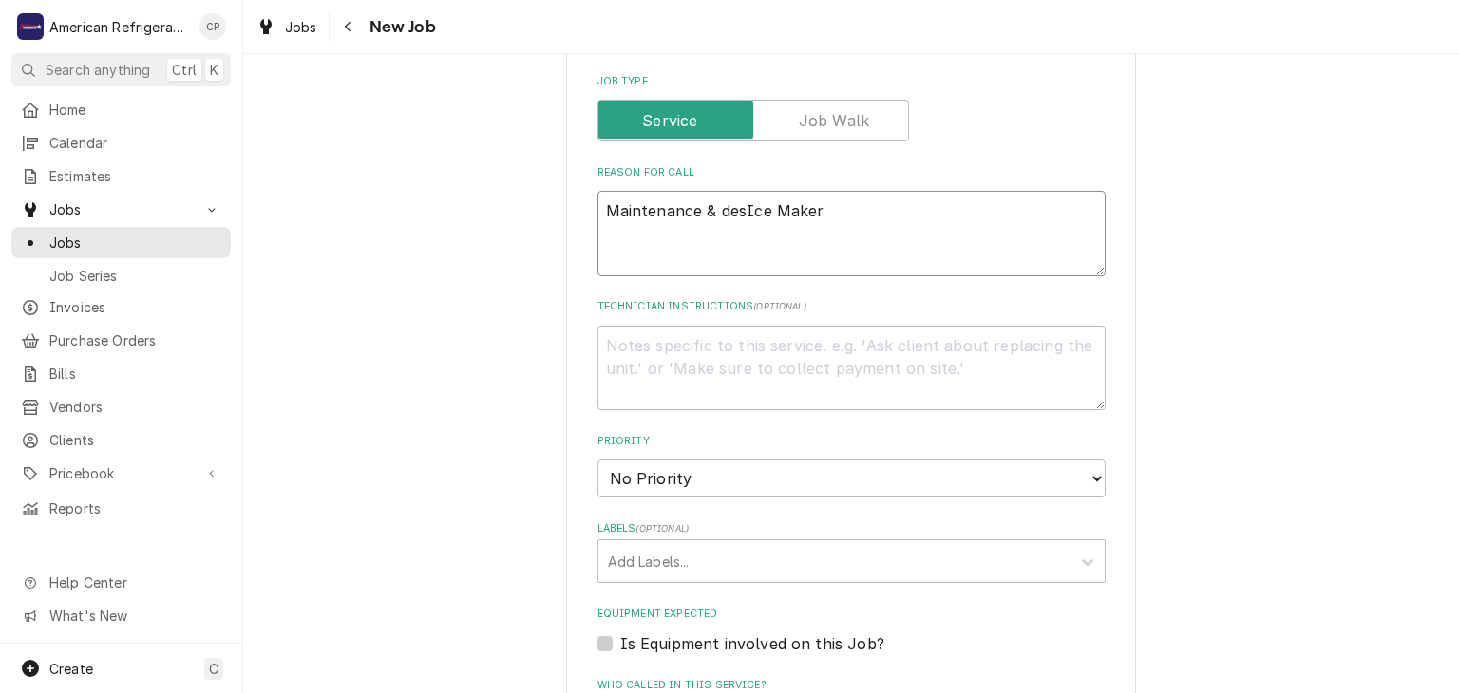
type textarea "x"
type textarea "Maintenance & descIce Maker"
type textarea "x"
type textarea "Maintenance & descalIce Maker"
type textarea "x"
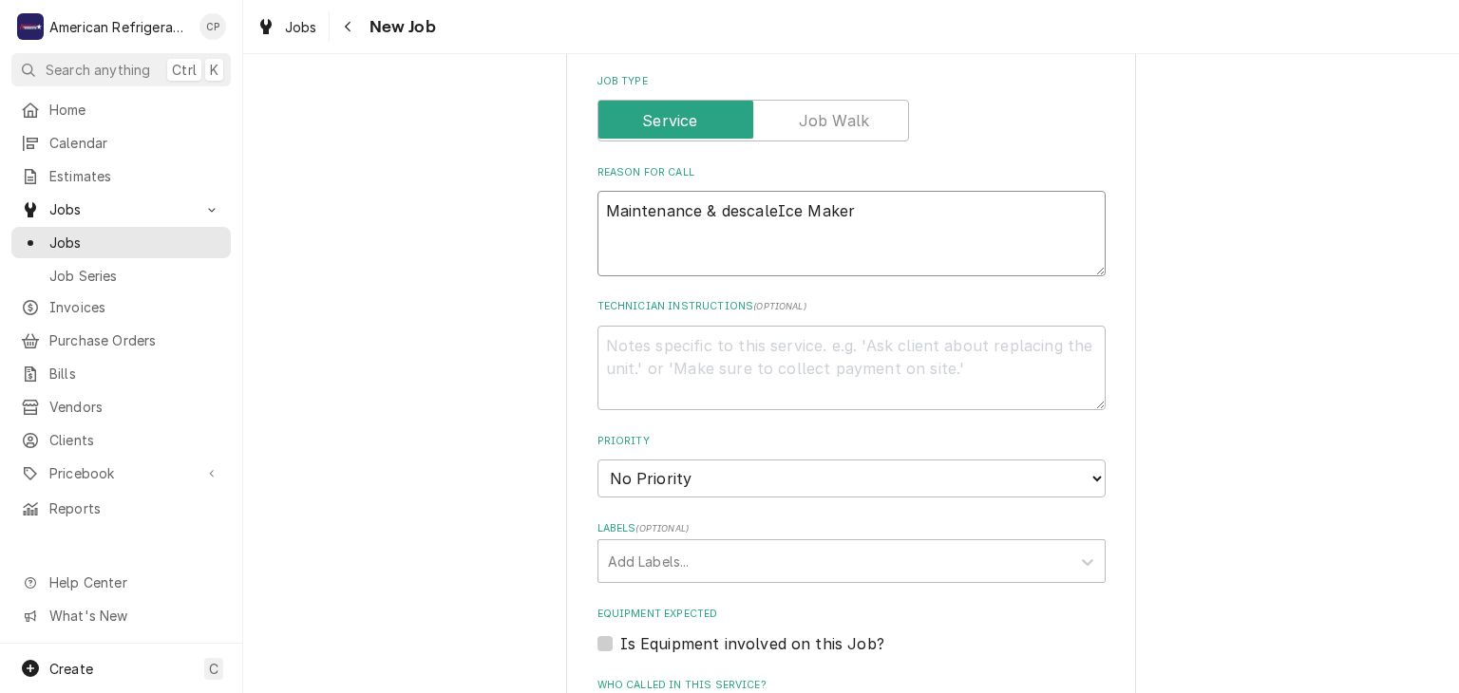
type textarea "Maintenance & descale Ice Maker"
type textarea "x"
type textarea "Maintenance & descale Ice Maker"
drag, startPoint x: 635, startPoint y: 390, endPoint x: 635, endPoint y: 379, distance: 11.4
click at [635, 387] on textarea "Technician Instructions ( optional )" at bounding box center [851, 368] width 508 height 85
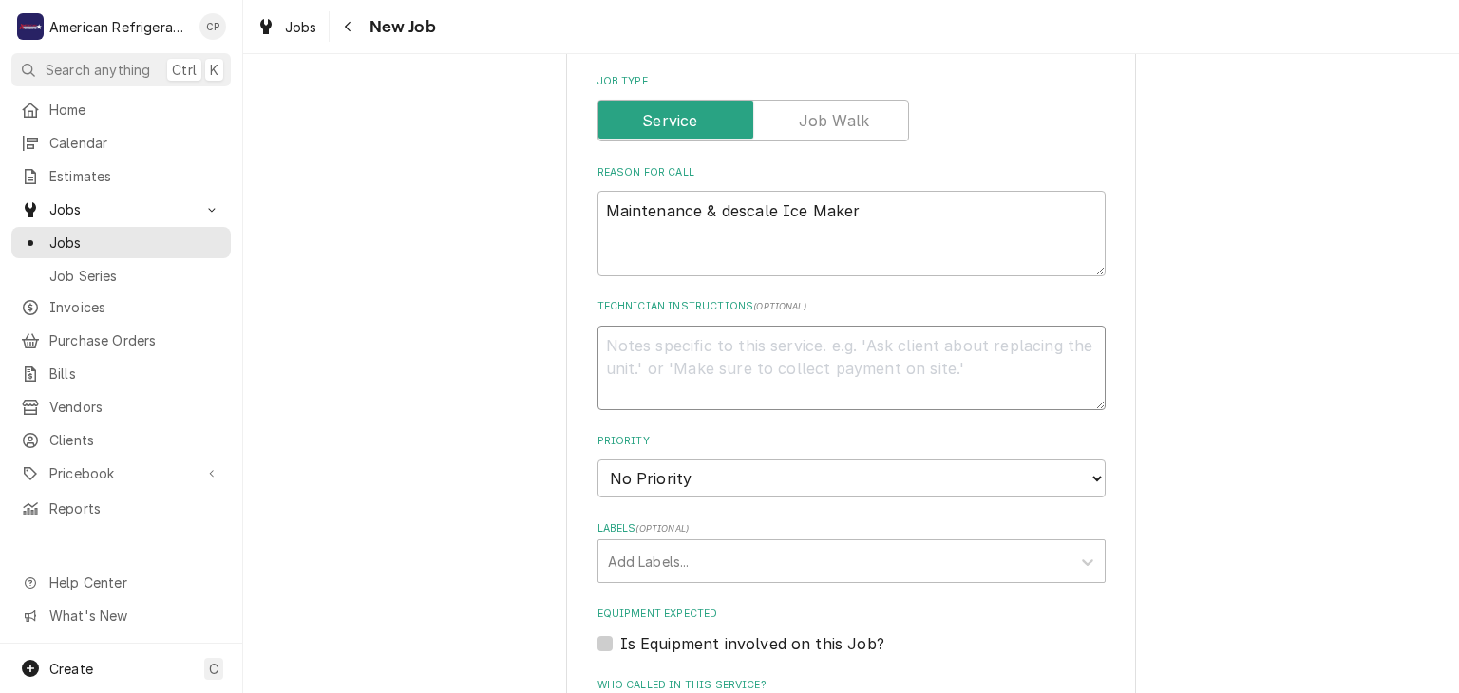
type textarea "x"
type textarea "Co"
type textarea "x"
type textarea "Com"
type textarea "x"
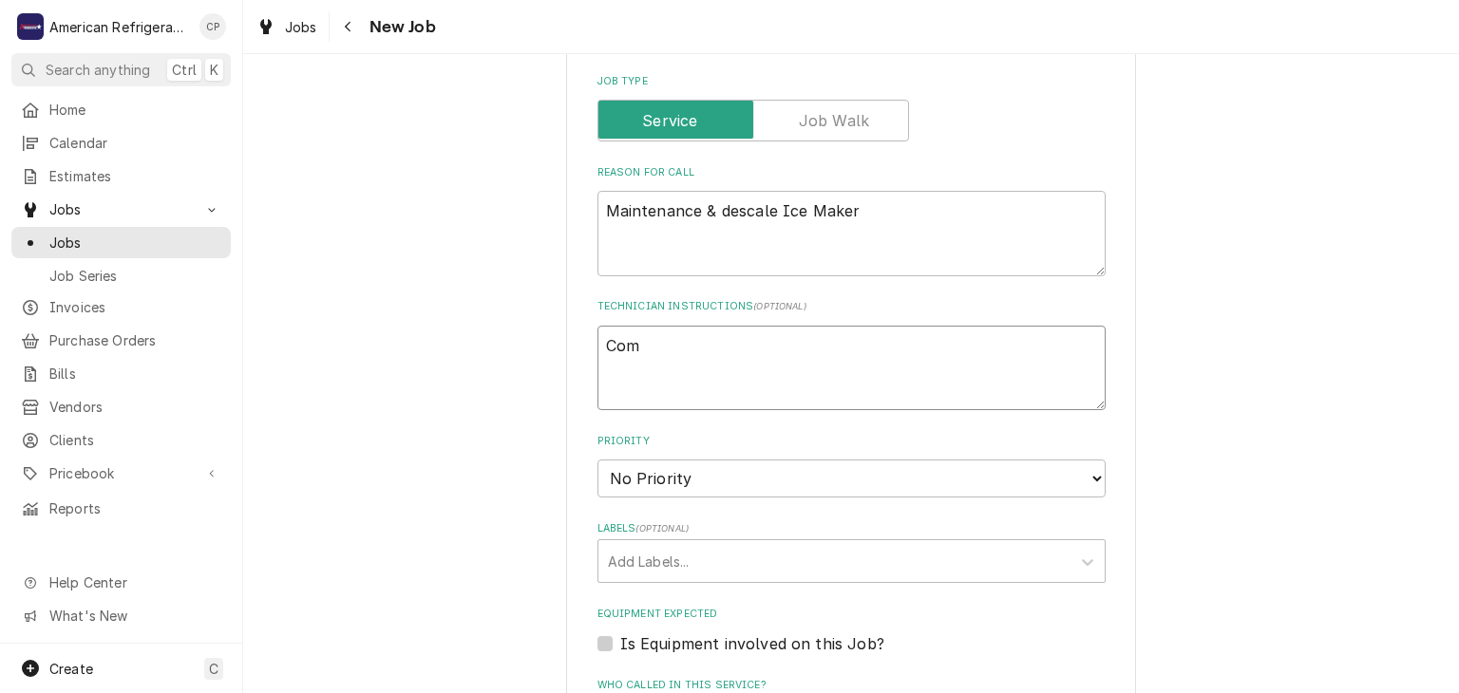
type textarea "Comp"
type textarea "x"
type textarea "Compe"
type textarea "x"
type textarea "Comp"
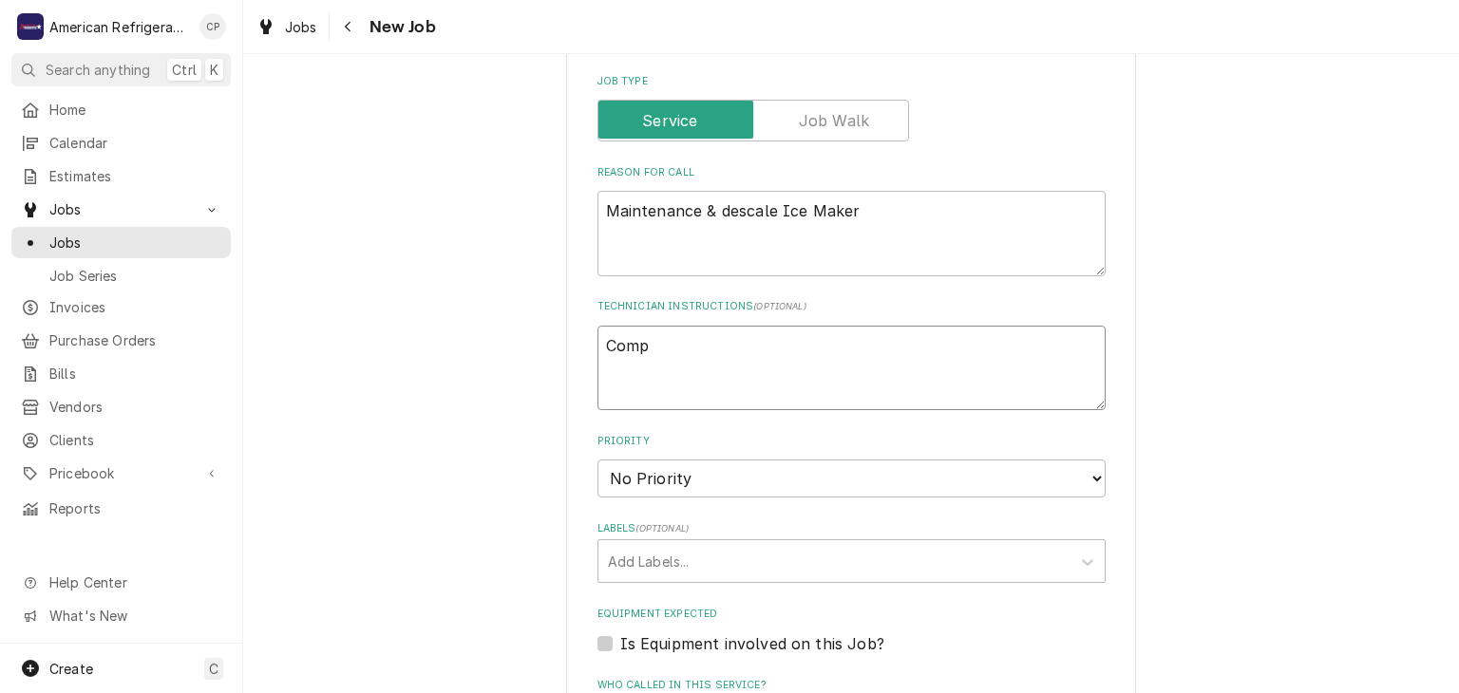
type textarea "x"
type textarea "Compl"
type textarea "x"
type textarea "Complet"
type textarea "x"
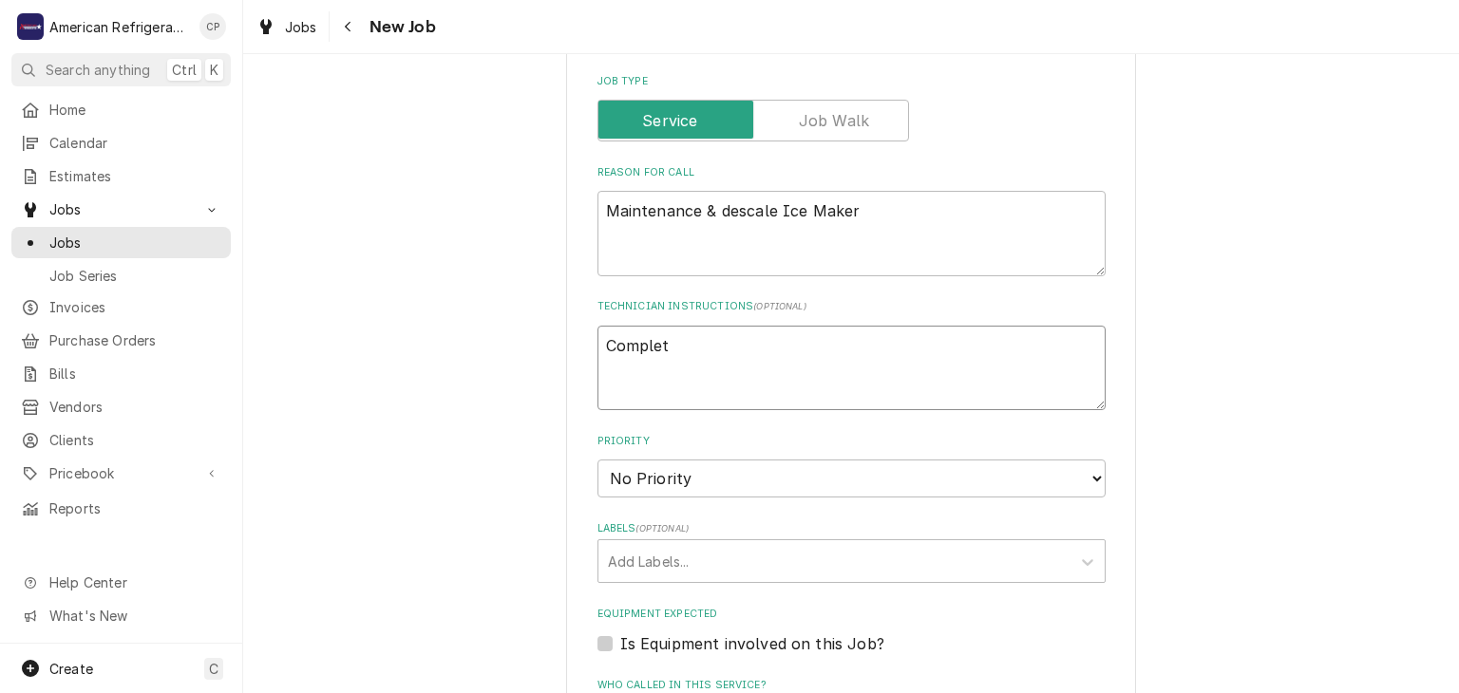
type textarea "Complete"
type textarea "x"
type textarea "Complete"
type textarea "x"
type textarea "Complete &"
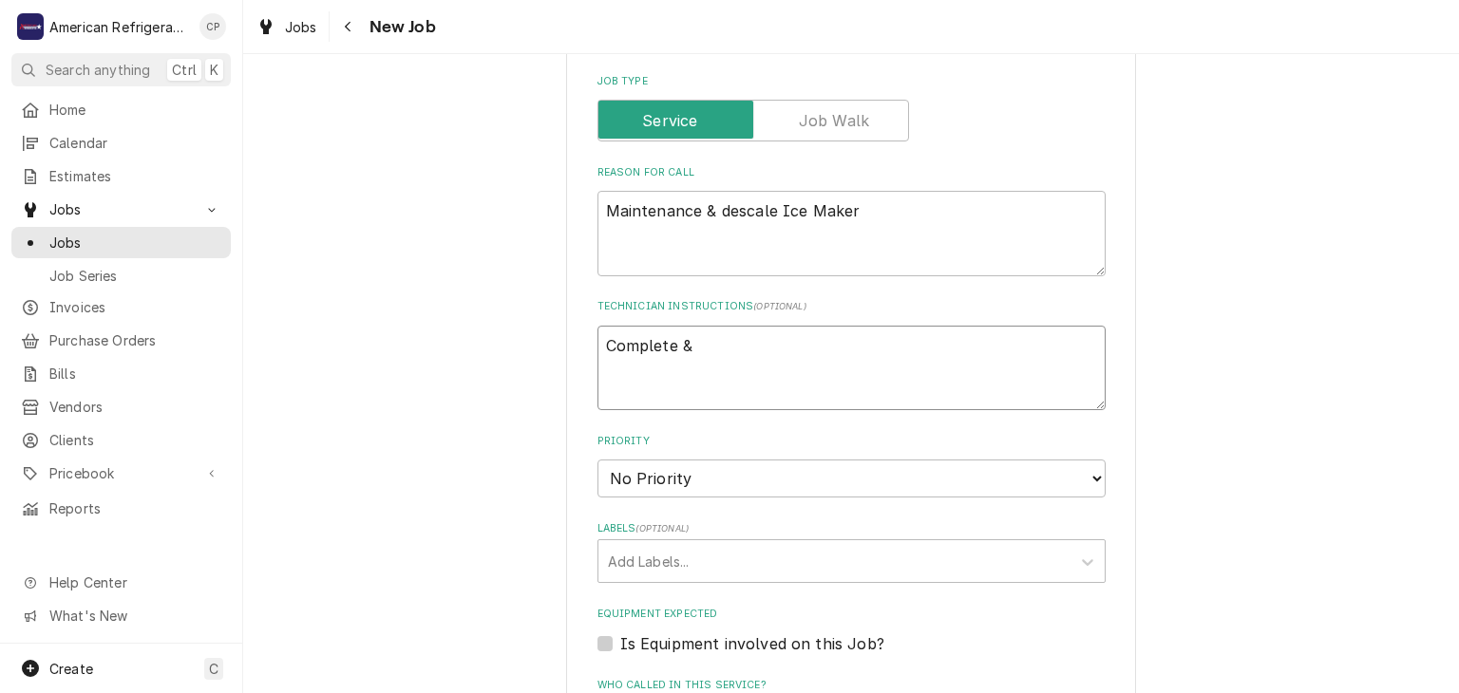
type textarea "x"
type textarea "Complete &"
type textarea "x"
type textarea "Complete & c"
type textarea "x"
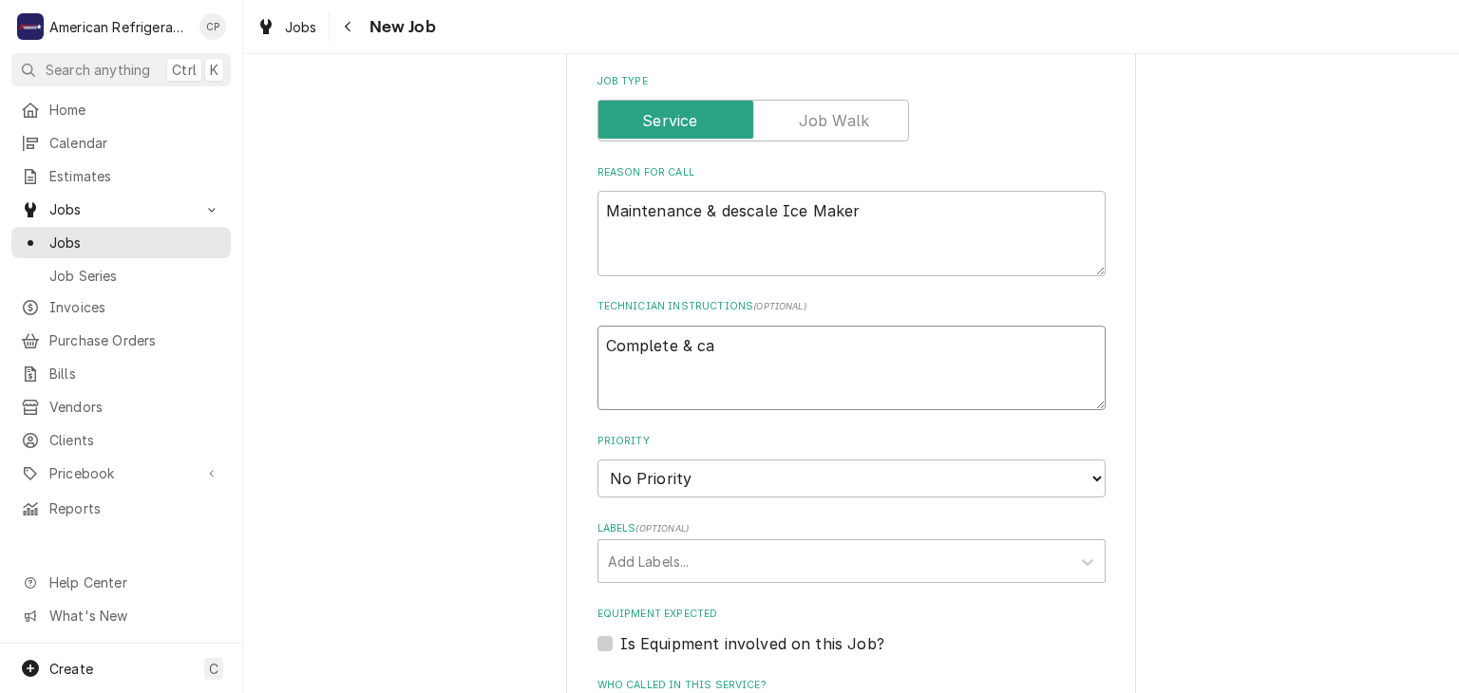
type textarea "Complete & cal"
type textarea "x"
type textarea "Complete & call"
type textarea "x"
type textarea "Complete & call G"
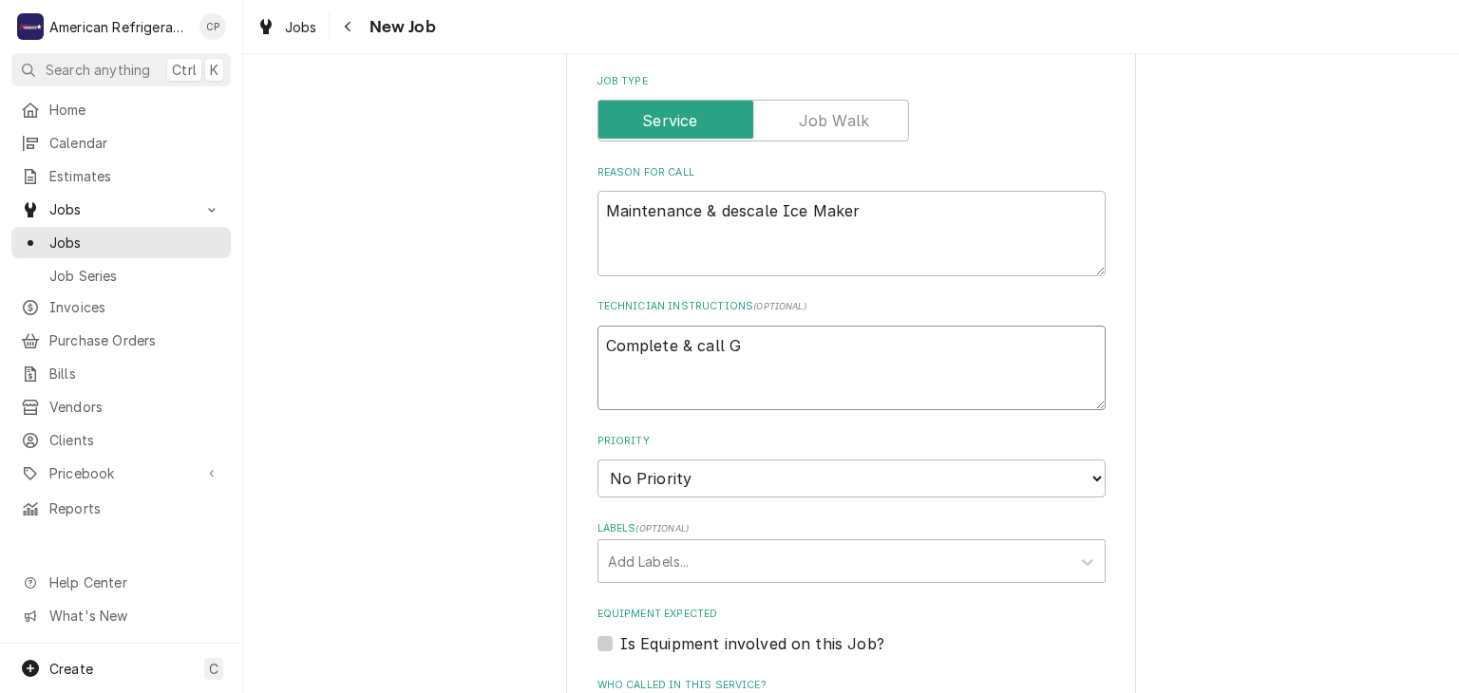
type textarea "x"
type textarea "Complete & call Gl"
type textarea "x"
type textarea "Complete & call Glen"
type textarea "x"
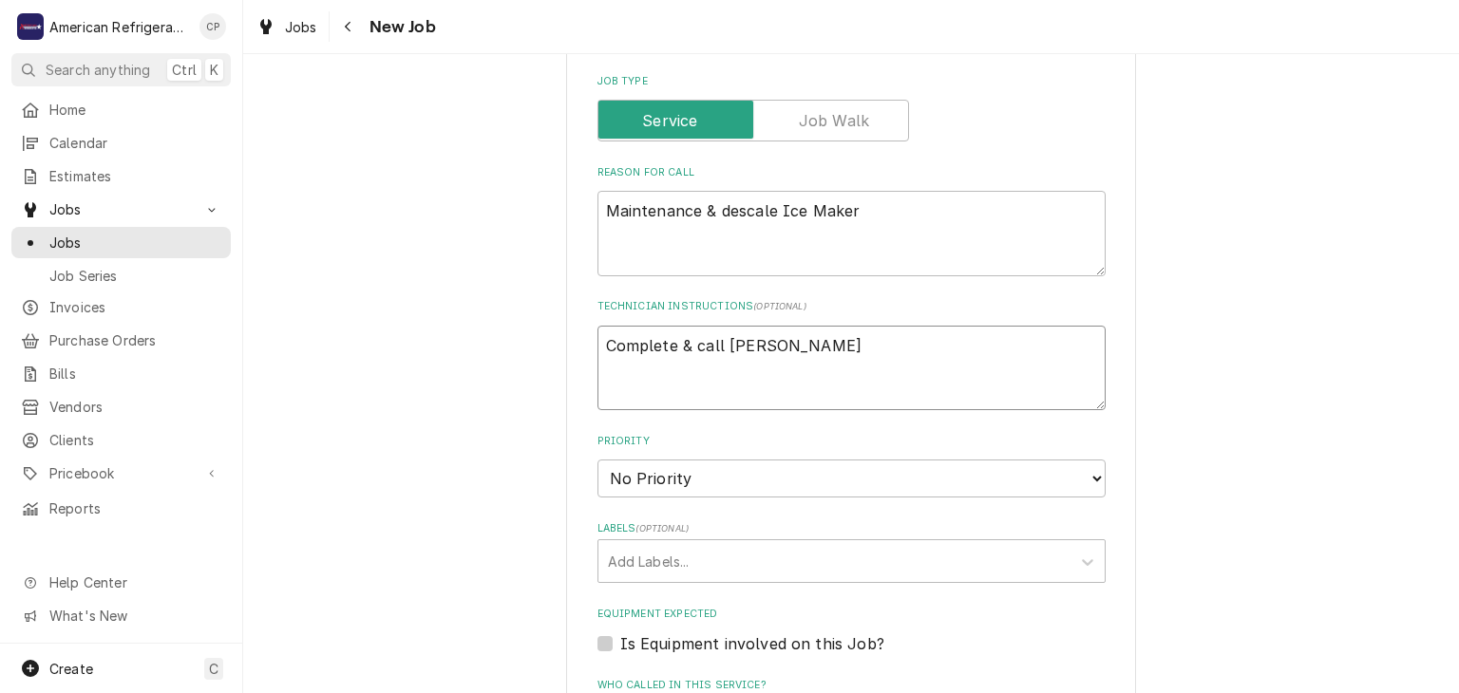
type textarea "Complete & call Glenn"
type textarea "x"
type textarea "Complete & call Glenn"
type textarea "x"
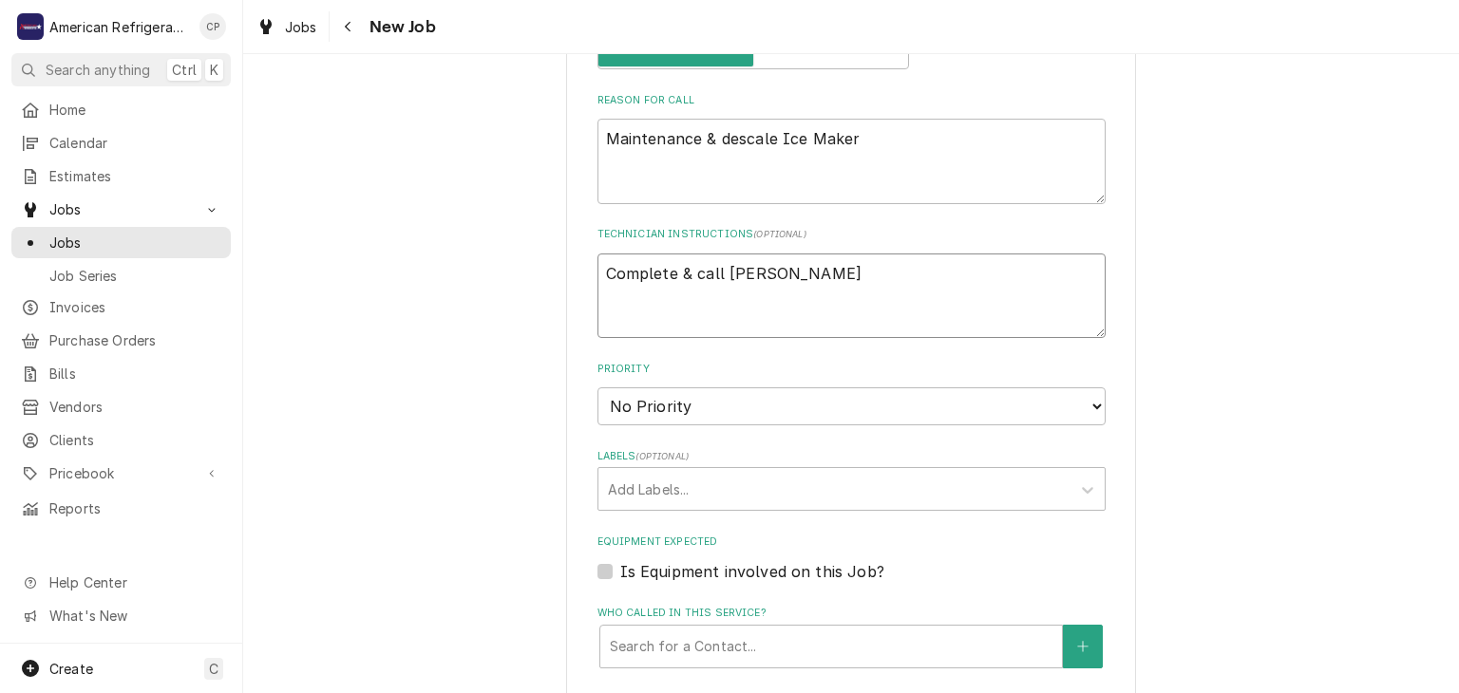
scroll to position [930, 0]
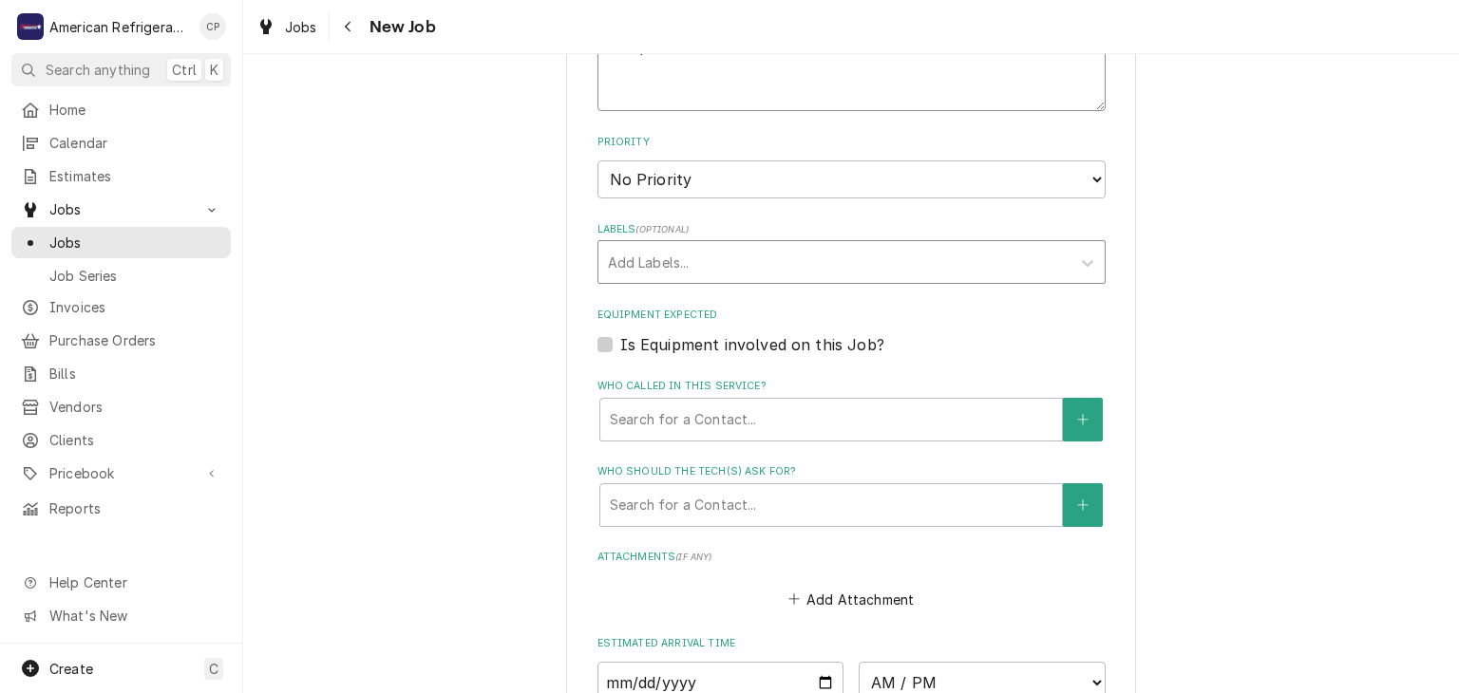
type textarea "Complete & call Glenn"
click at [695, 260] on div "Labels" at bounding box center [834, 262] width 453 height 34
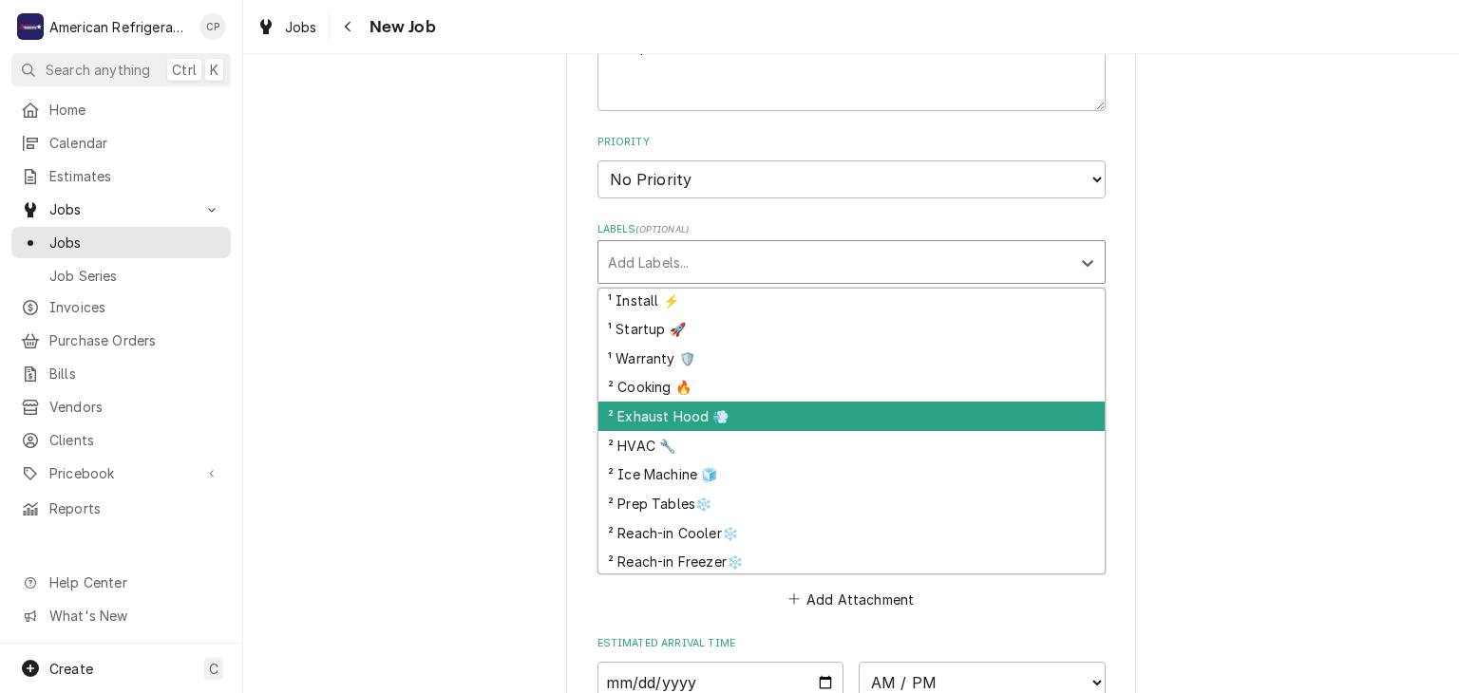
scroll to position [98, 0]
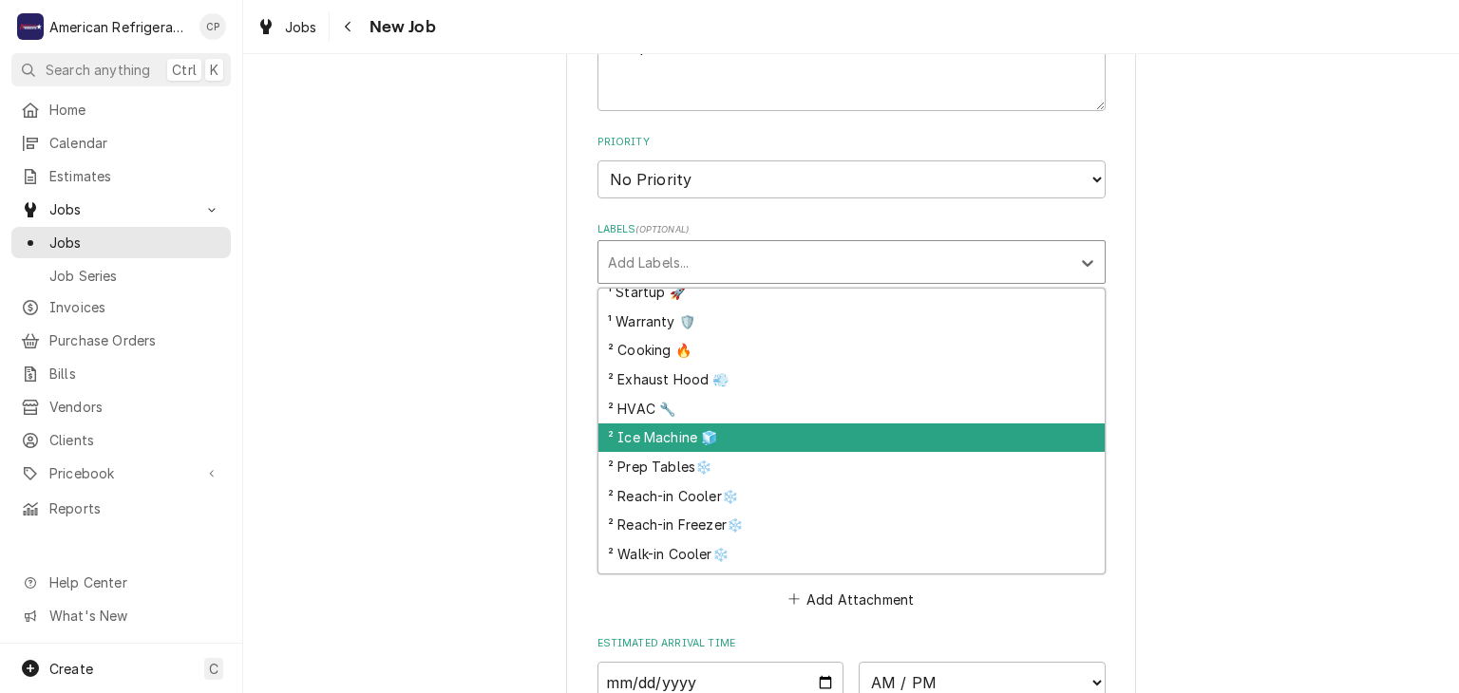
click at [745, 431] on div "² Ice Machine 🧊" at bounding box center [851, 438] width 506 height 29
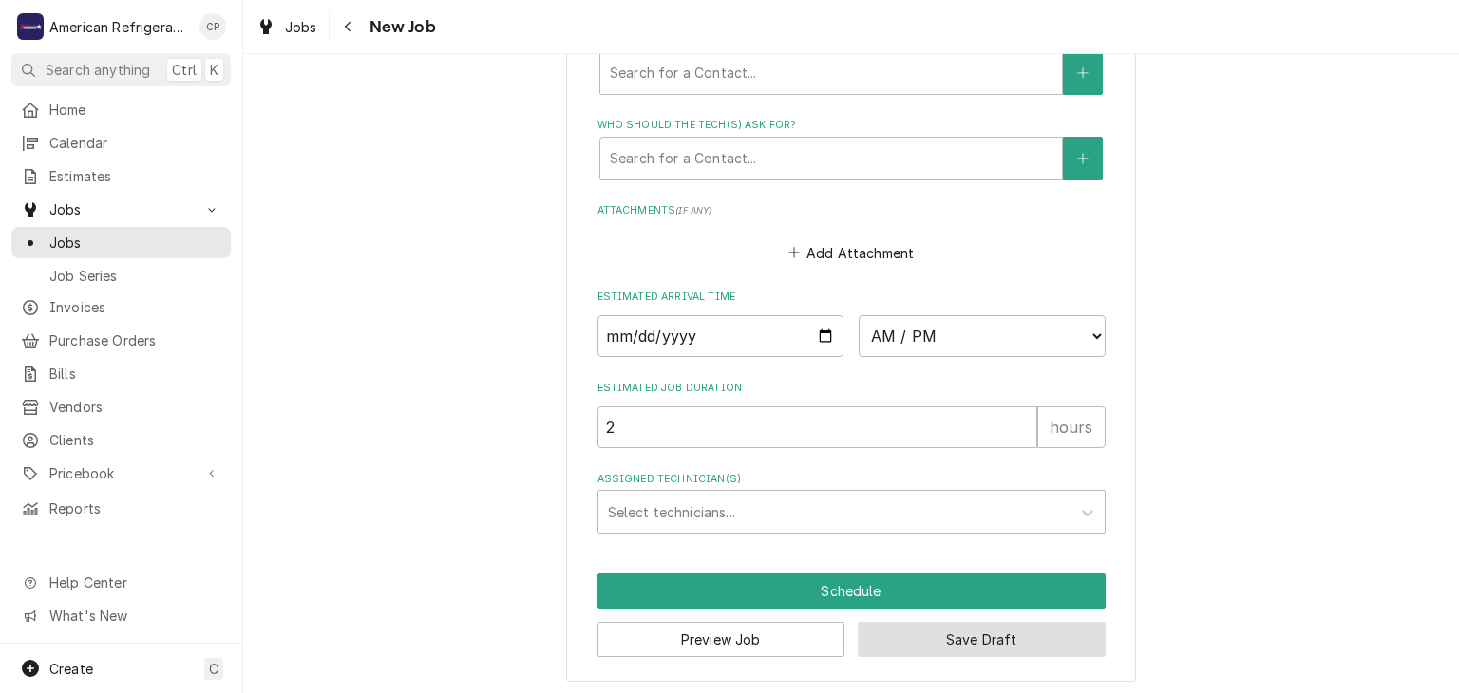
click at [919, 632] on button "Save Draft" at bounding box center [982, 639] width 248 height 35
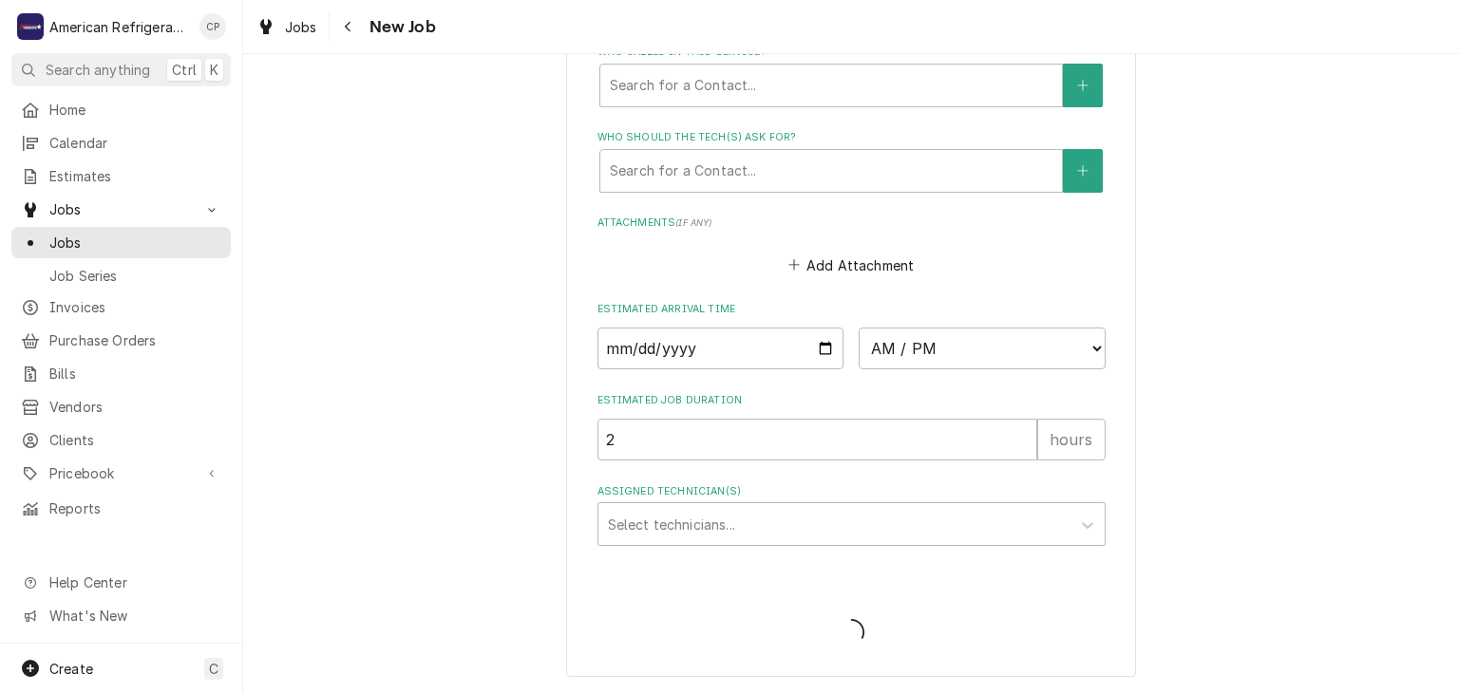
scroll to position [1259, 0]
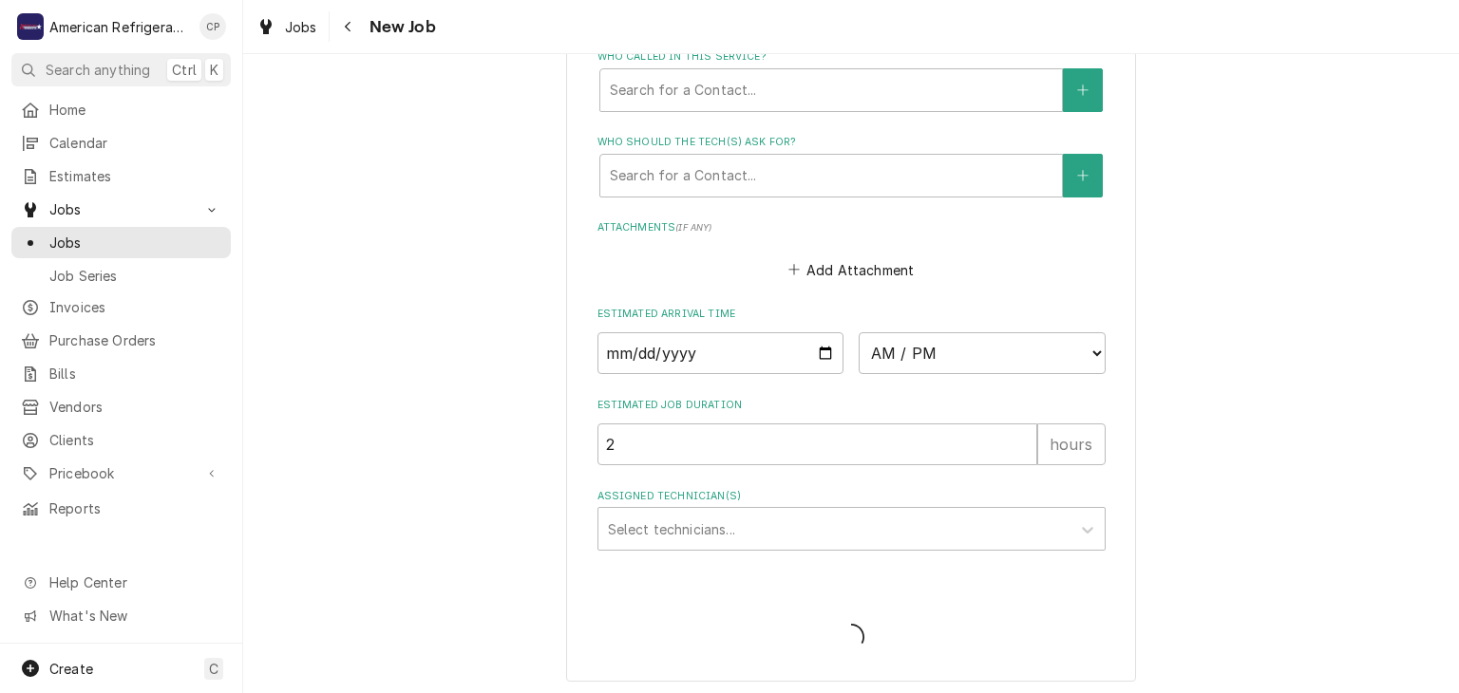
type textarea "x"
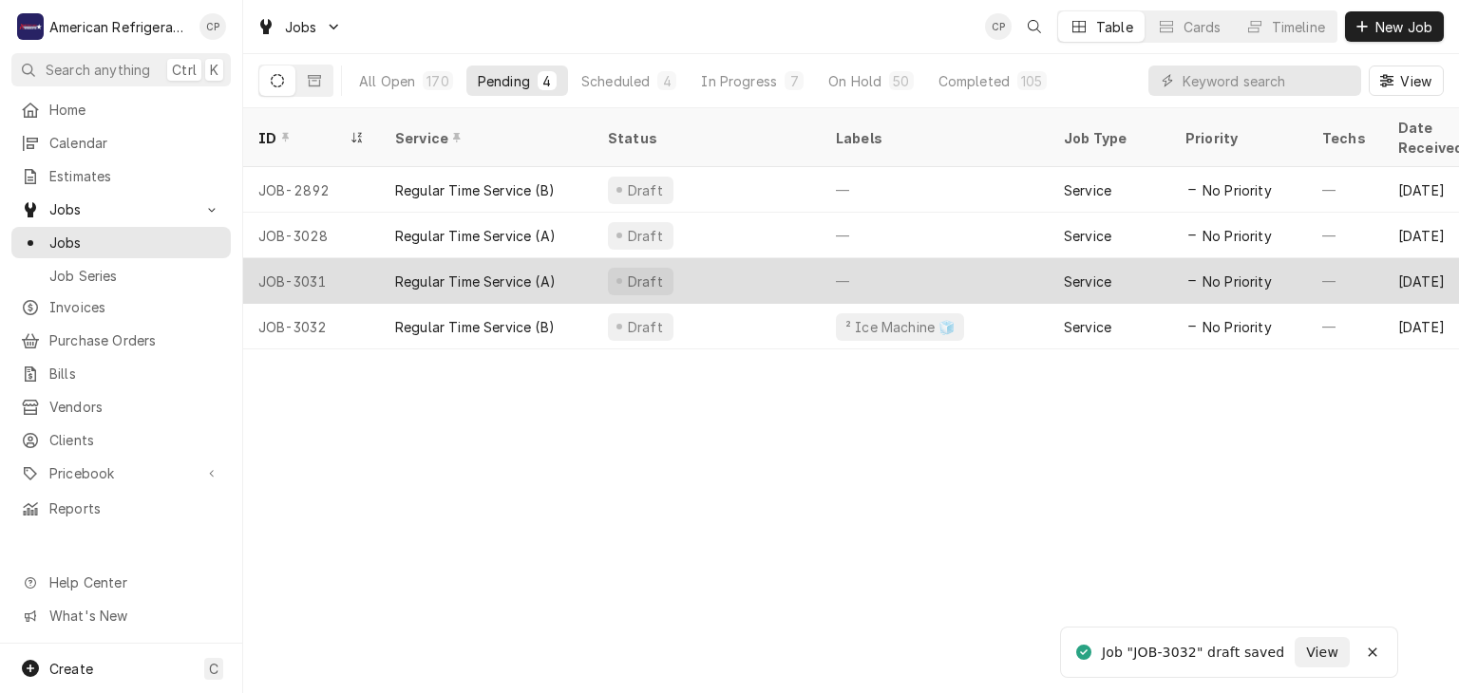
click at [454, 272] on div "Regular Time Service (A)" at bounding box center [475, 282] width 161 height 20
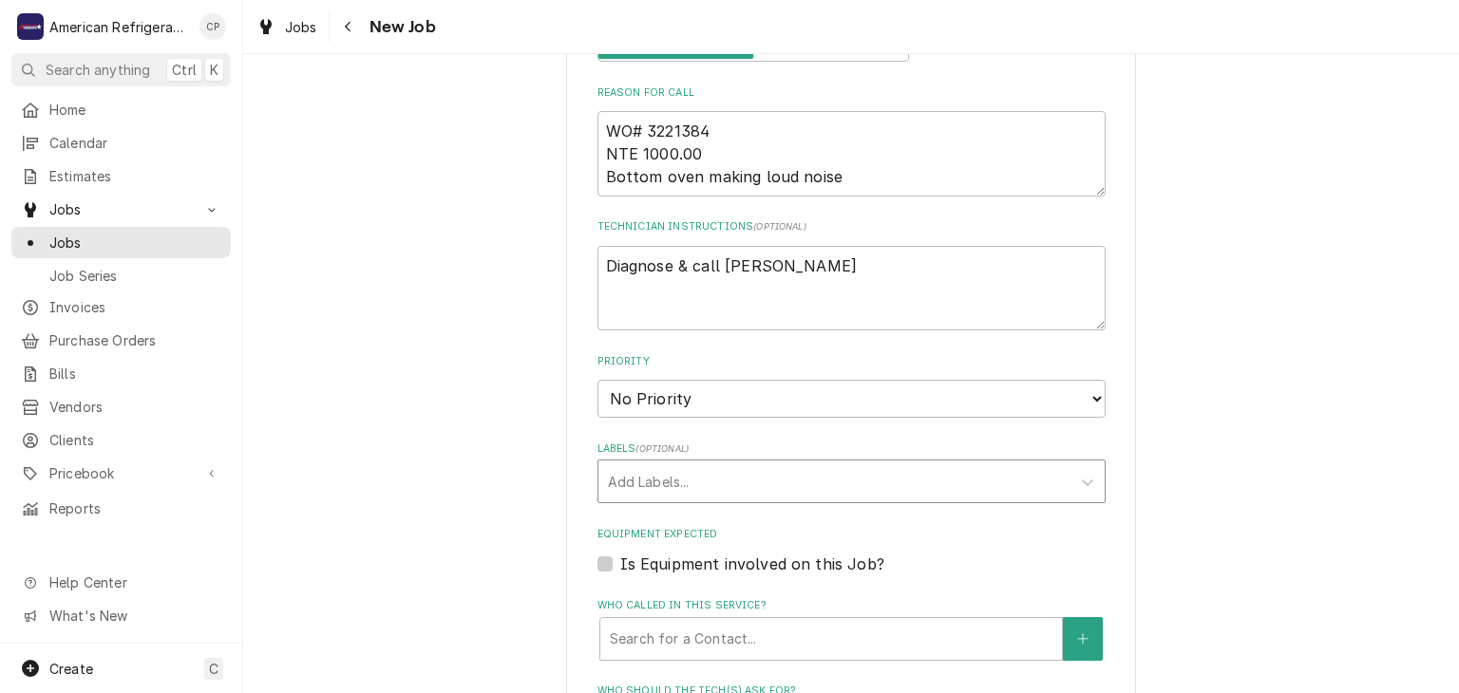
click at [730, 483] on div "Labels" at bounding box center [834, 481] width 453 height 34
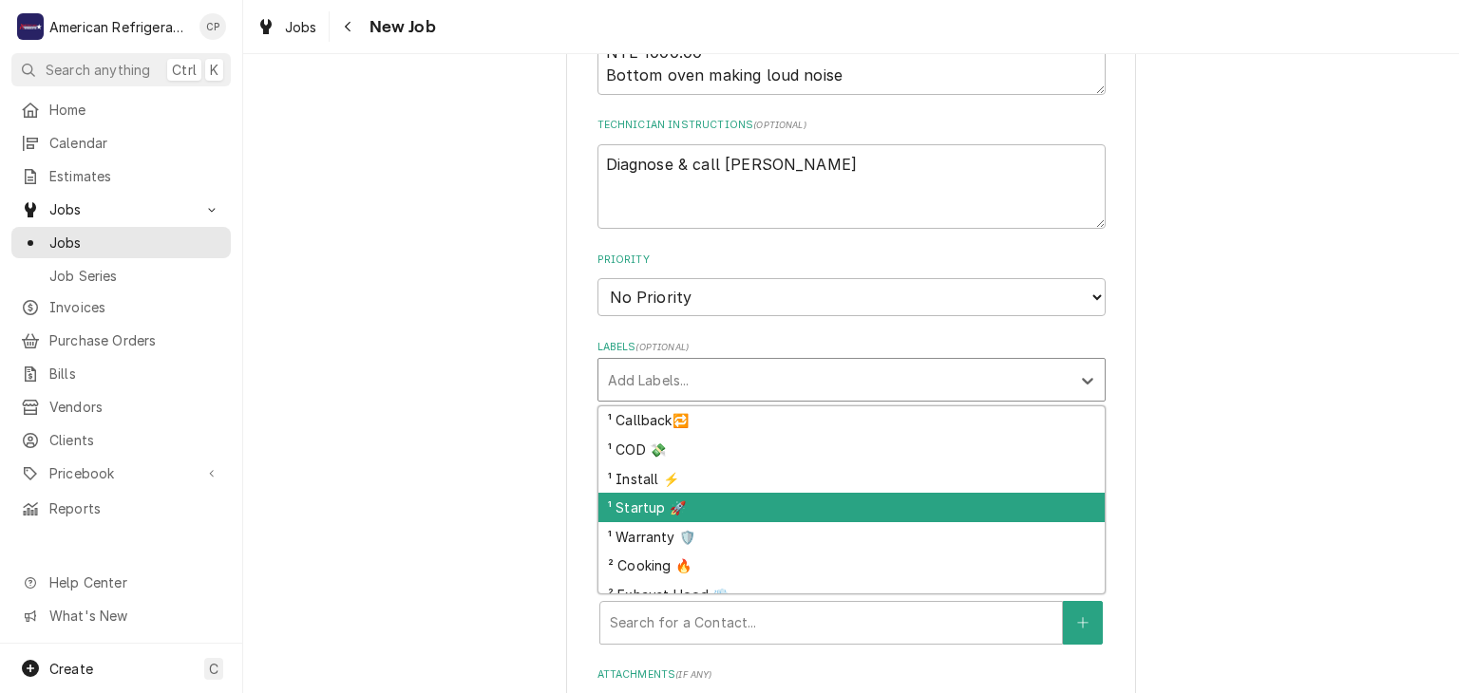
scroll to position [23, 0]
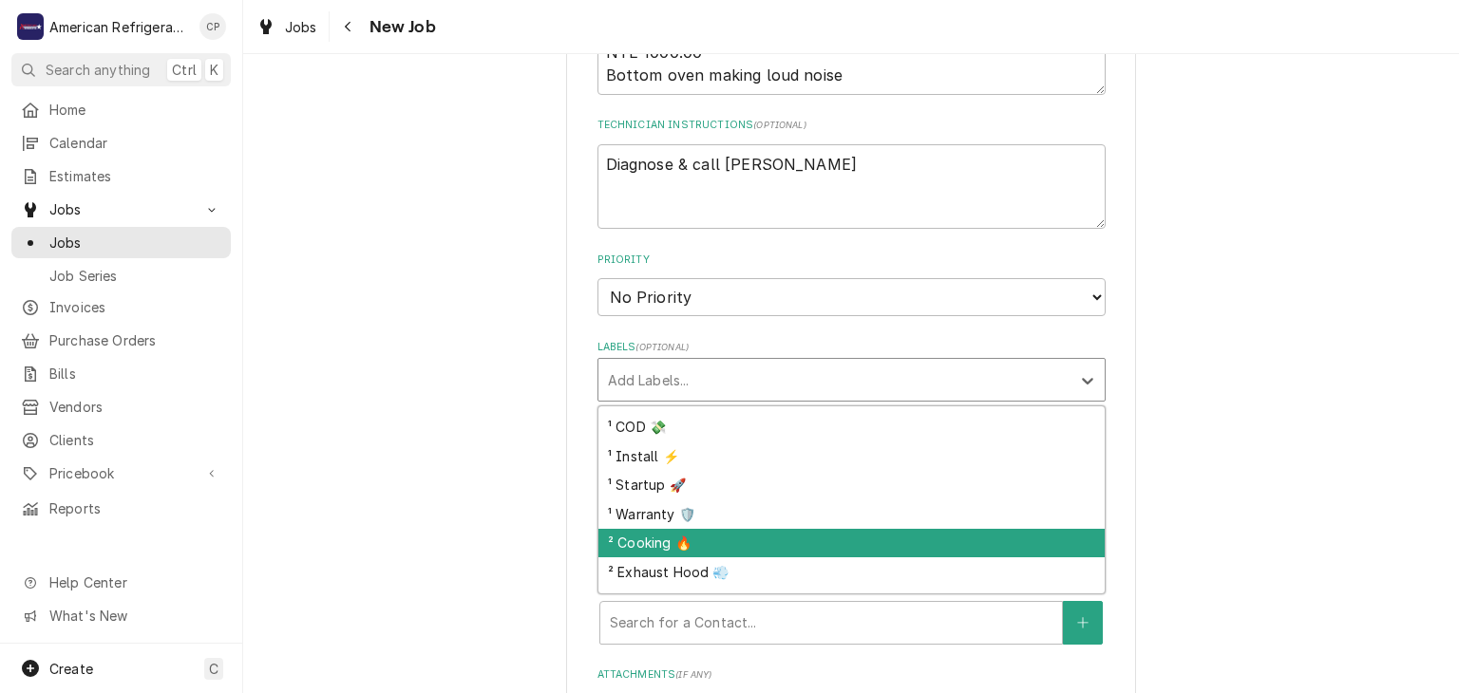
click at [711, 534] on div "² Cooking 🔥" at bounding box center [851, 543] width 506 height 29
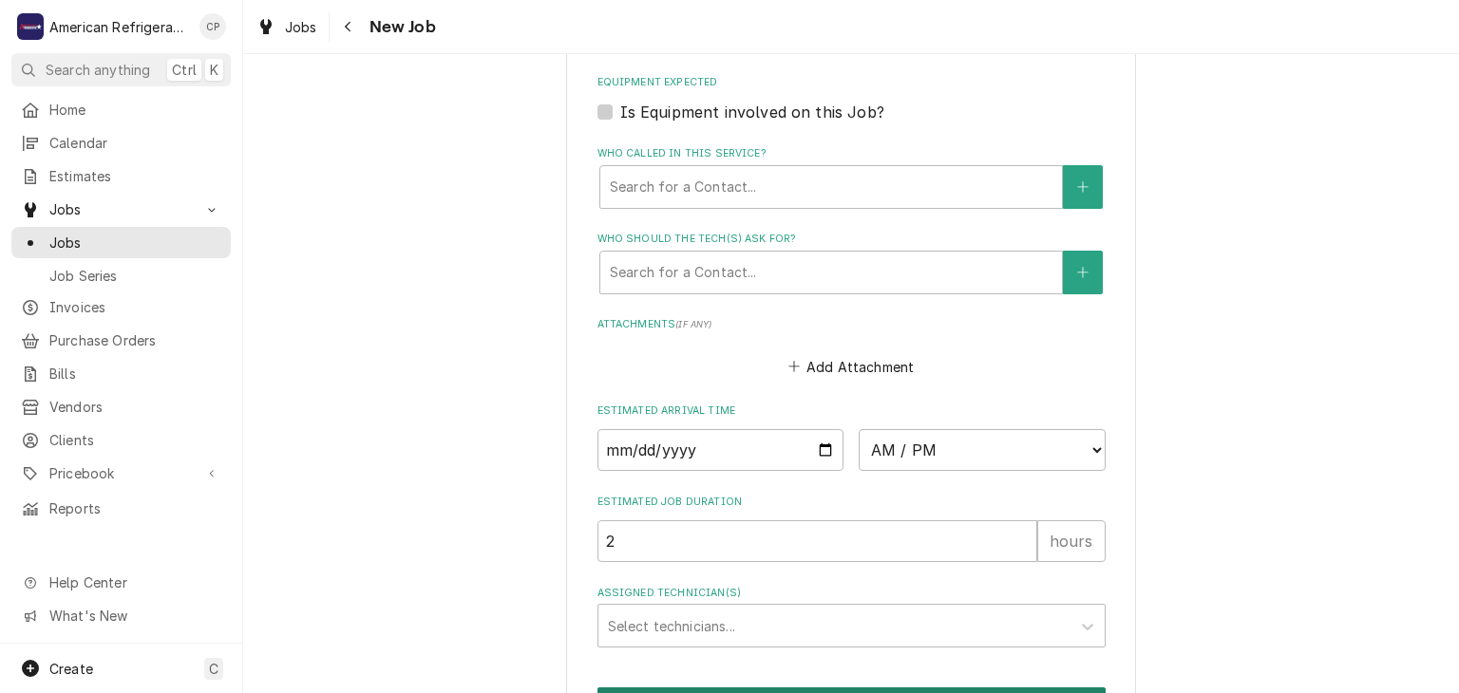
scroll to position [1324, 0]
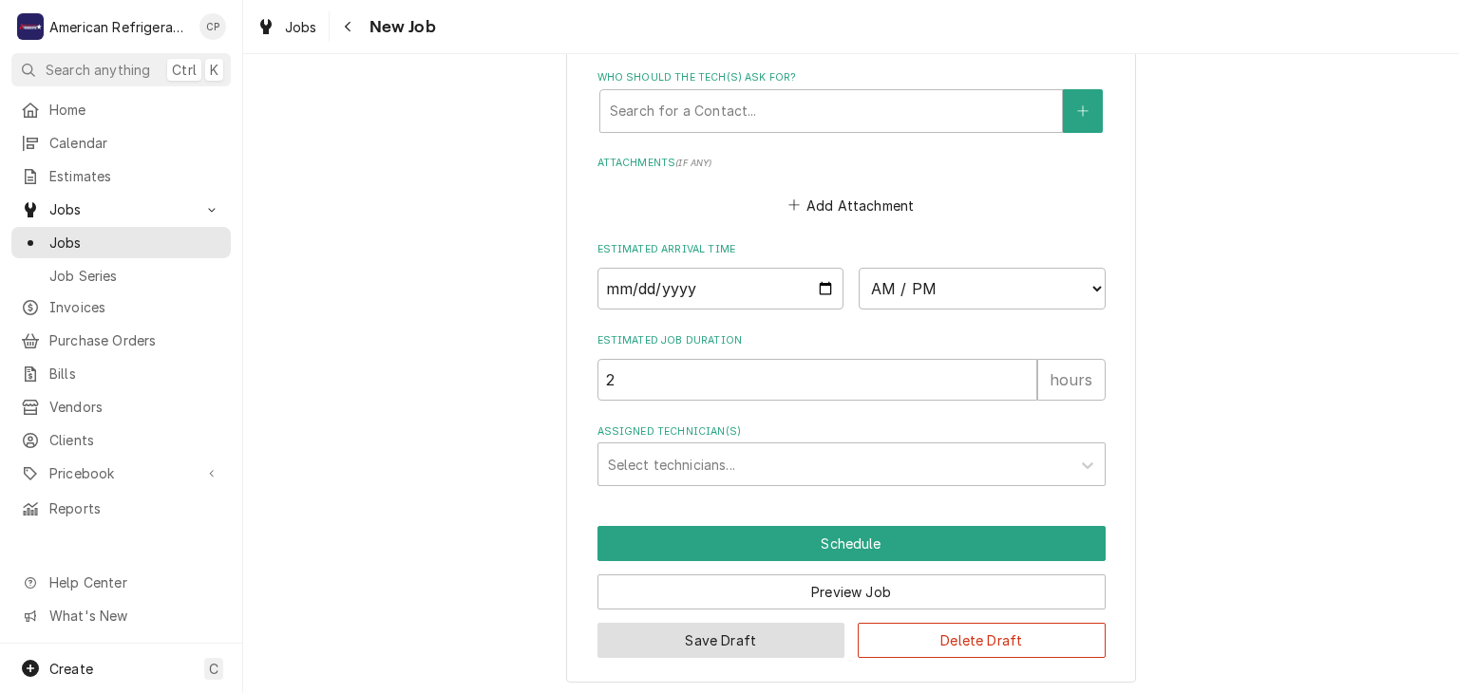
click at [776, 630] on button "Save Draft" at bounding box center [721, 640] width 248 height 35
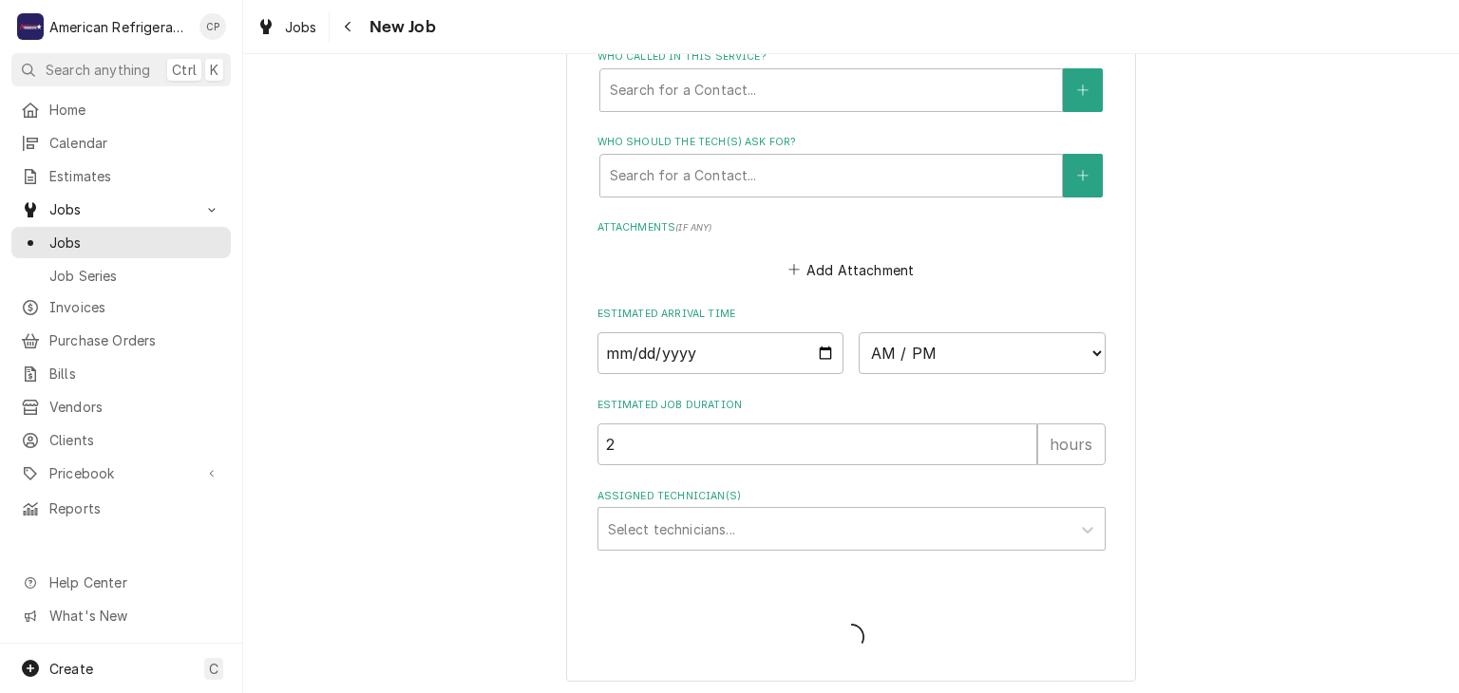
type textarea "x"
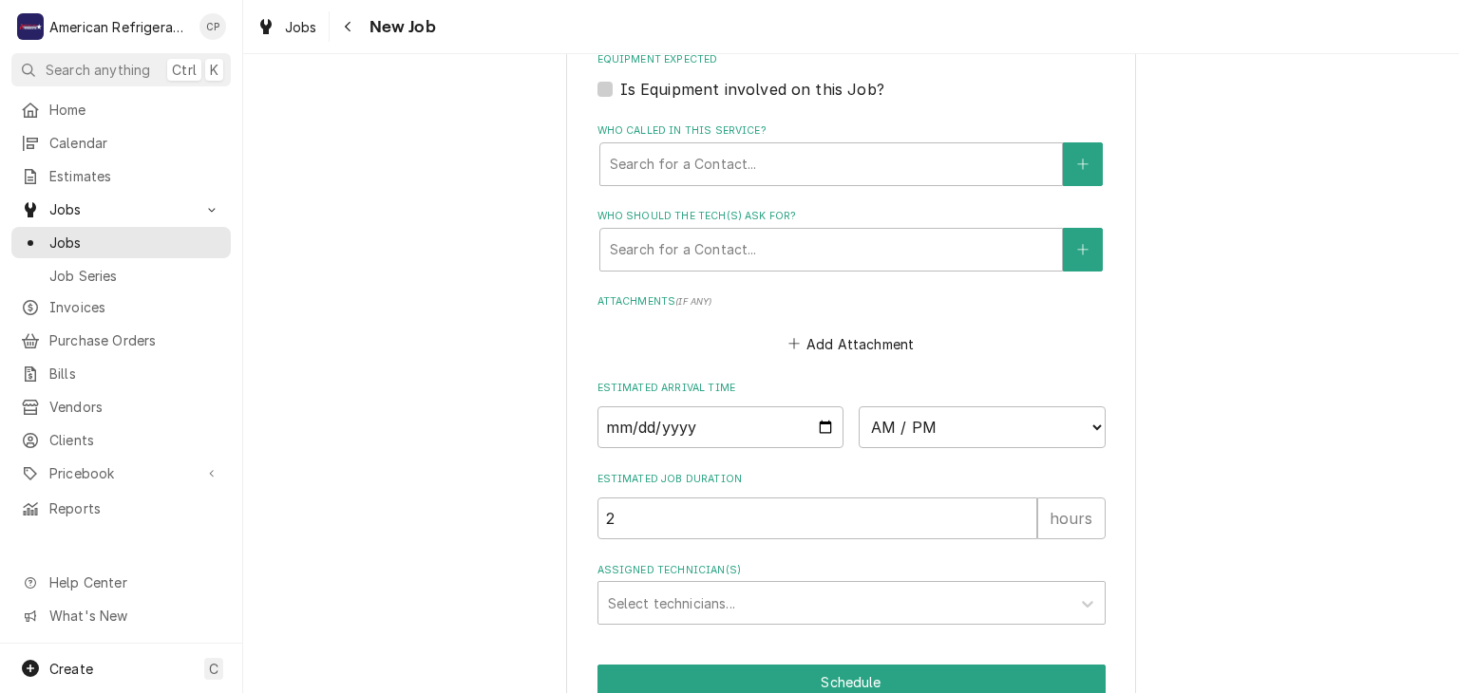
scroll to position [844, 0]
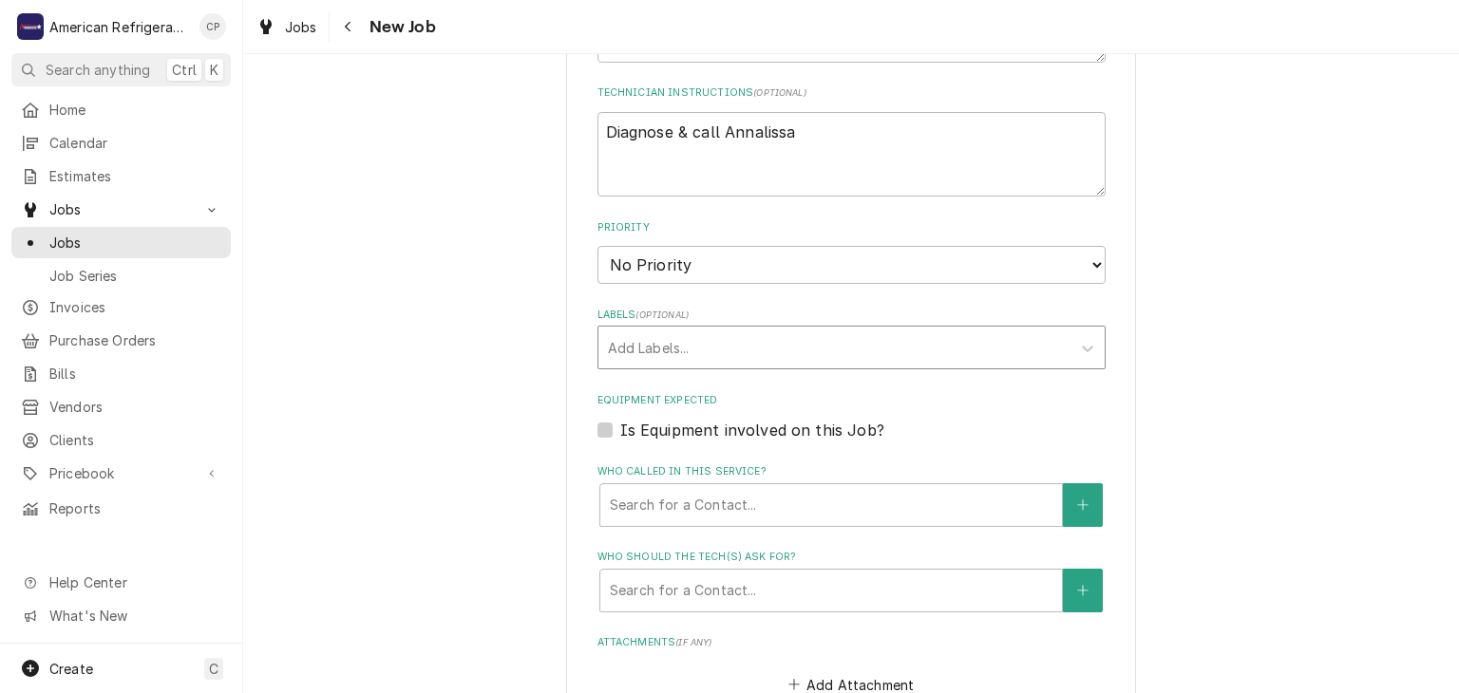
click at [675, 355] on div "Labels" at bounding box center [834, 347] width 453 height 34
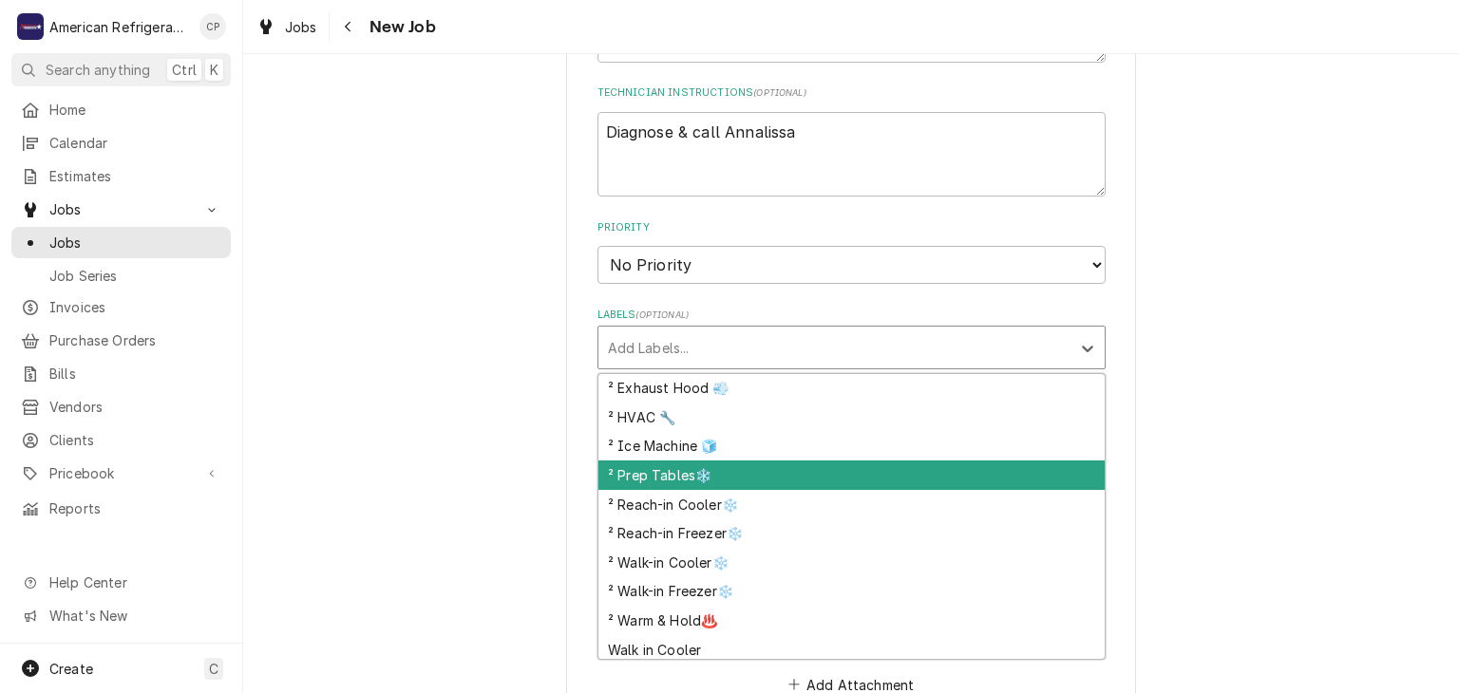
scroll to position [180, 0]
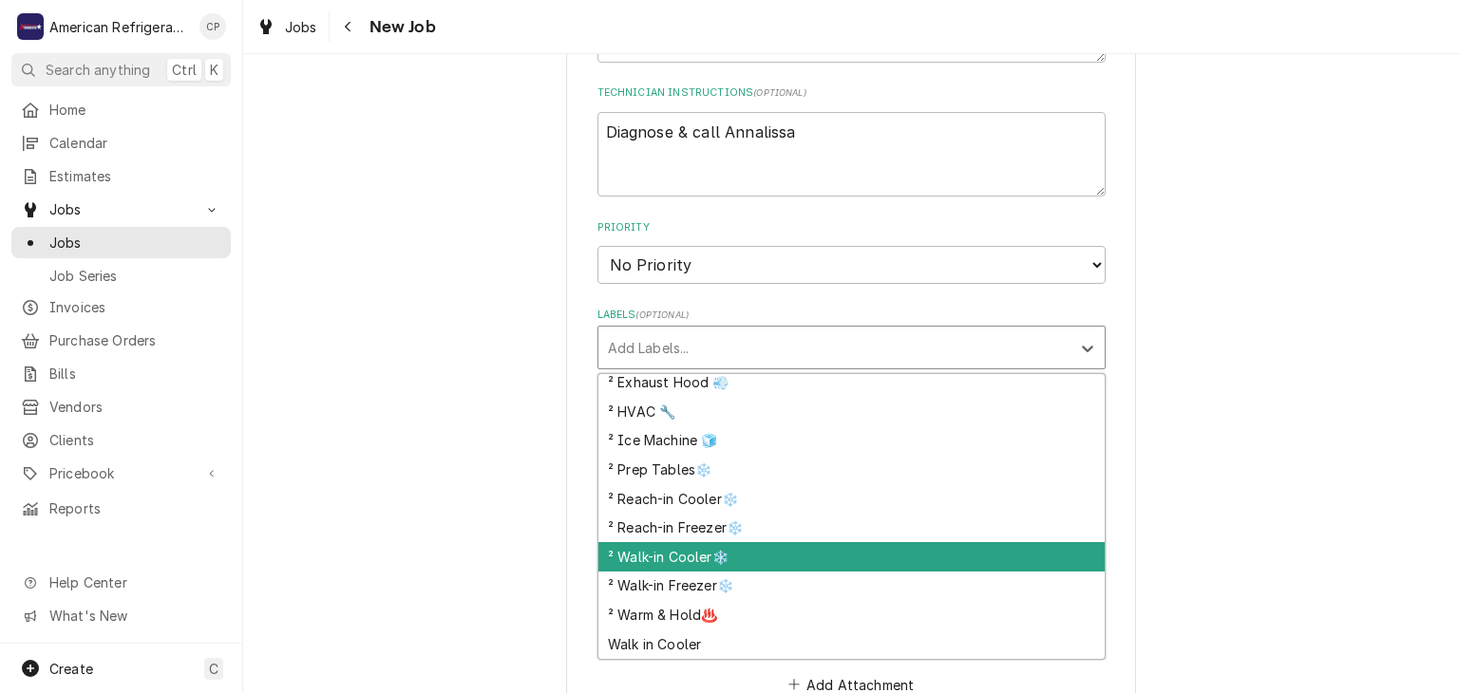
click at [738, 545] on div "² Walk-in Cooler❄️" at bounding box center [851, 556] width 506 height 29
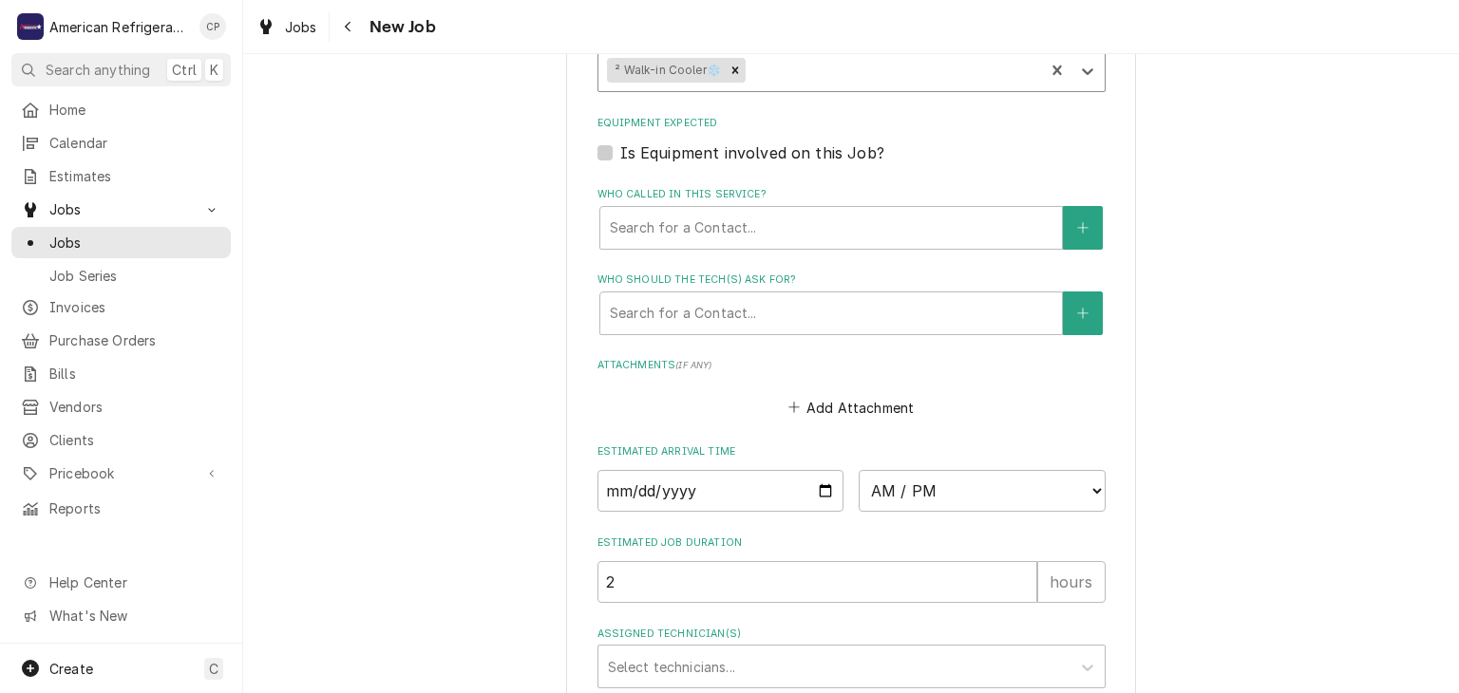
scroll to position [1324, 0]
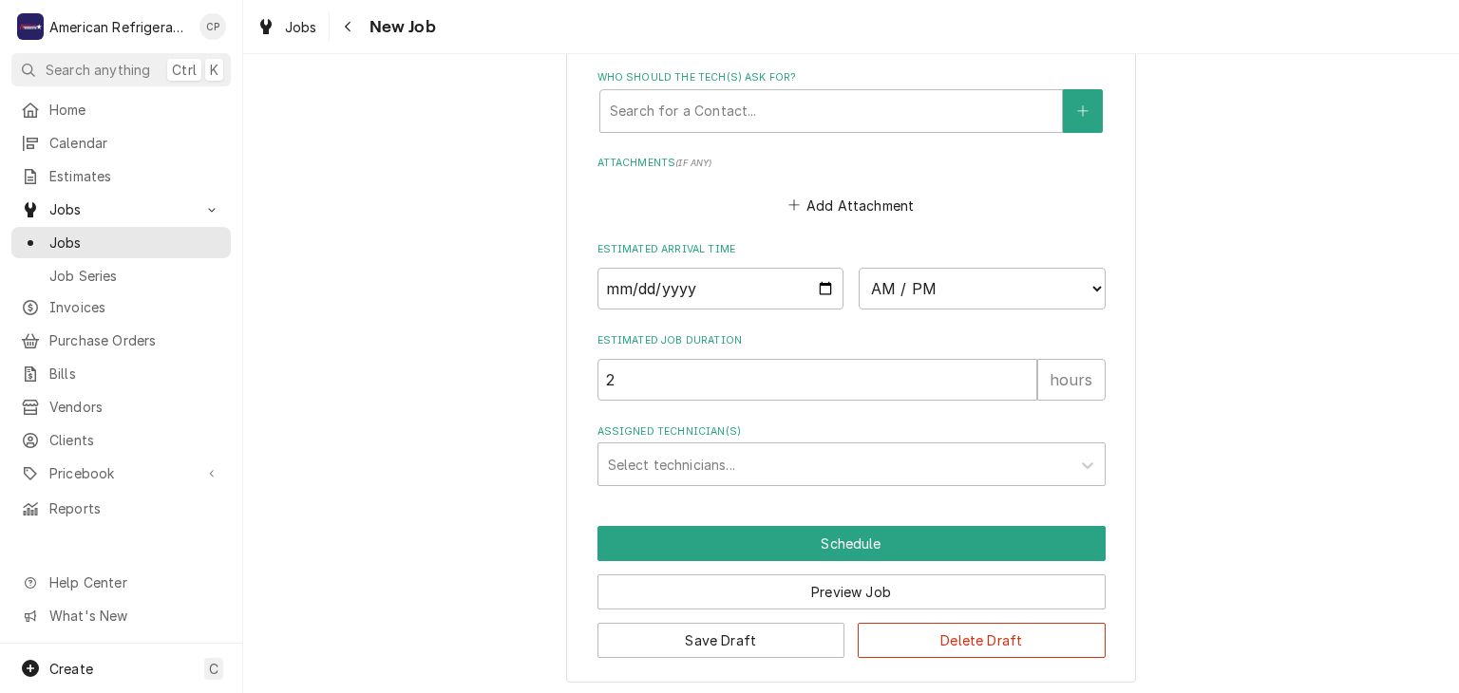
click at [681, 633] on button "Save Draft" at bounding box center [721, 640] width 248 height 35
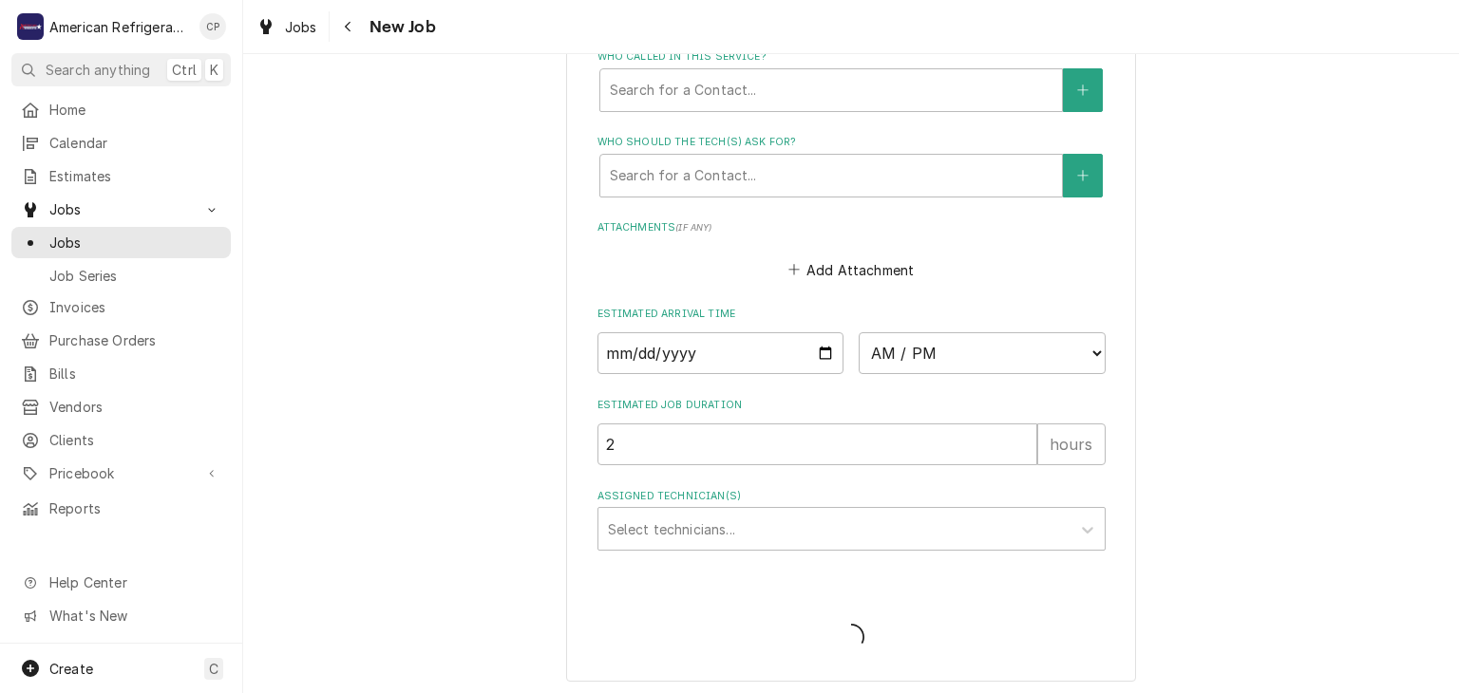
type textarea "x"
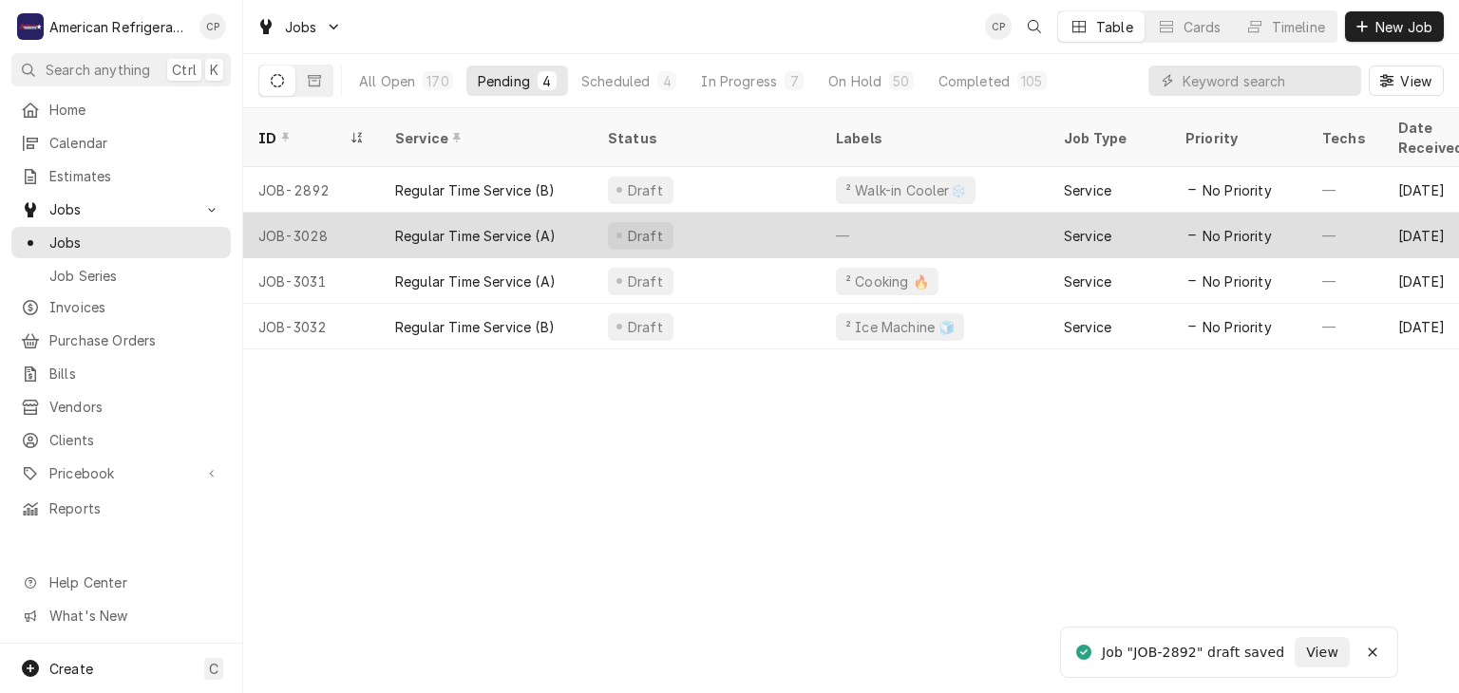
click at [499, 226] on div "Regular Time Service (A)" at bounding box center [475, 236] width 161 height 20
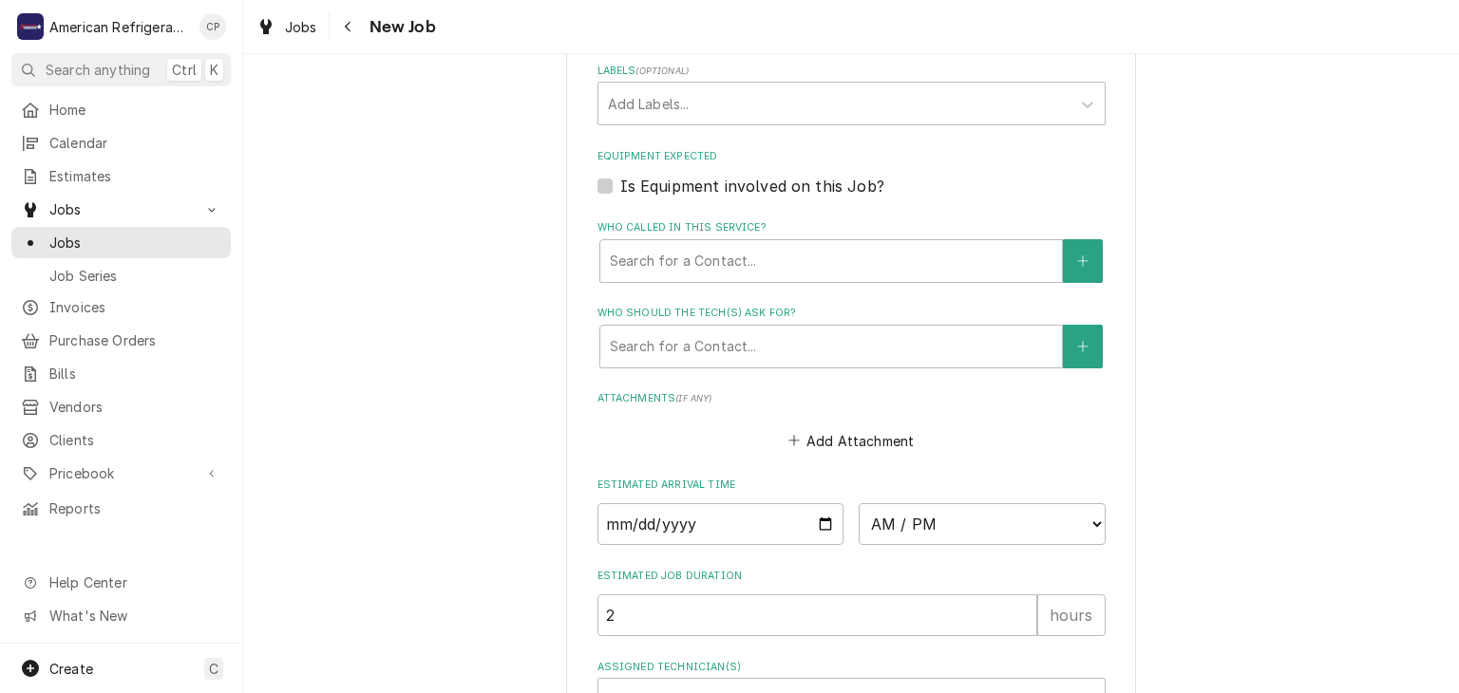
scroll to position [1071, 0]
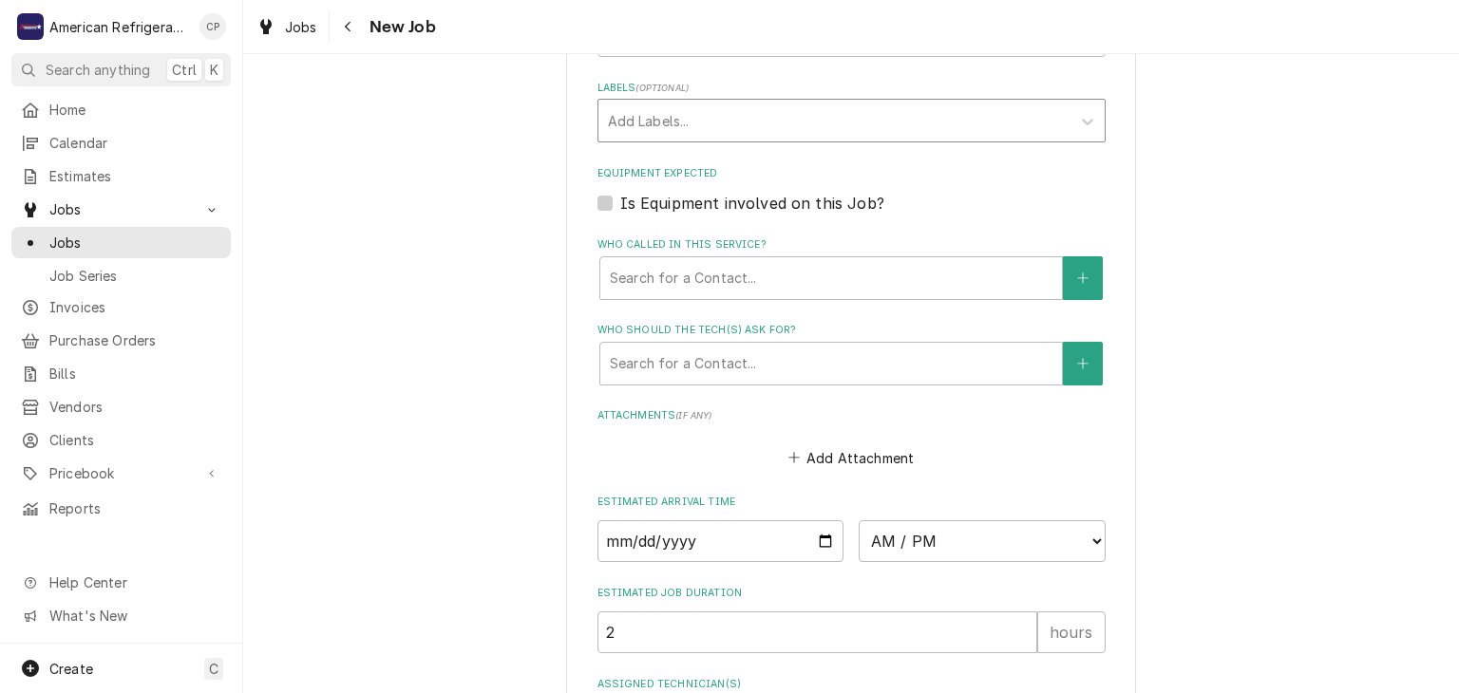
click at [726, 115] on div "Labels" at bounding box center [834, 121] width 453 height 34
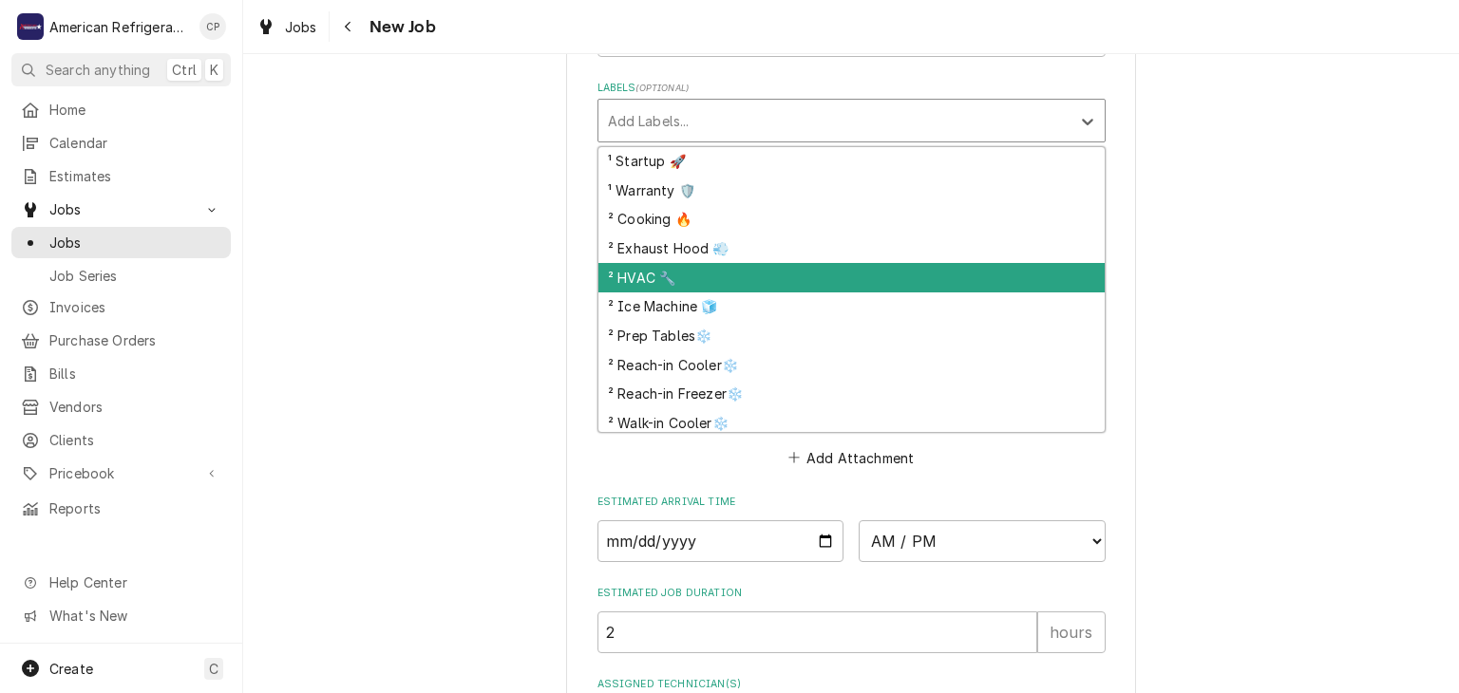
scroll to position [95, 0]
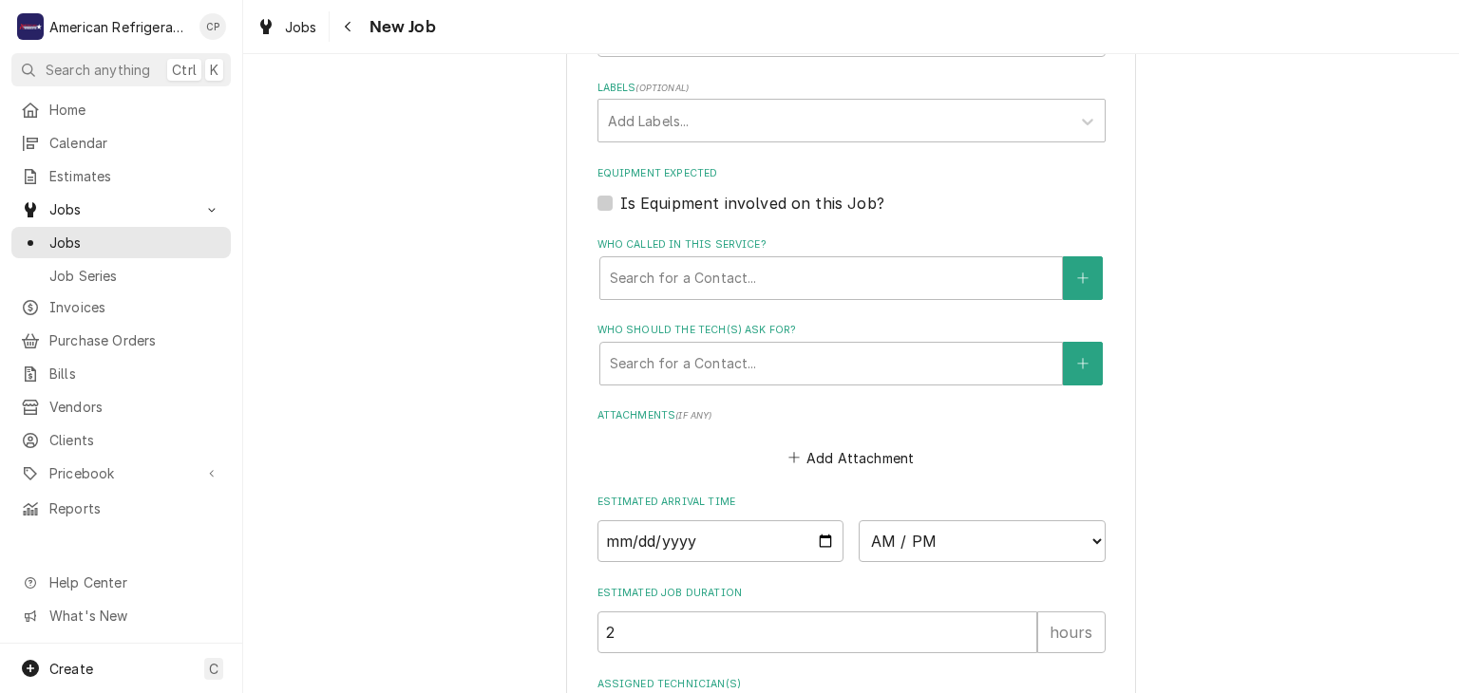
click at [639, 126] on div "Labels" at bounding box center [834, 121] width 453 height 34
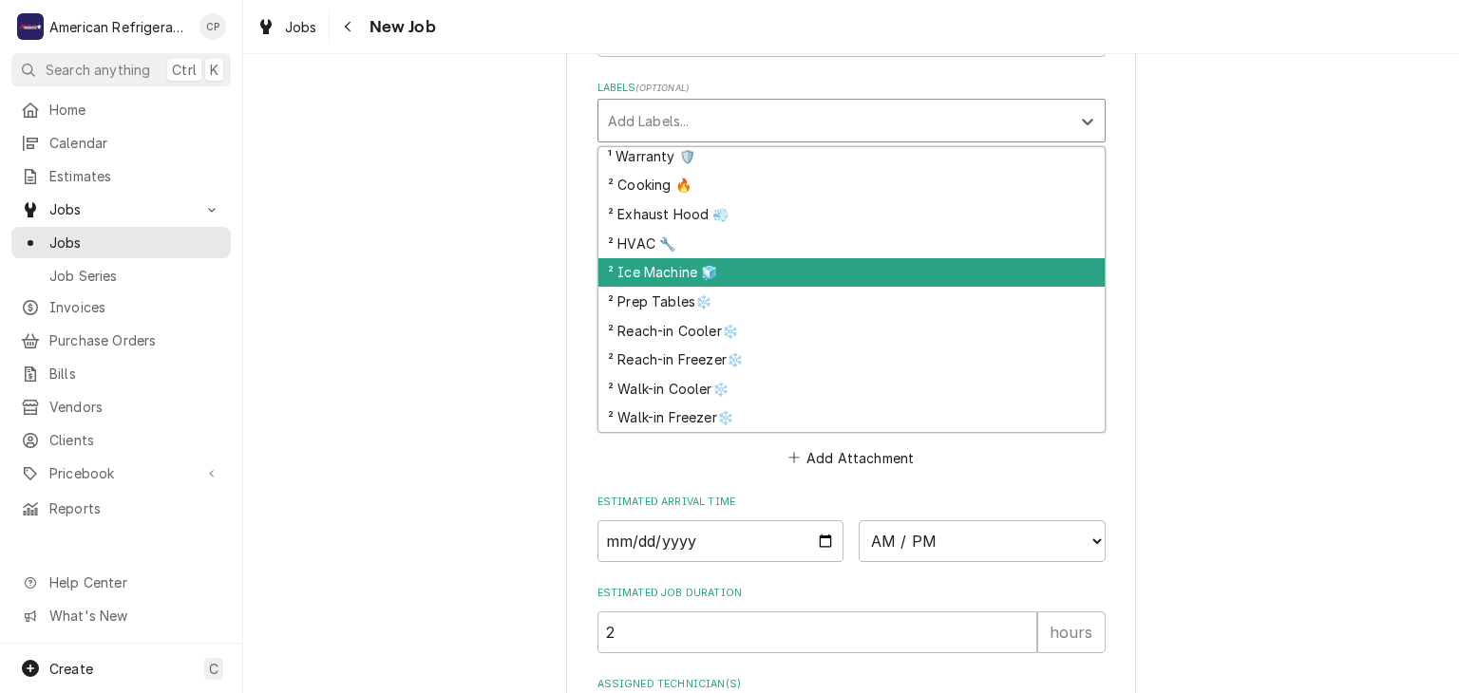
scroll to position [127, 0]
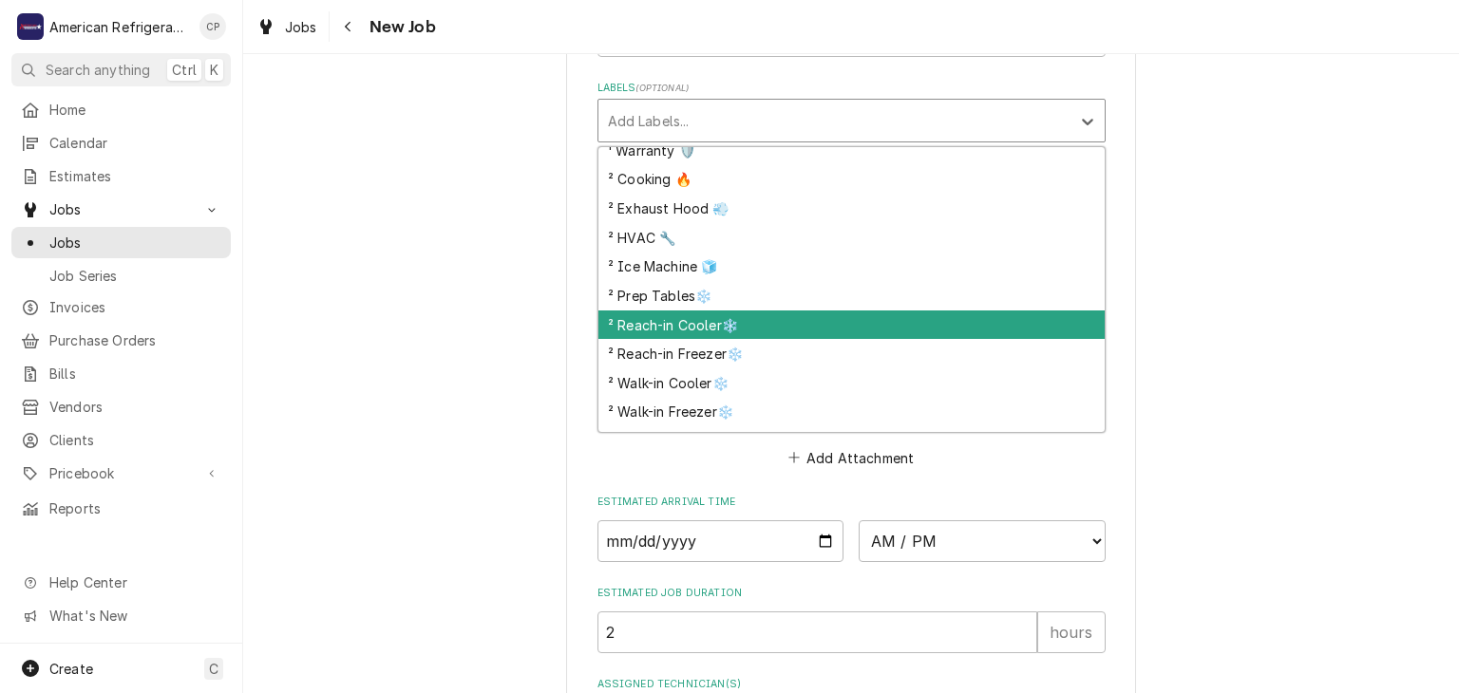
click at [731, 319] on div "² Reach-in Cooler❄️" at bounding box center [851, 325] width 506 height 29
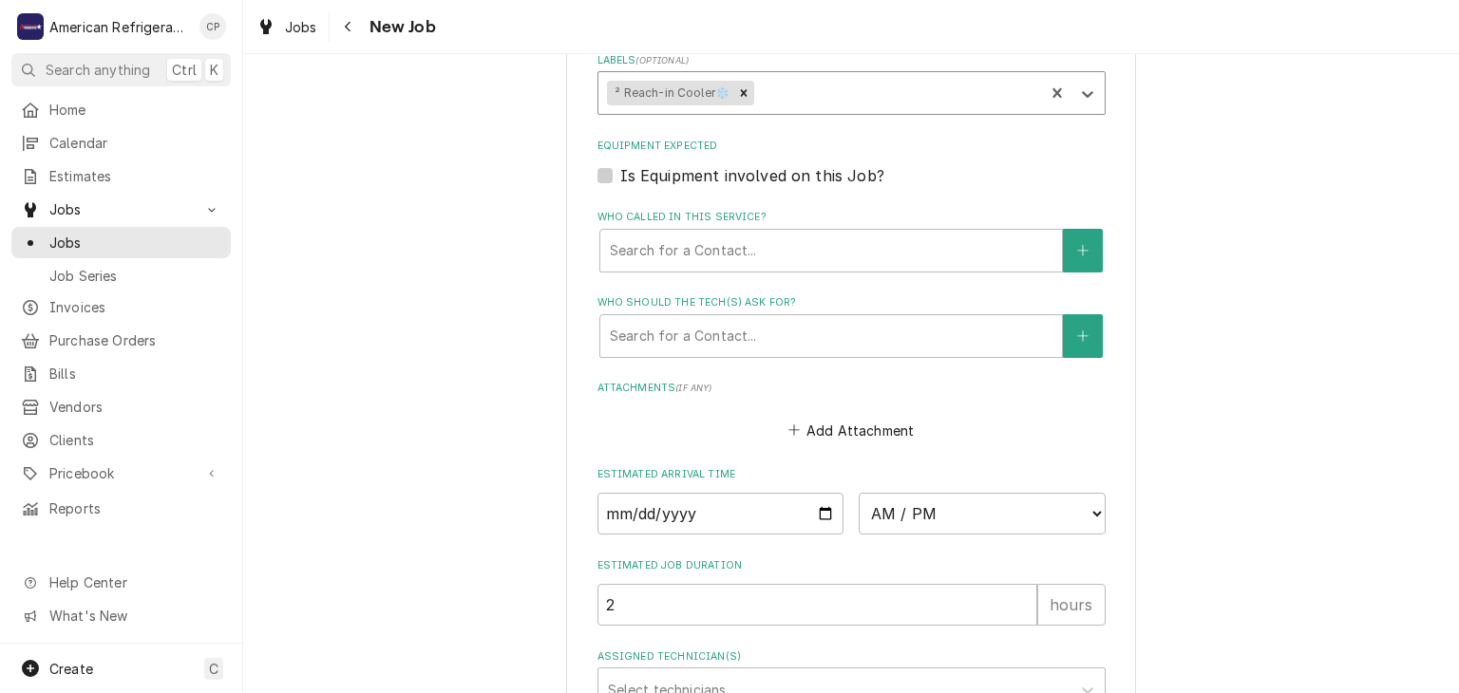
scroll to position [1324, 0]
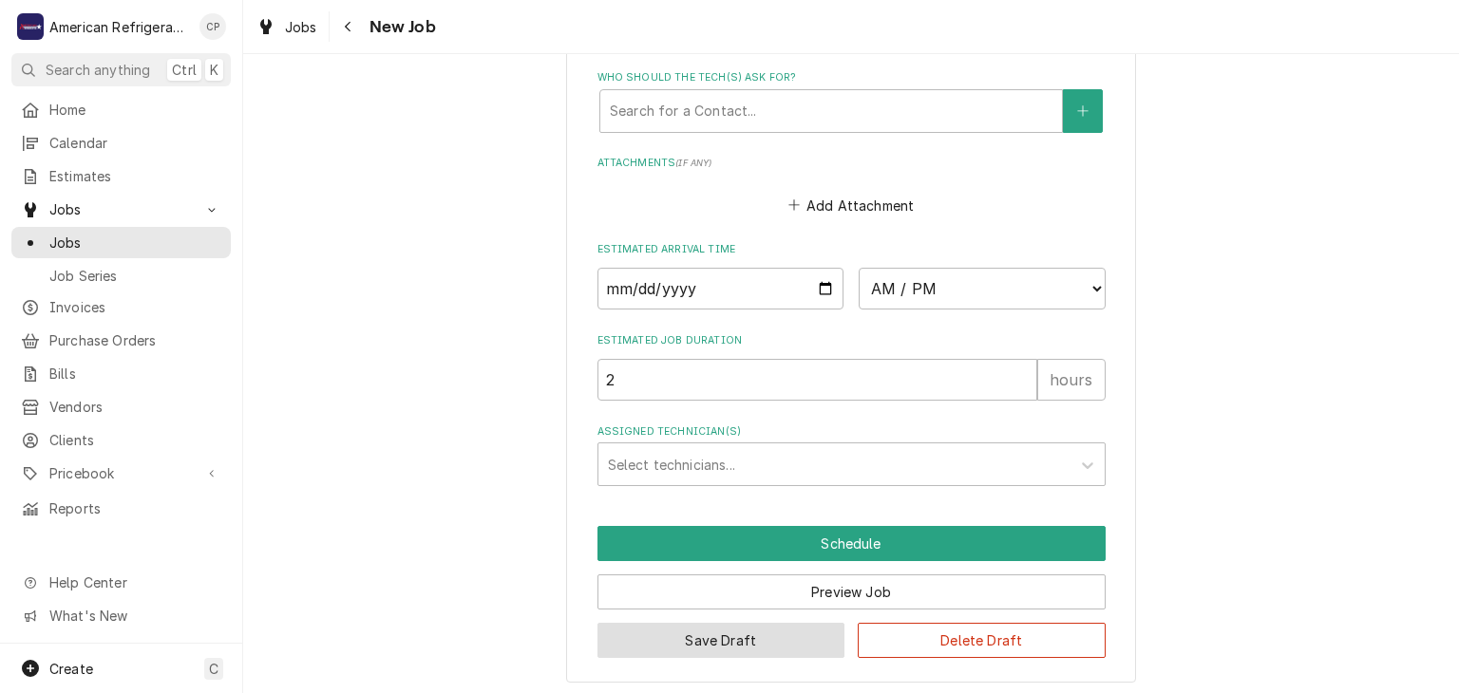
click at [781, 636] on button "Save Draft" at bounding box center [721, 640] width 248 height 35
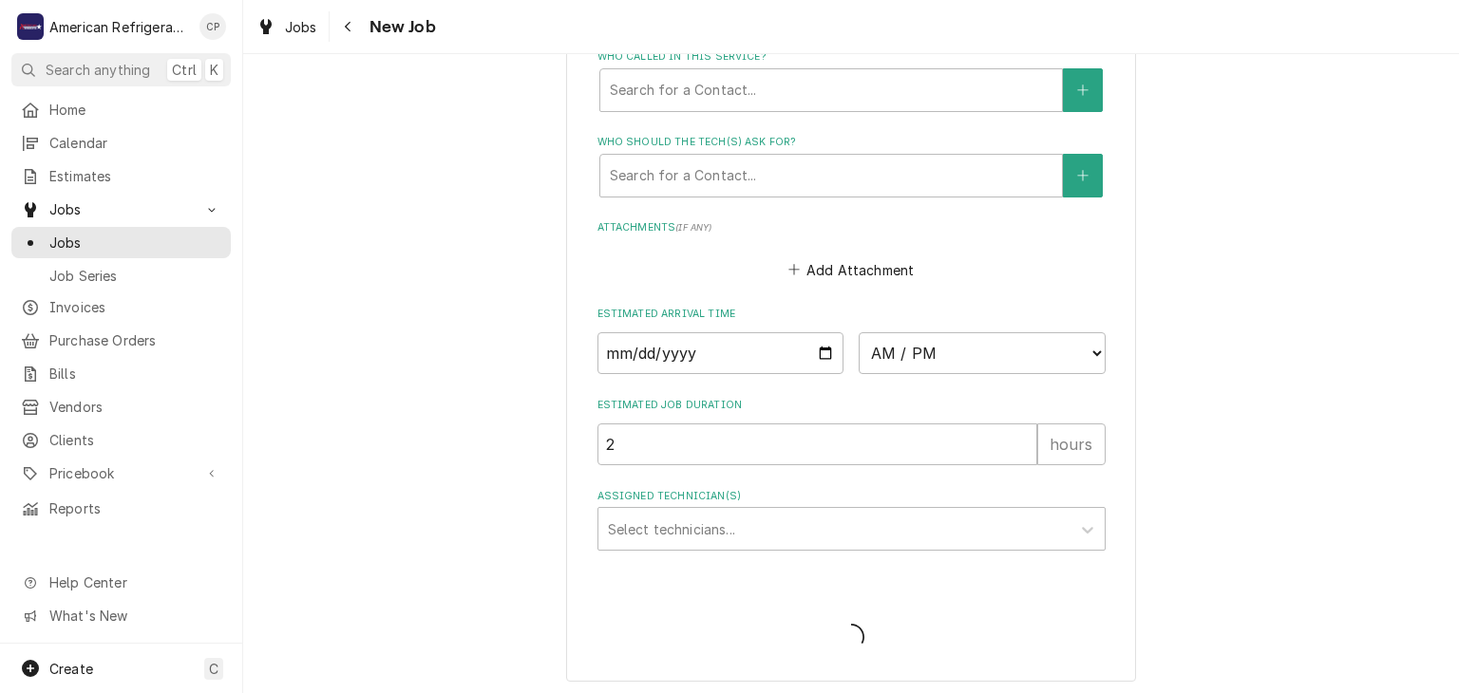
type textarea "x"
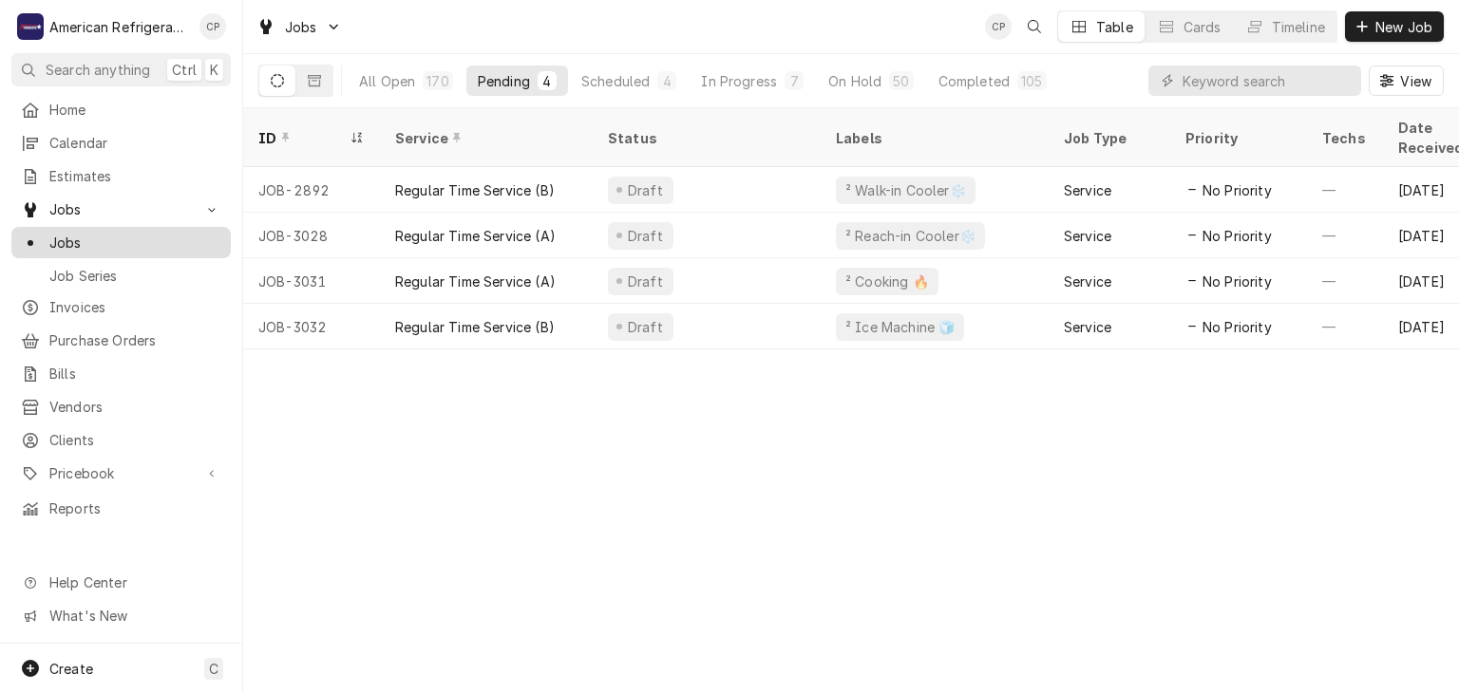
click at [166, 227] on link "Jobs" at bounding box center [120, 242] width 219 height 31
